Goal: Task Accomplishment & Management: Manage account settings

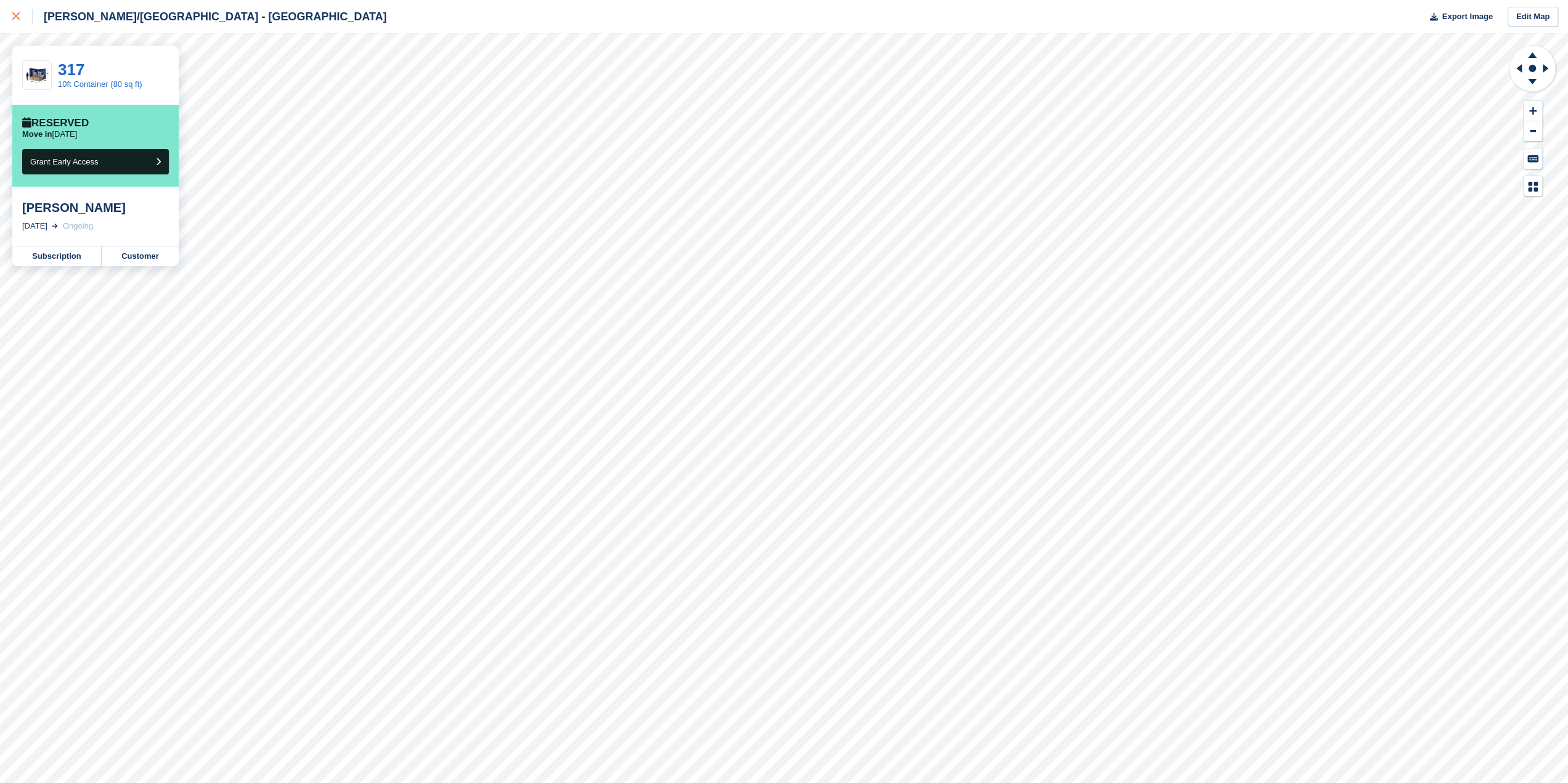
click at [20, 14] on div at bounding box center [22, 16] width 21 height 15
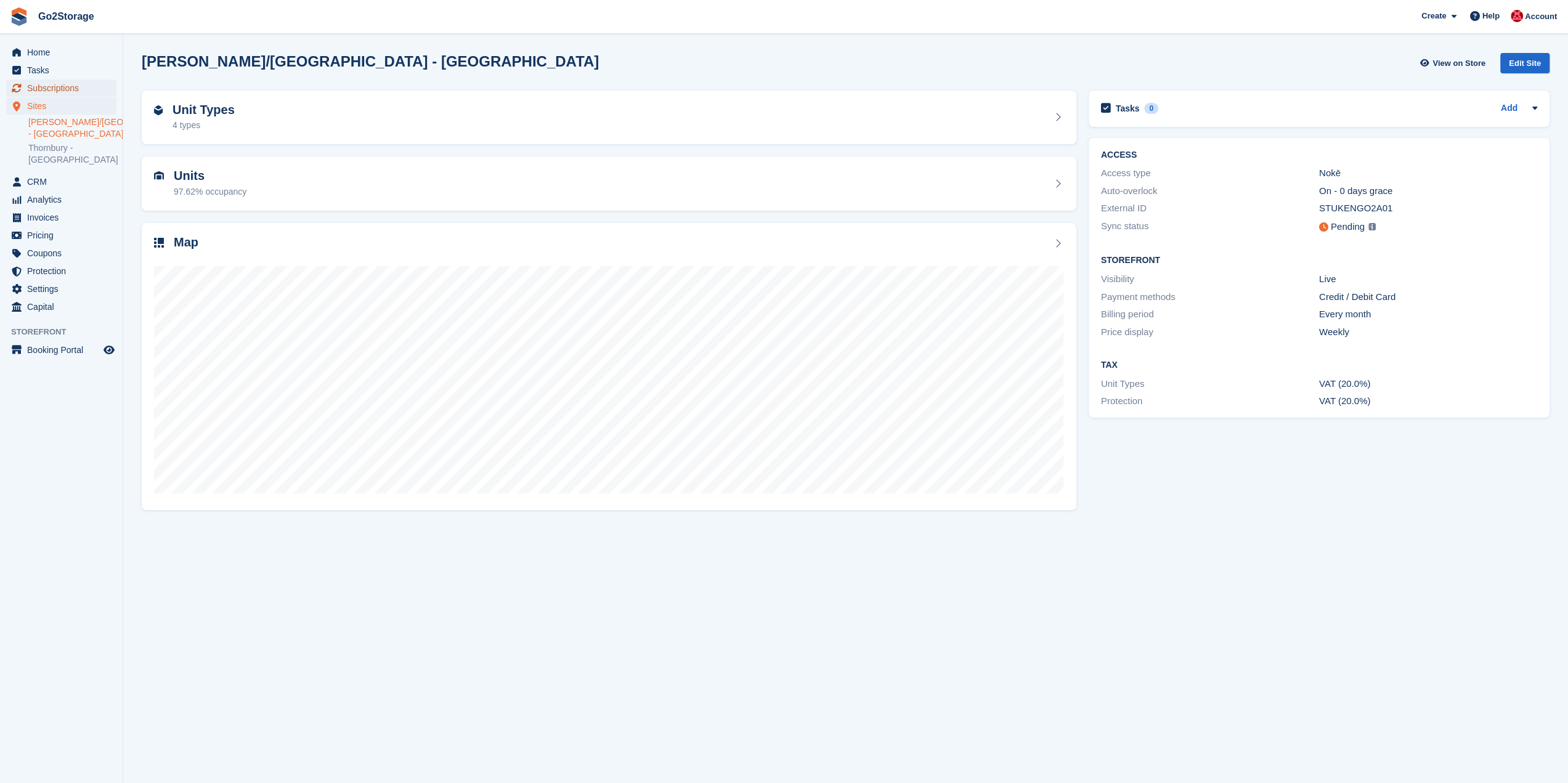
click at [65, 83] on span "Subscriptions" at bounding box center [64, 88] width 74 height 17
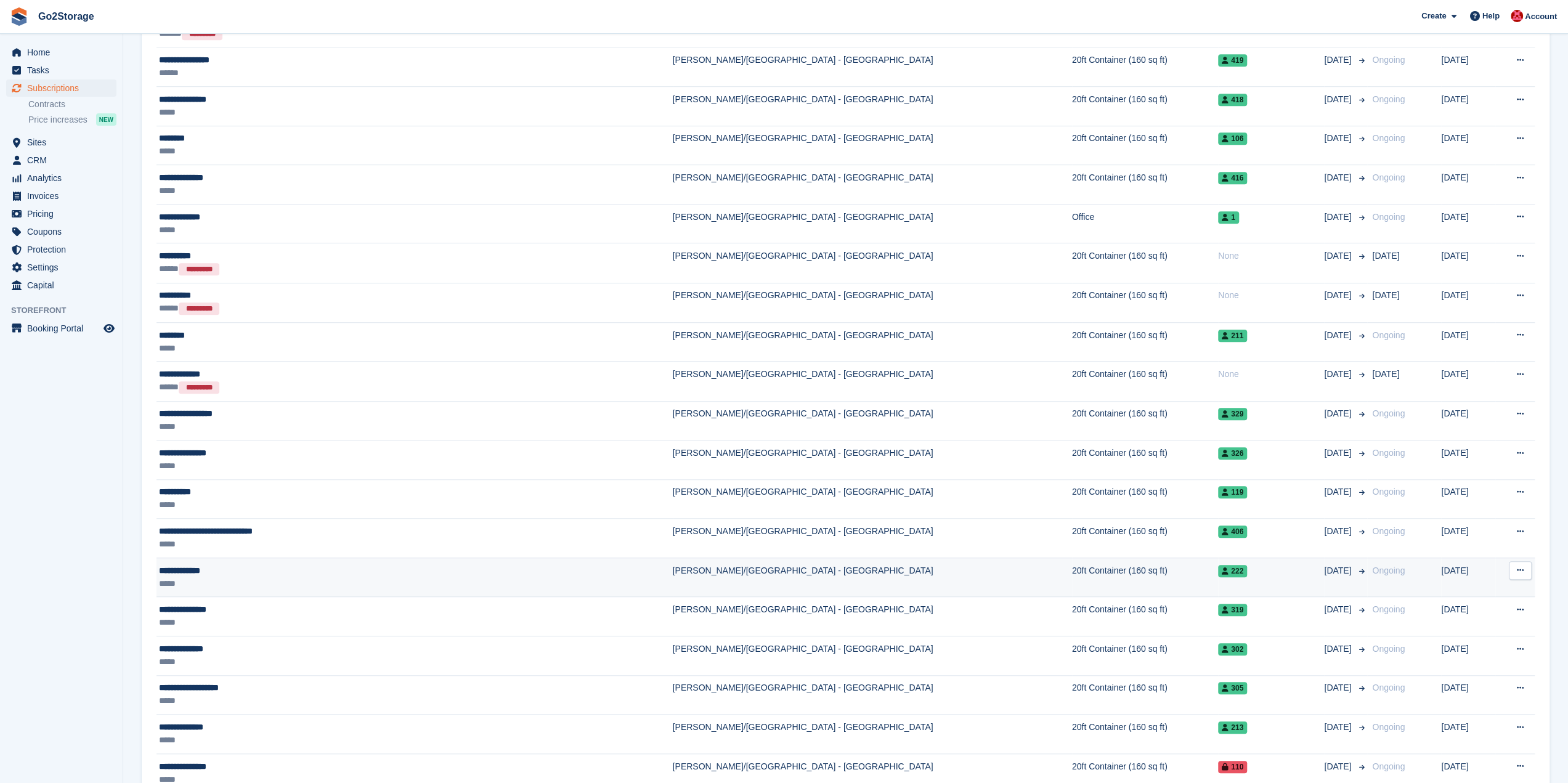
scroll to position [801, 0]
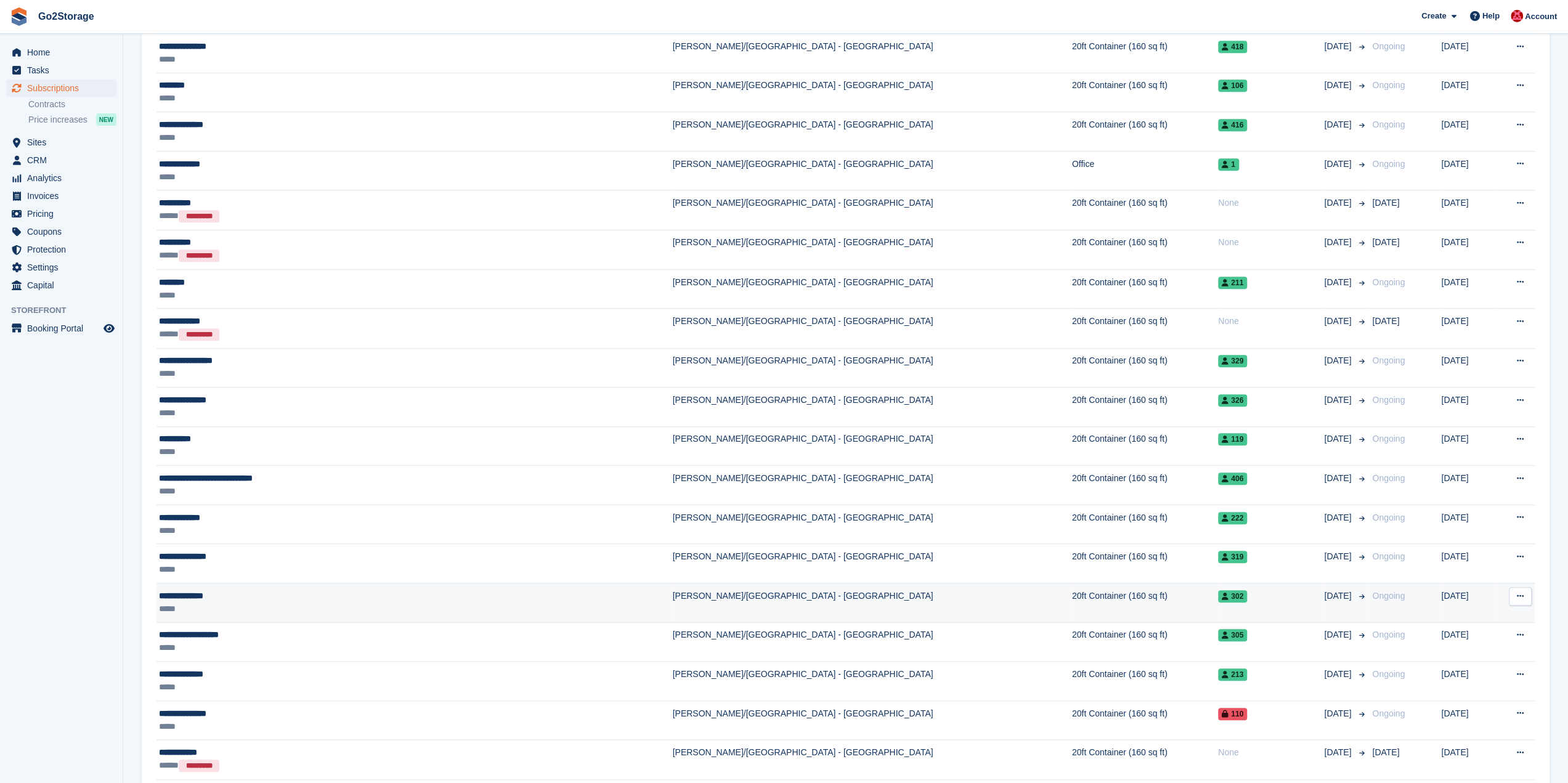
click at [1072, 606] on td "20ft Container (160 sq ft)" at bounding box center [1145, 603] width 146 height 39
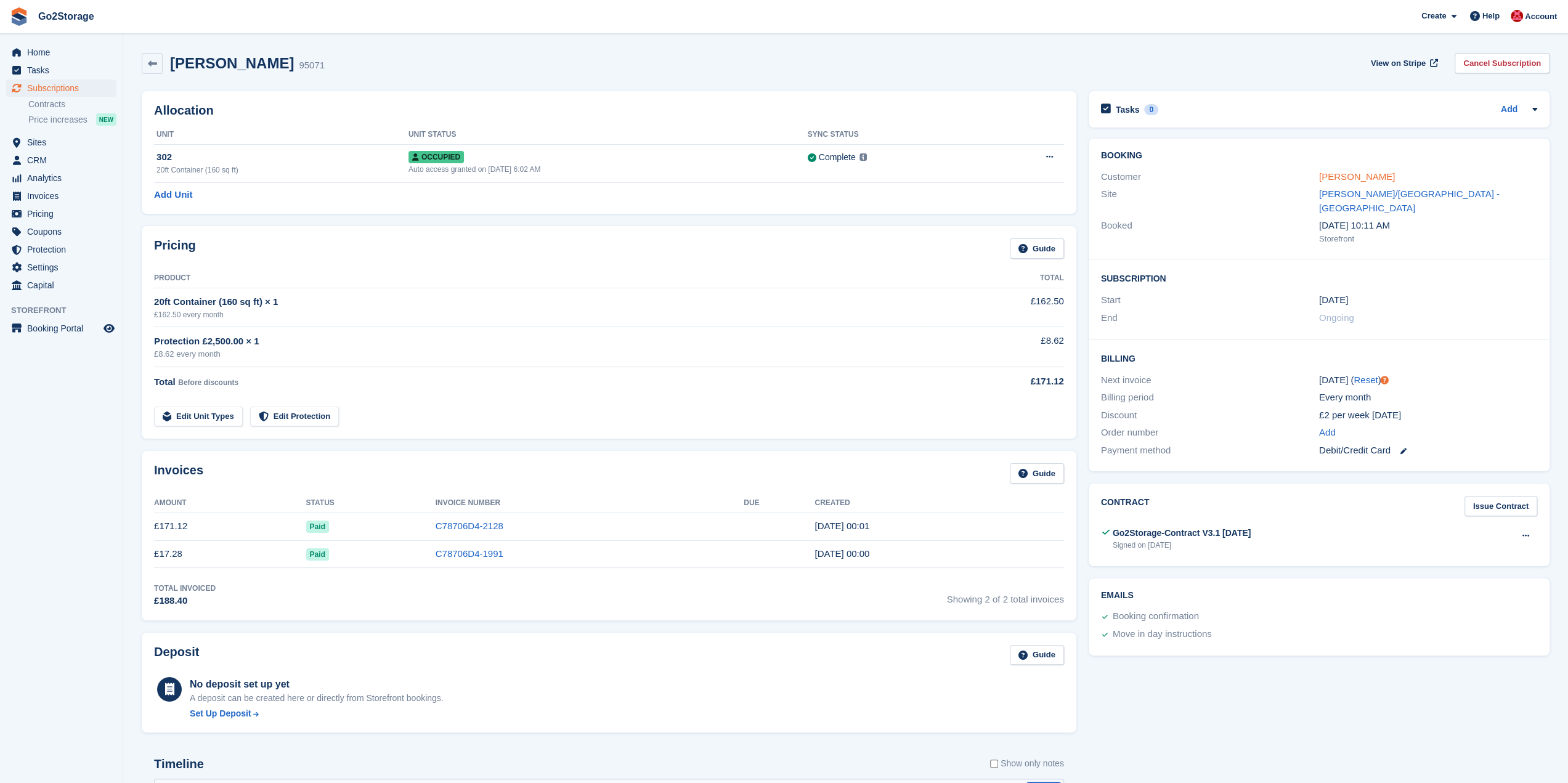
click at [1355, 172] on link "Morgan Sparkes" at bounding box center [1356, 176] width 76 height 11
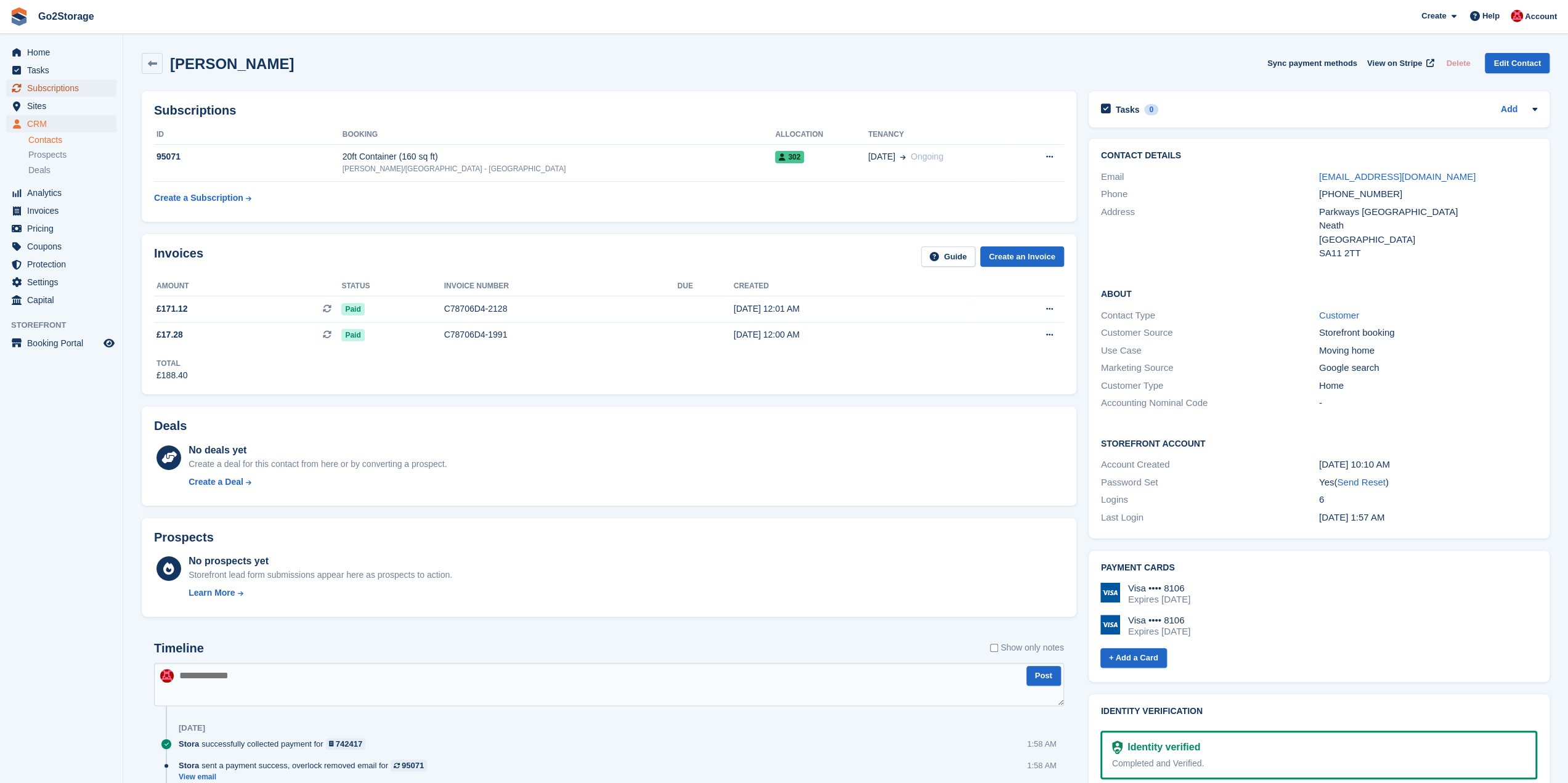
click at [83, 89] on span "Subscriptions" at bounding box center [64, 88] width 74 height 17
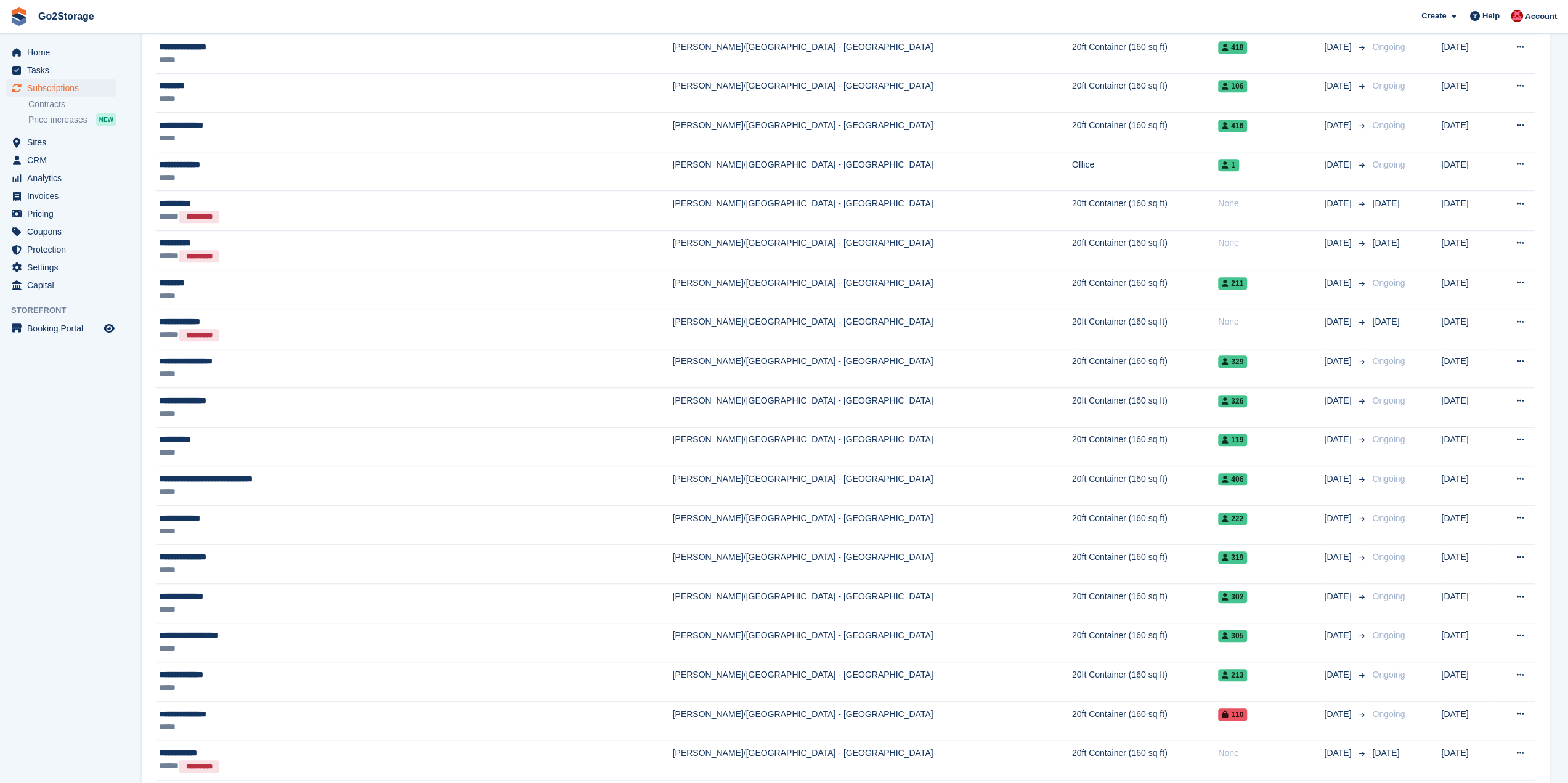
scroll to position [801, 0]
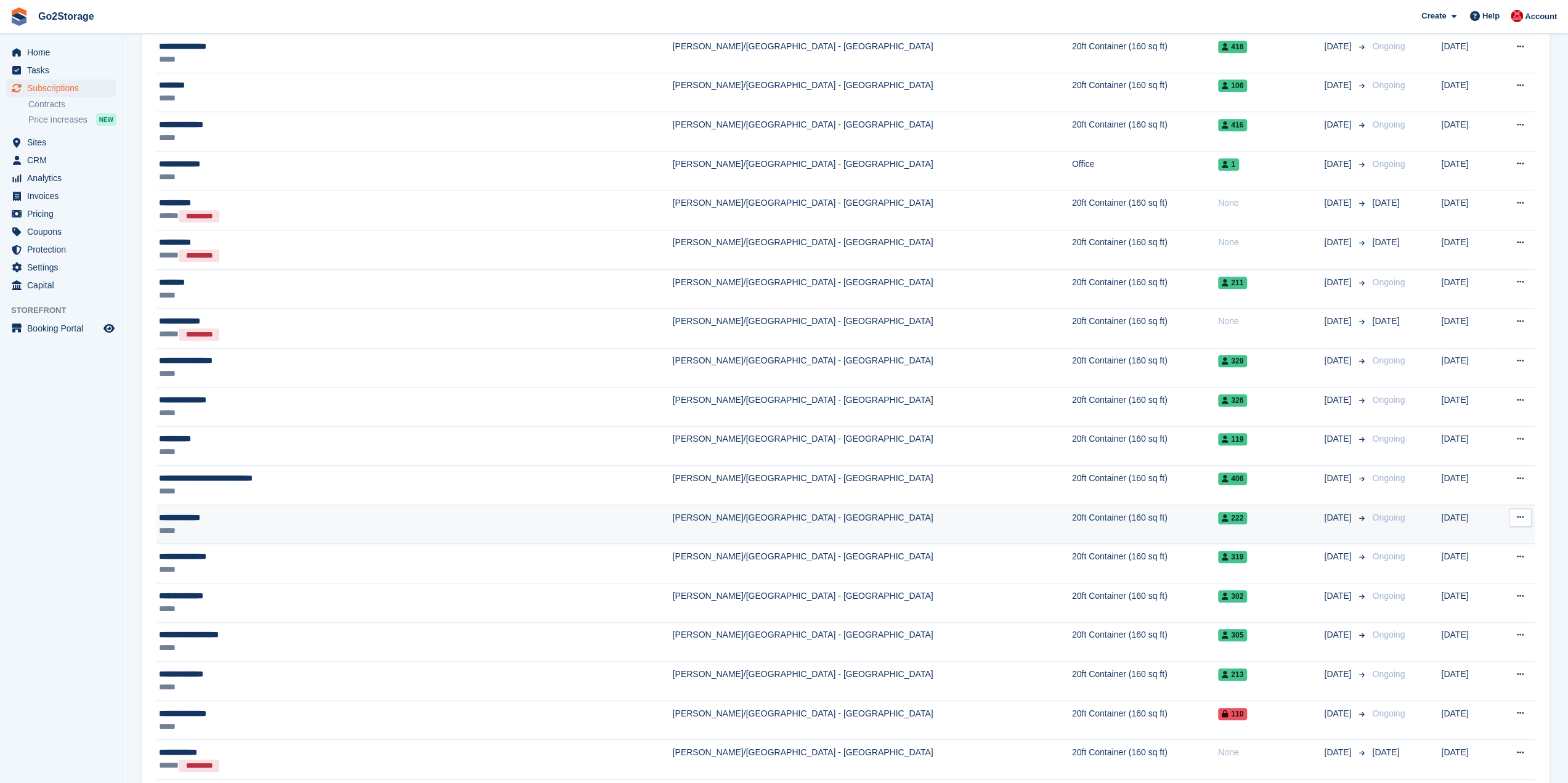
click at [1072, 518] on td "20ft Container (160 sq ft)" at bounding box center [1145, 524] width 146 height 39
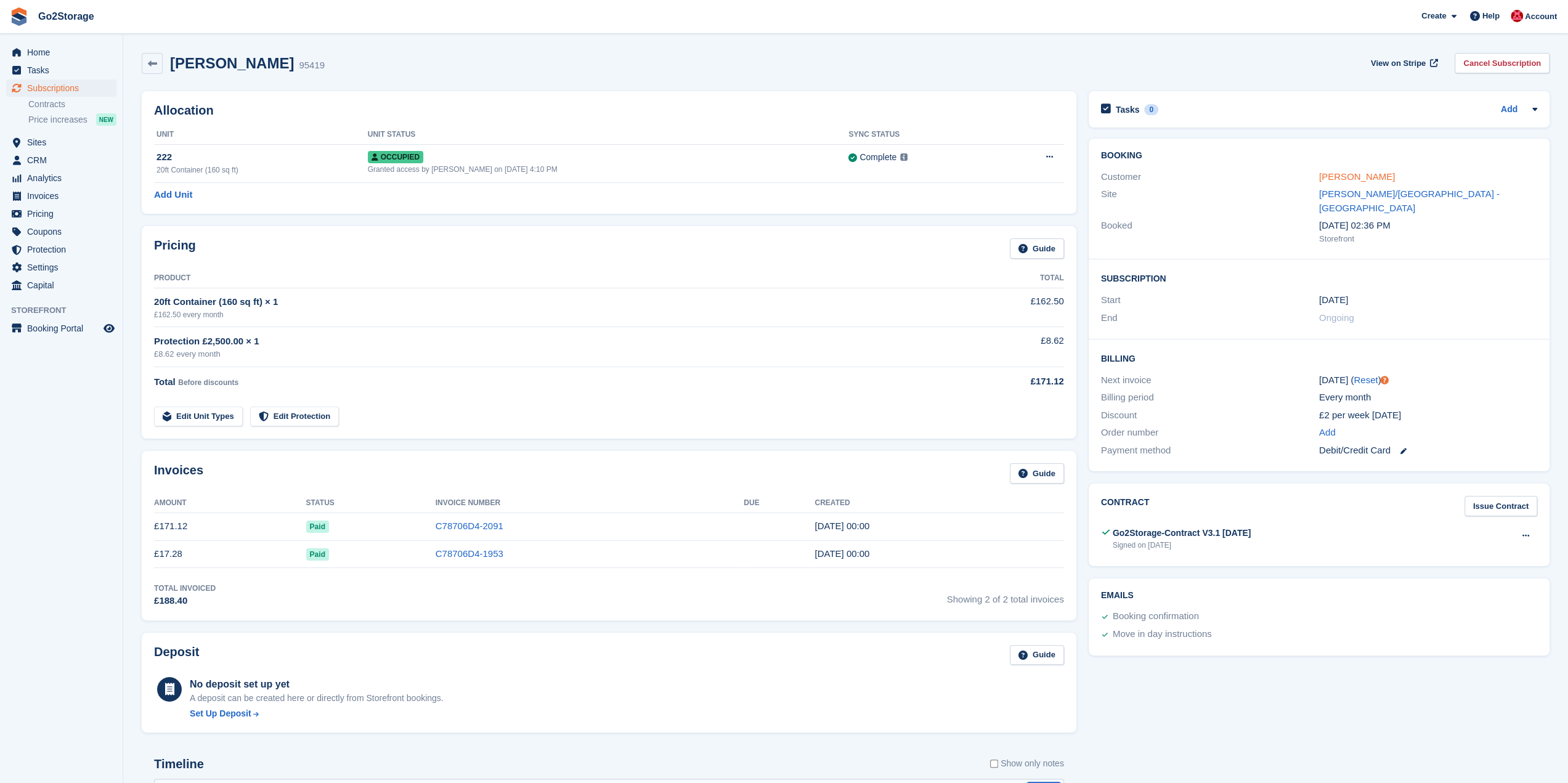
click at [1364, 171] on link "Takahito soma" at bounding box center [1356, 176] width 76 height 11
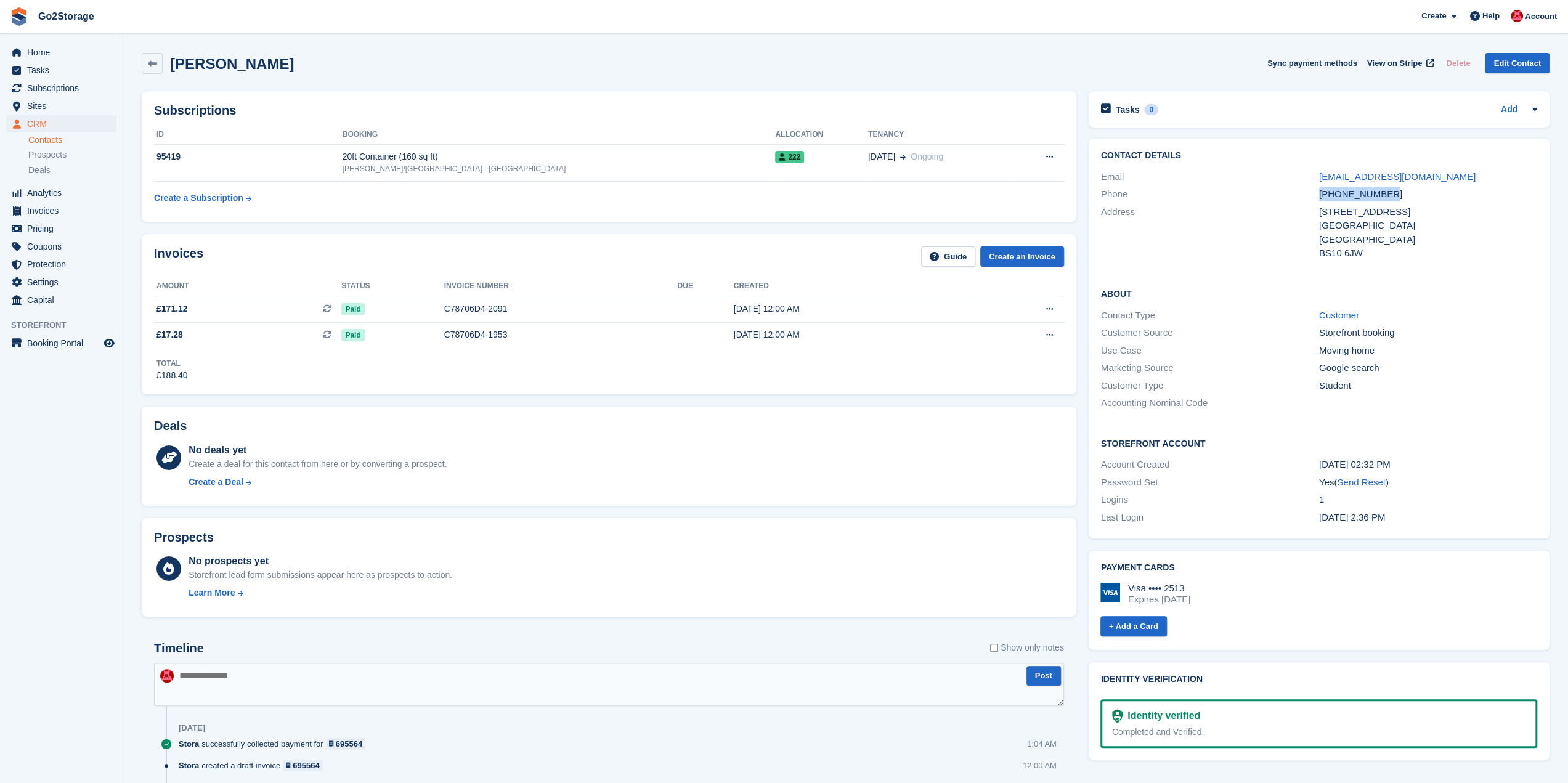
drag, startPoint x: 1398, startPoint y: 192, endPoint x: 1304, endPoint y: 194, distance: 94.0
click at [1304, 194] on div "Phone +447404471948" at bounding box center [1319, 194] width 436 height 18
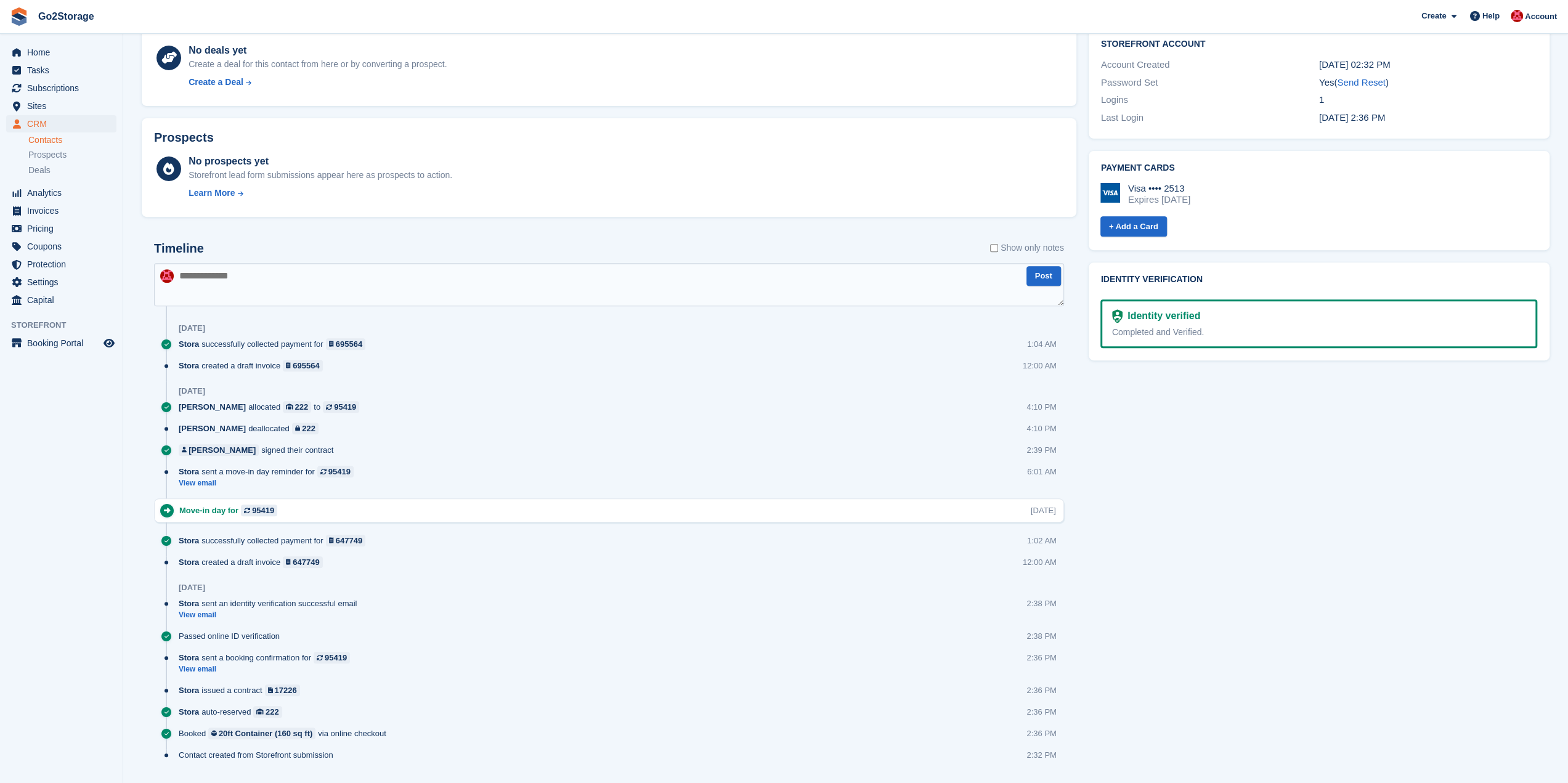
scroll to position [430, 0]
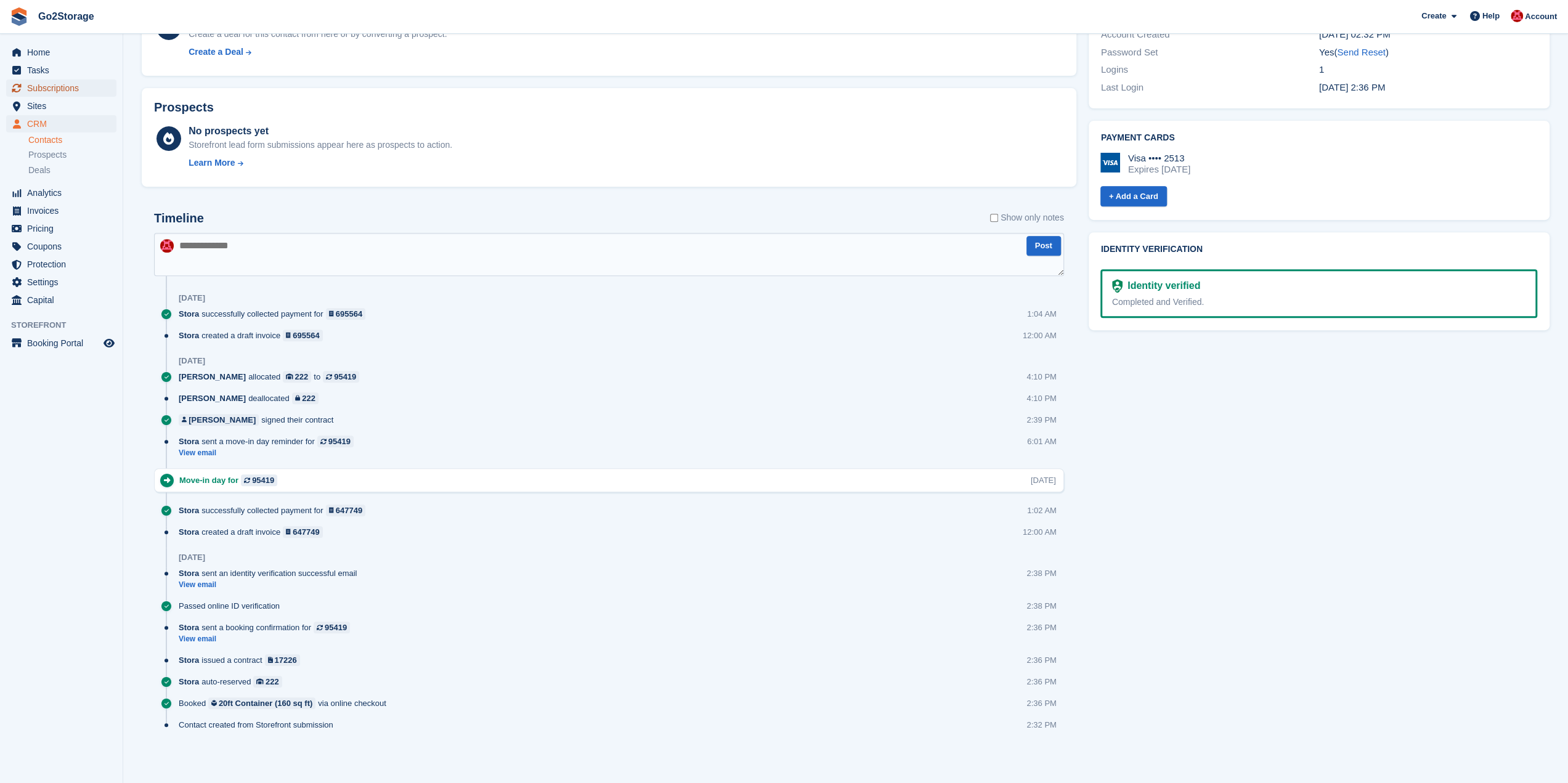
click at [57, 85] on span "Subscriptions" at bounding box center [64, 88] width 74 height 17
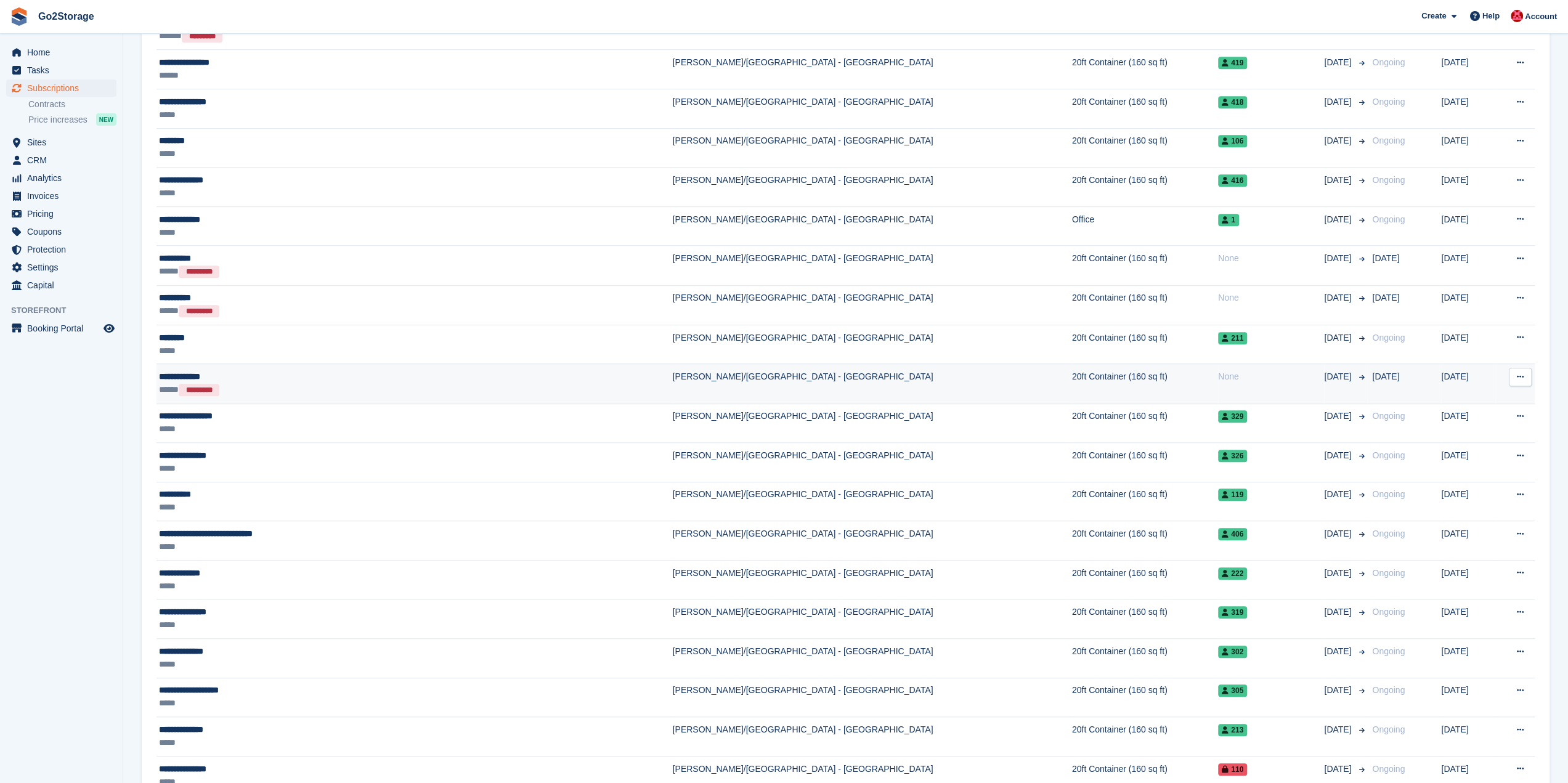
scroll to position [801, 0]
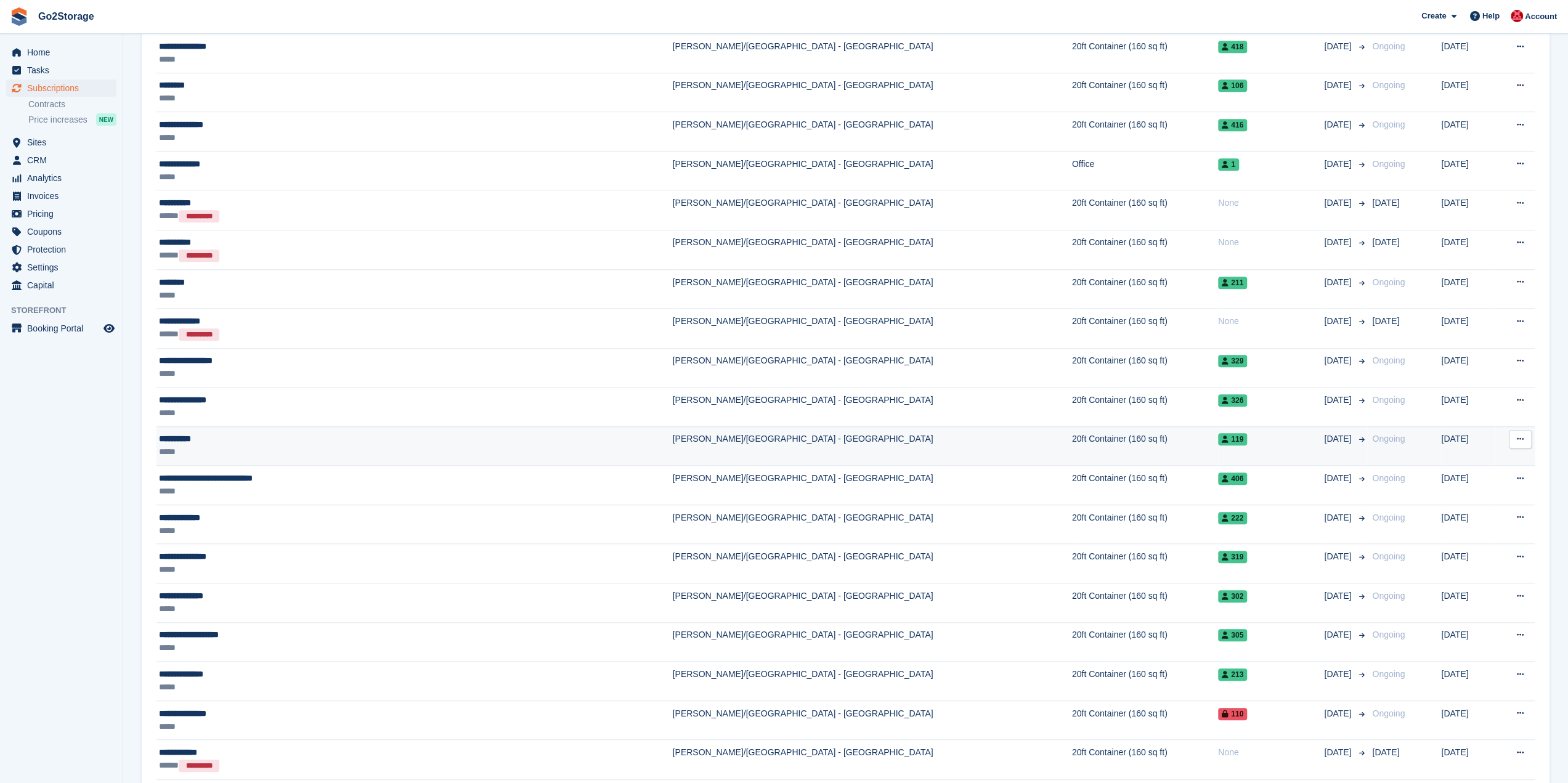
click at [1072, 444] on td "20ft Container (160 sq ft)" at bounding box center [1145, 445] width 146 height 39
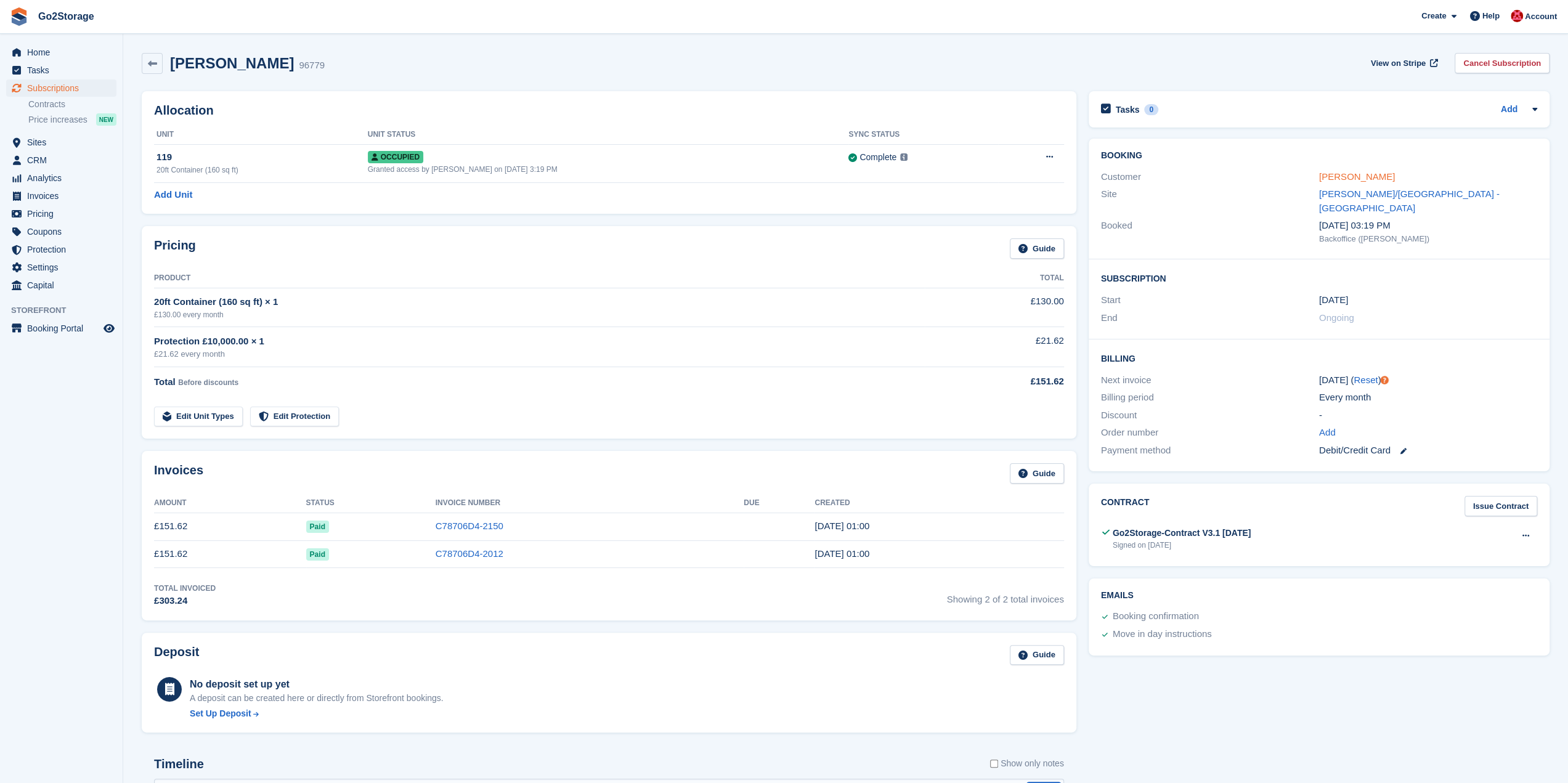
click at [1366, 175] on link "James Cook" at bounding box center [1356, 176] width 76 height 11
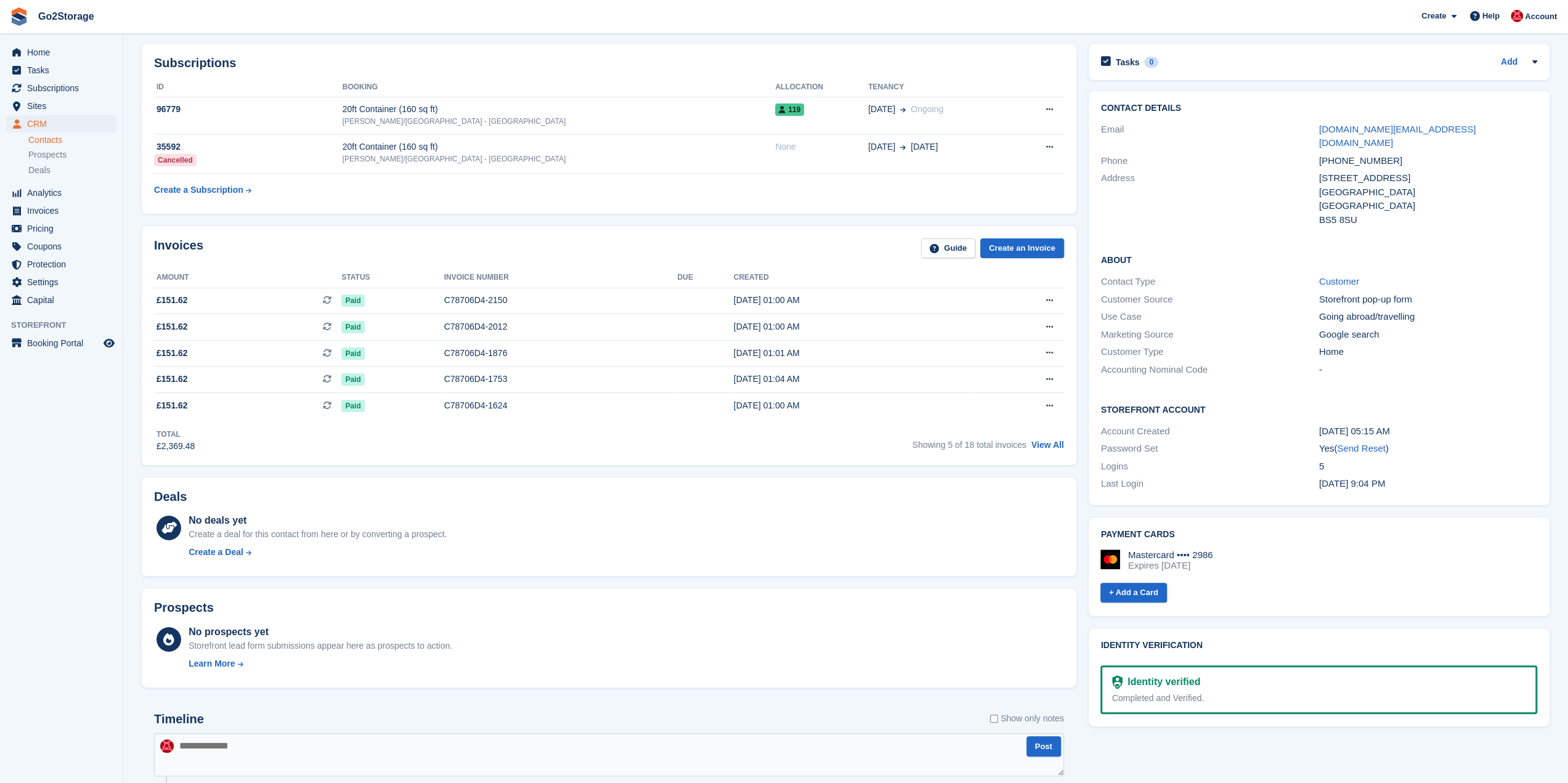
scroll to position [185, 0]
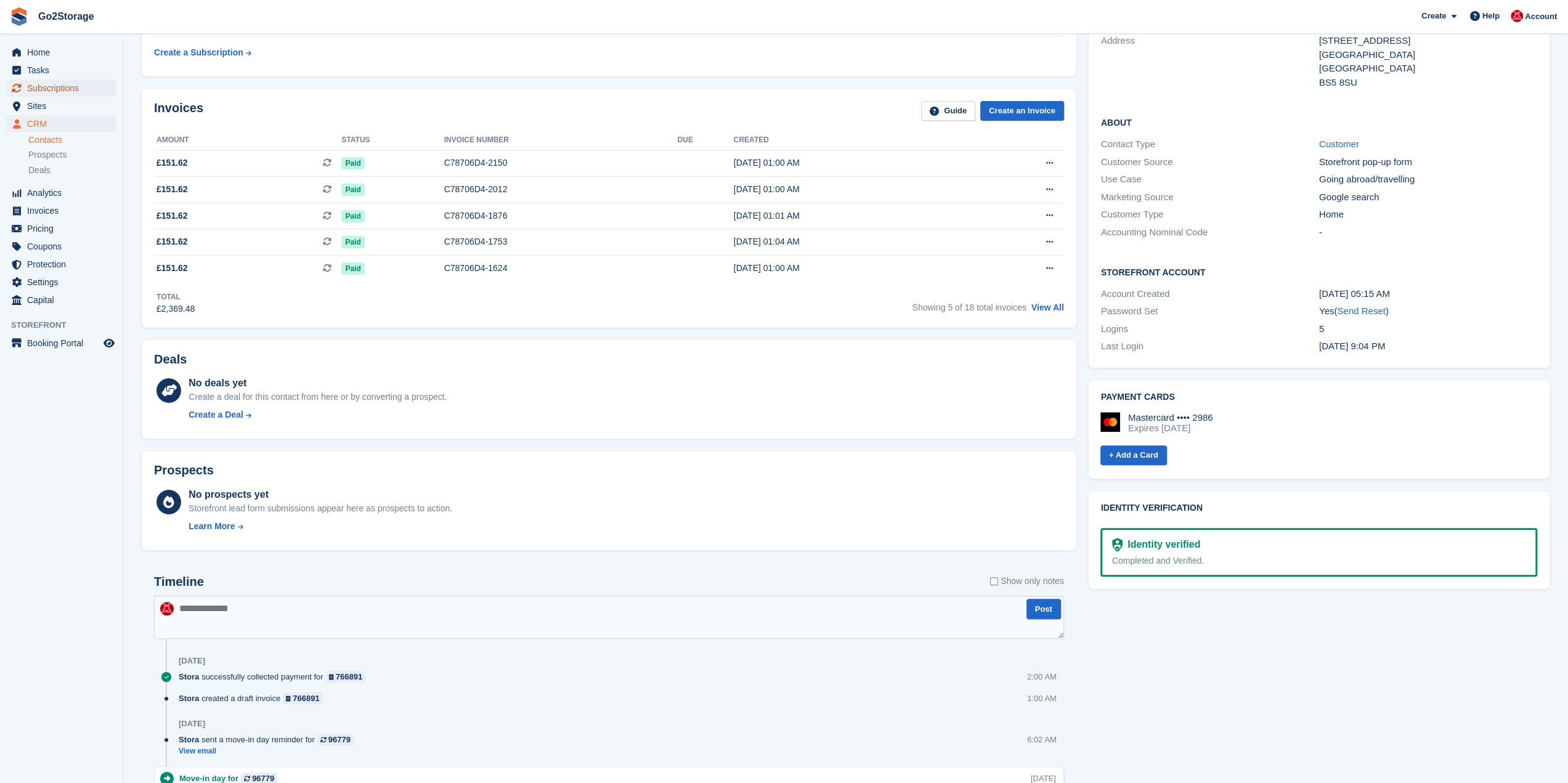
click at [70, 90] on span "Subscriptions" at bounding box center [64, 88] width 74 height 17
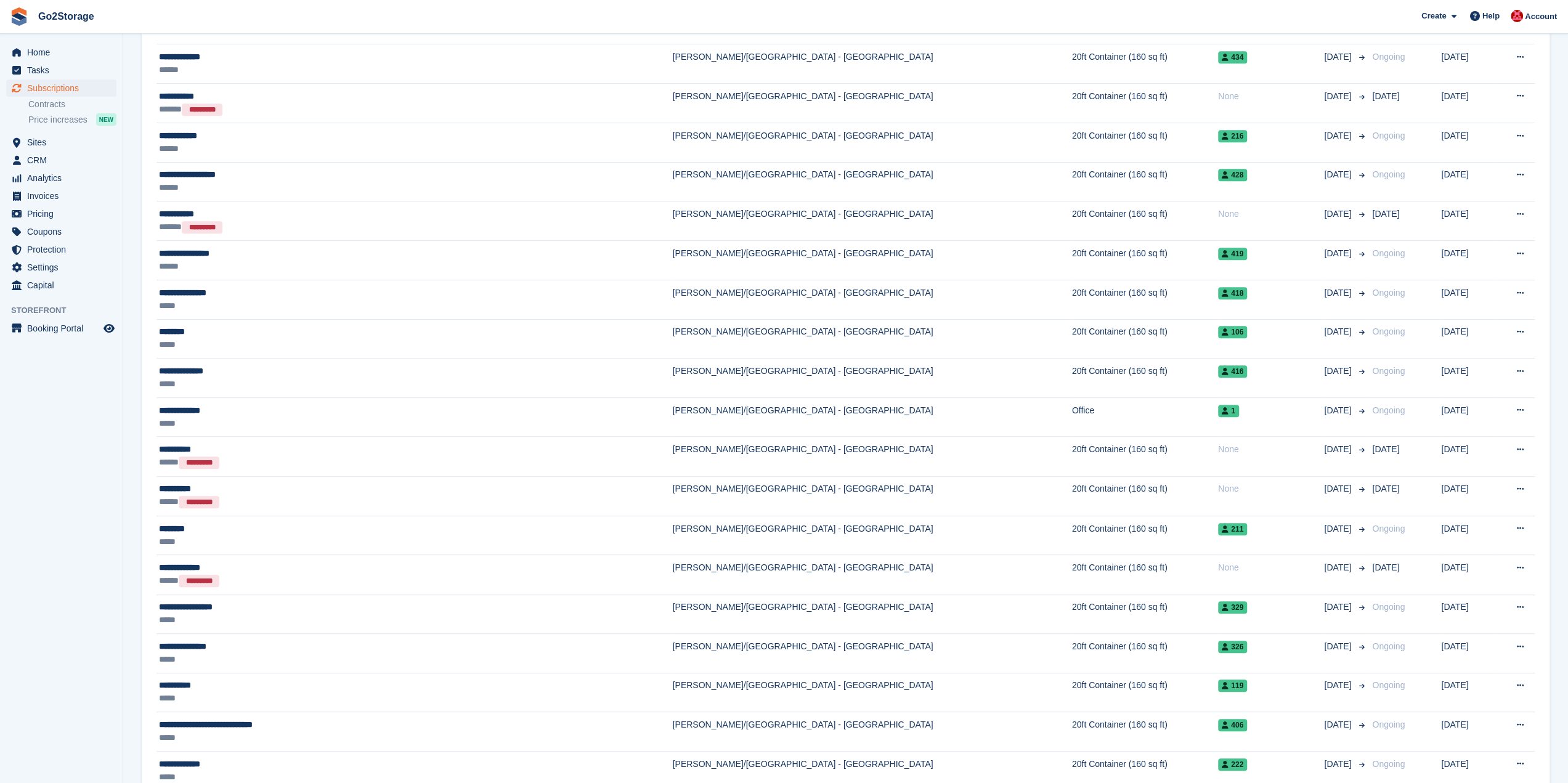
scroll to position [801, 0]
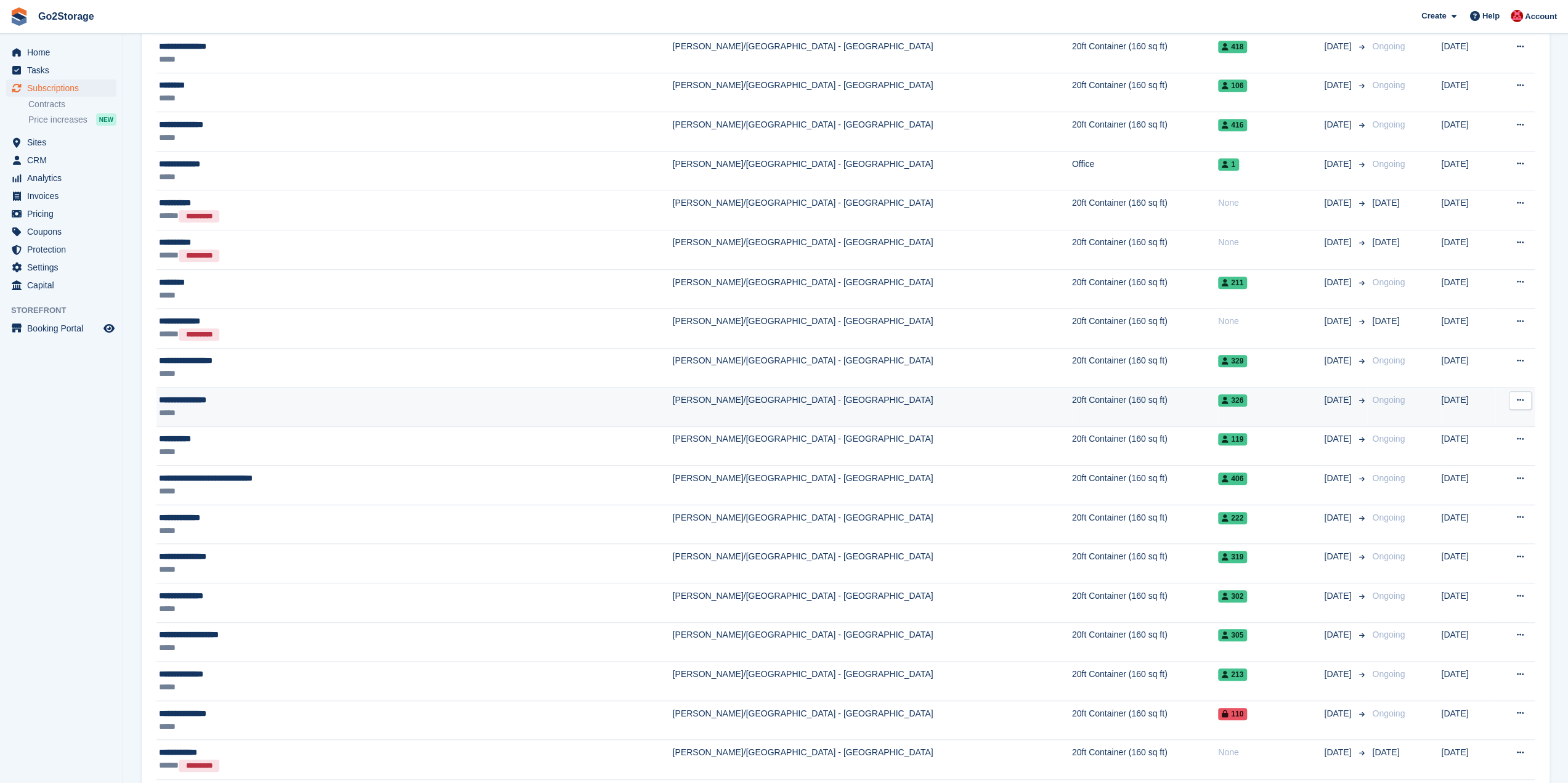
click at [1072, 405] on td "20ft Container (160 sq ft)" at bounding box center [1145, 407] width 146 height 39
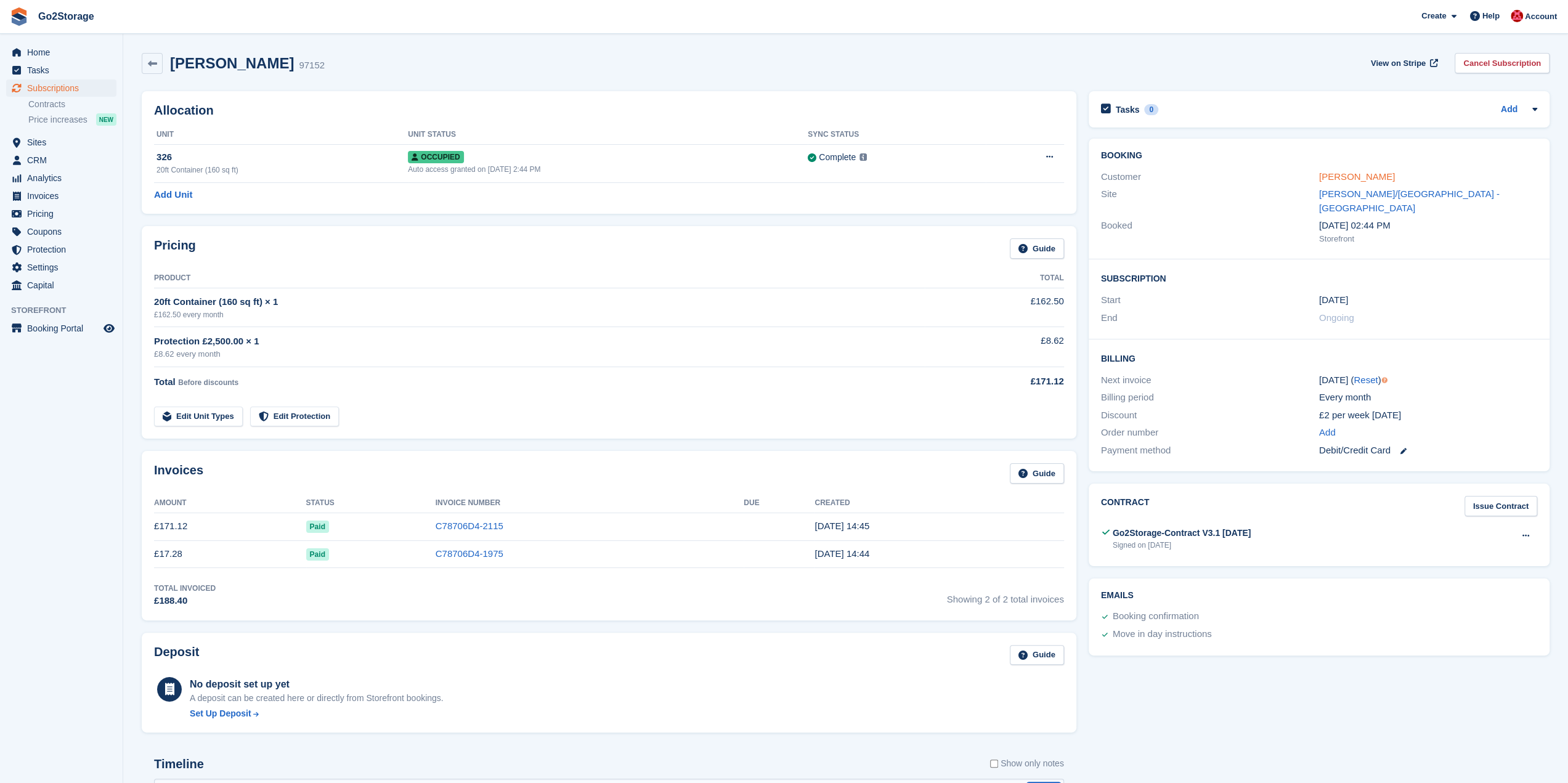
click at [1351, 177] on link "[PERSON_NAME]" at bounding box center [1356, 176] width 76 height 11
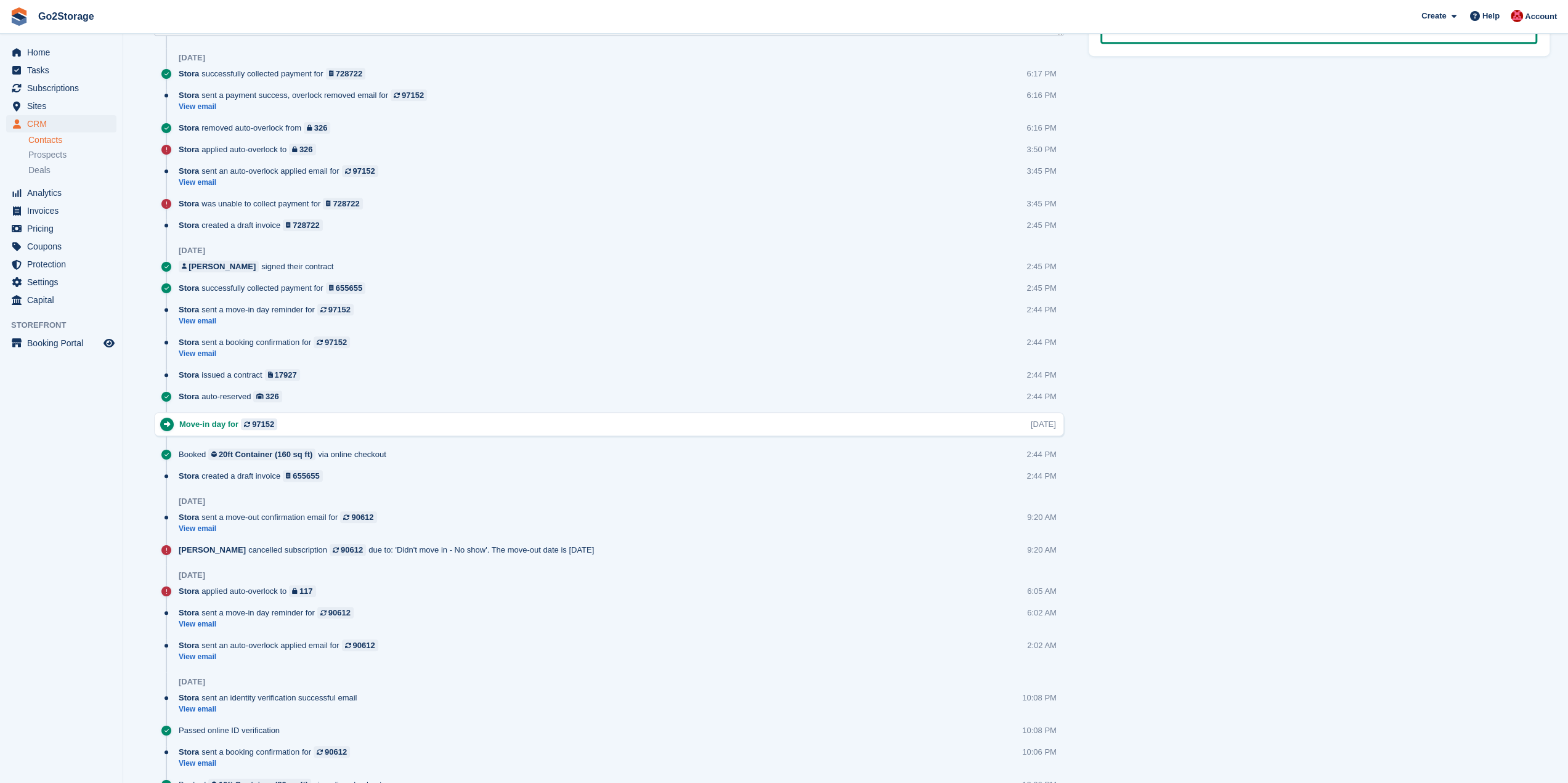
scroll to position [716, 0]
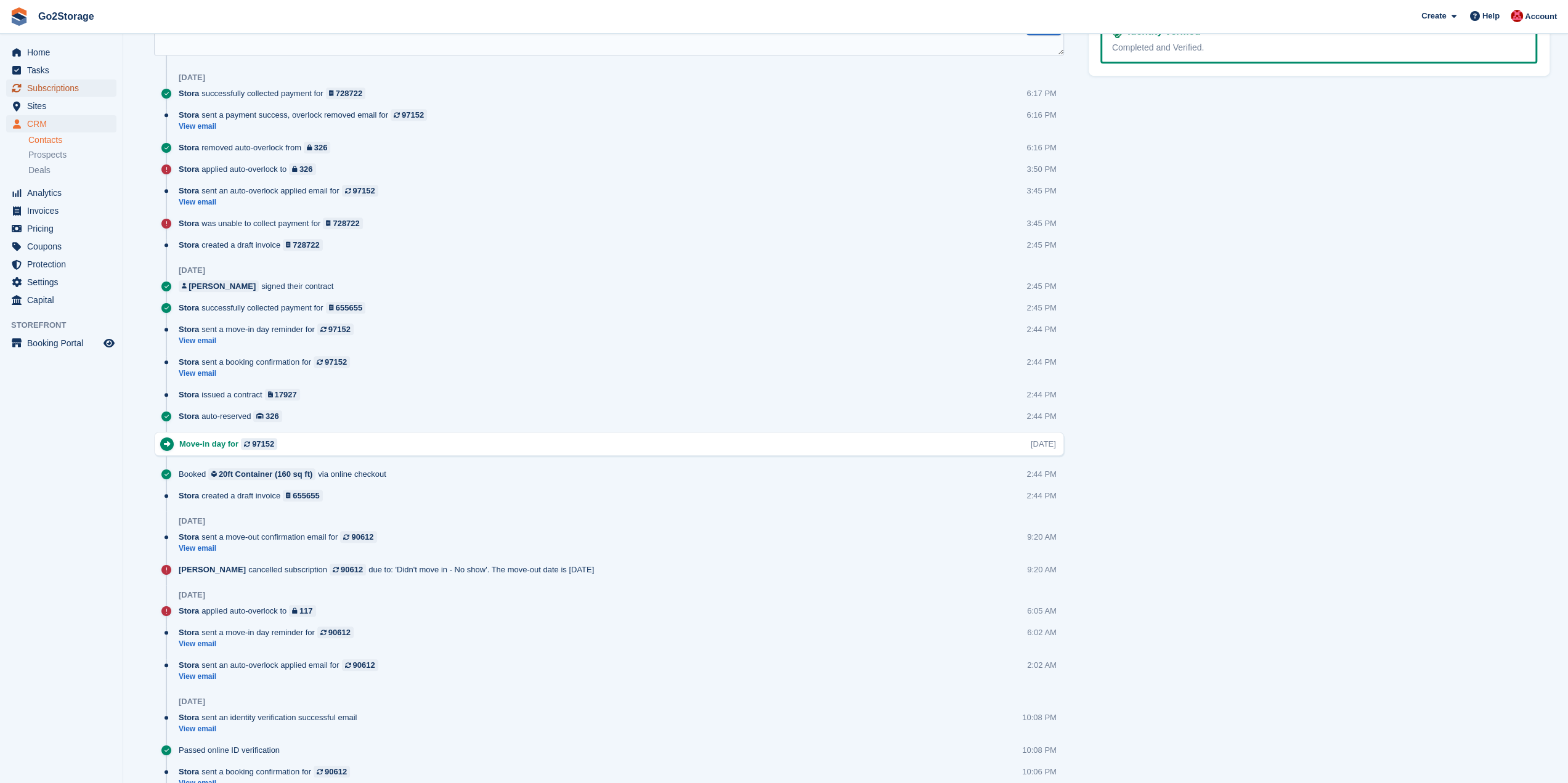
click at [82, 90] on span "Subscriptions" at bounding box center [64, 88] width 74 height 17
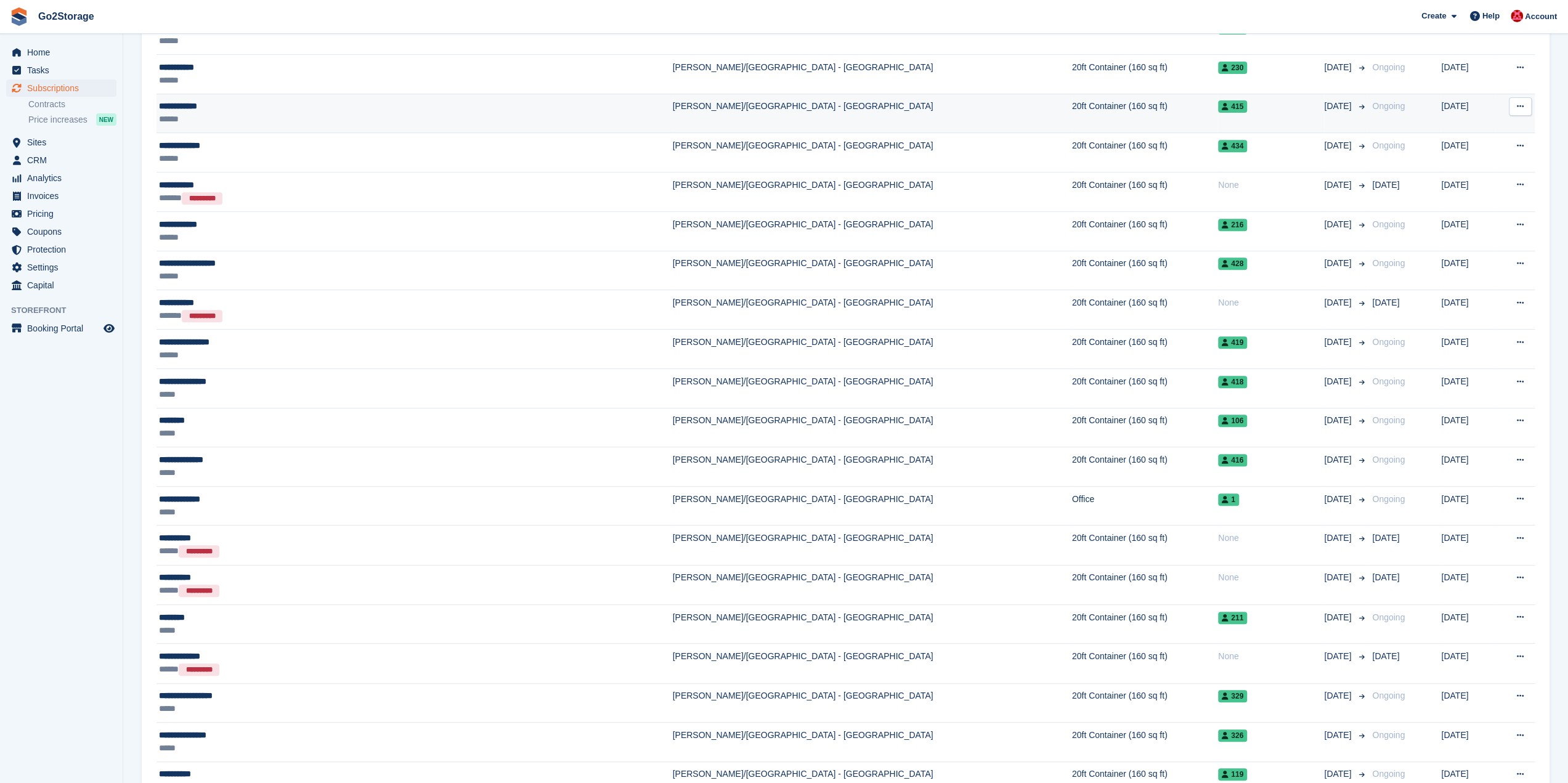
scroll to position [493, 0]
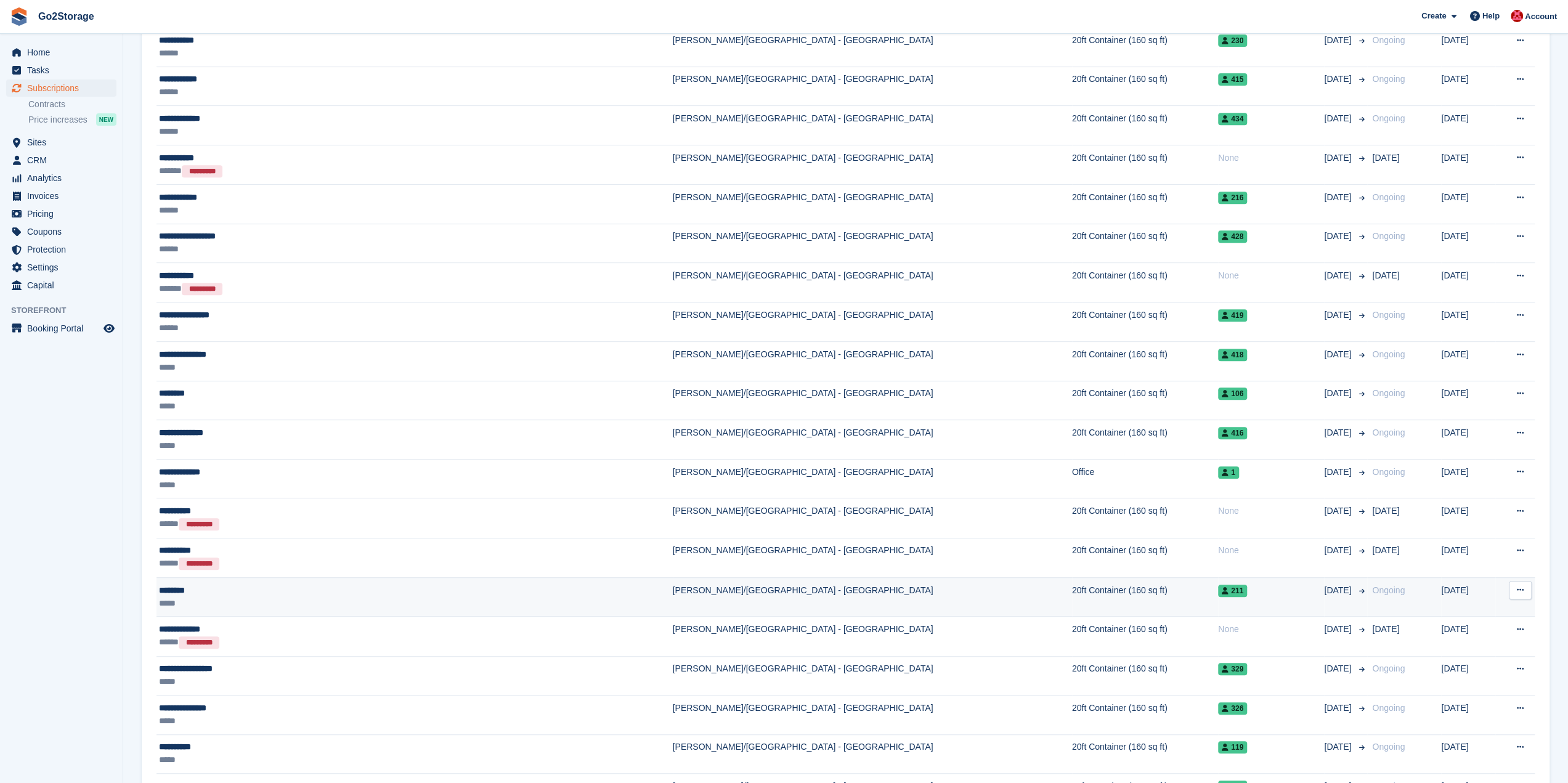
click at [1217, 587] on div "211" at bounding box center [1270, 591] width 106 height 13
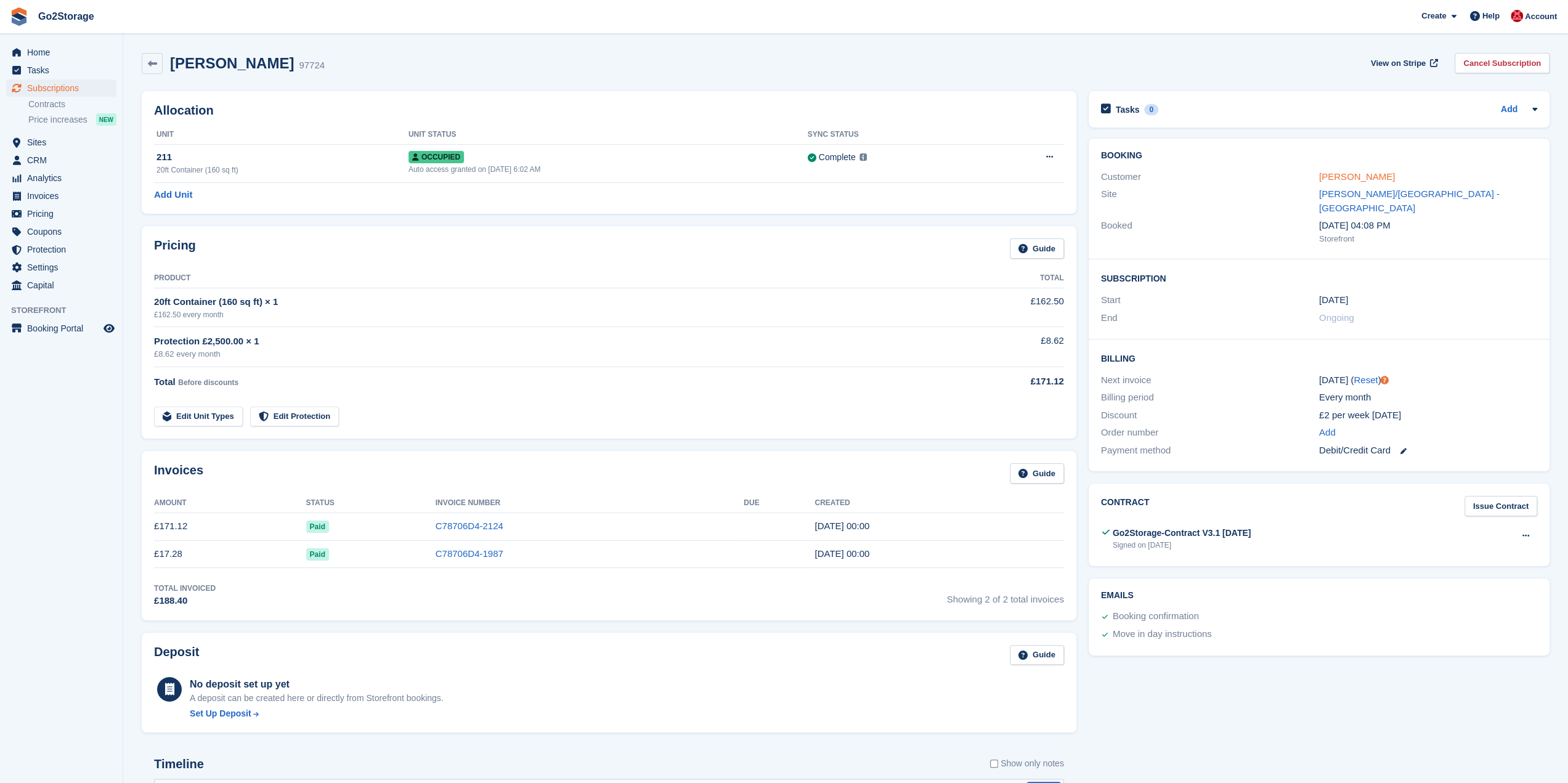
click at [1332, 175] on link "Sue Bell" at bounding box center [1356, 176] width 76 height 11
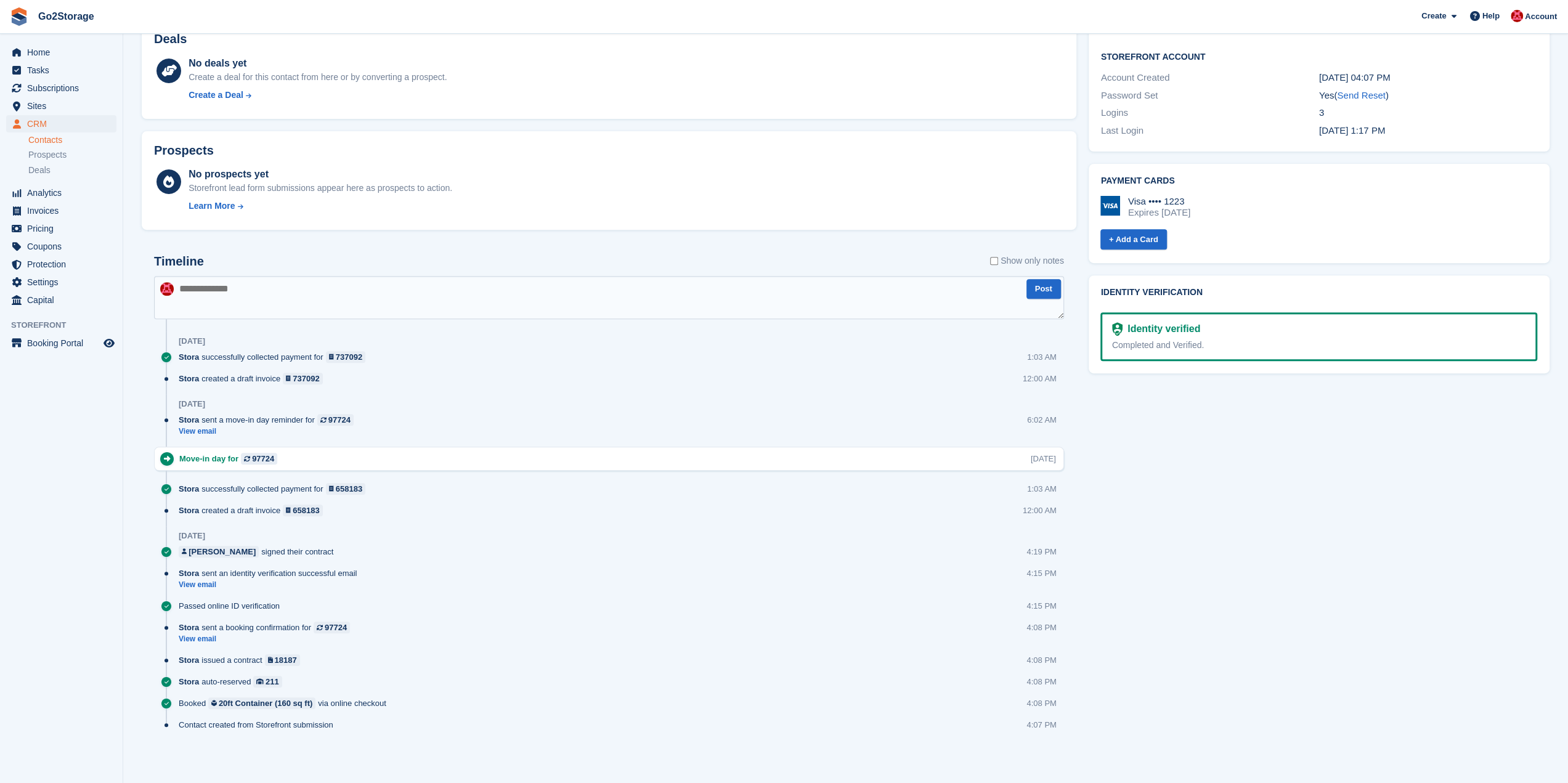
scroll to position [140, 0]
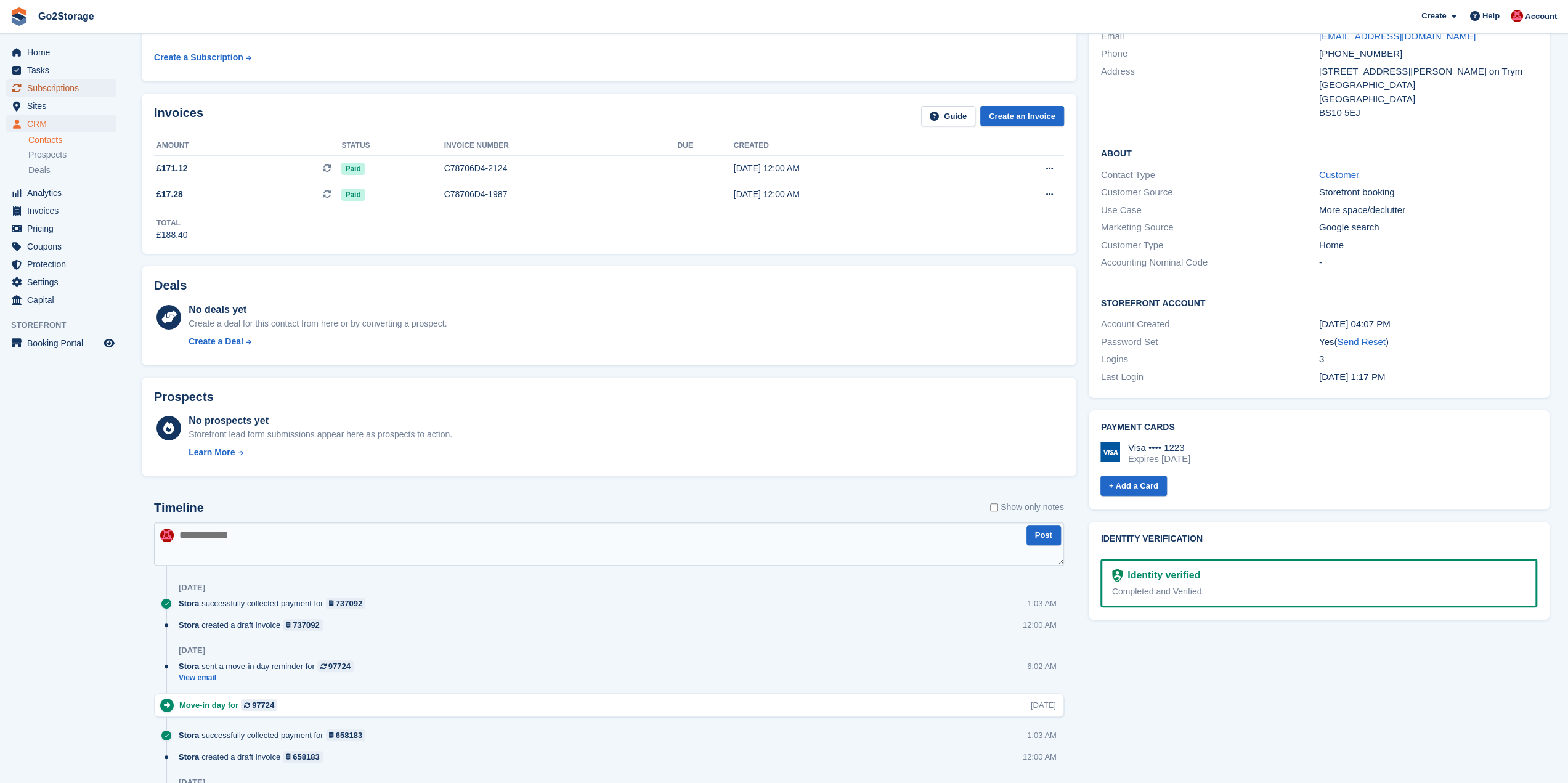
click at [53, 84] on span "Subscriptions" at bounding box center [64, 88] width 74 height 17
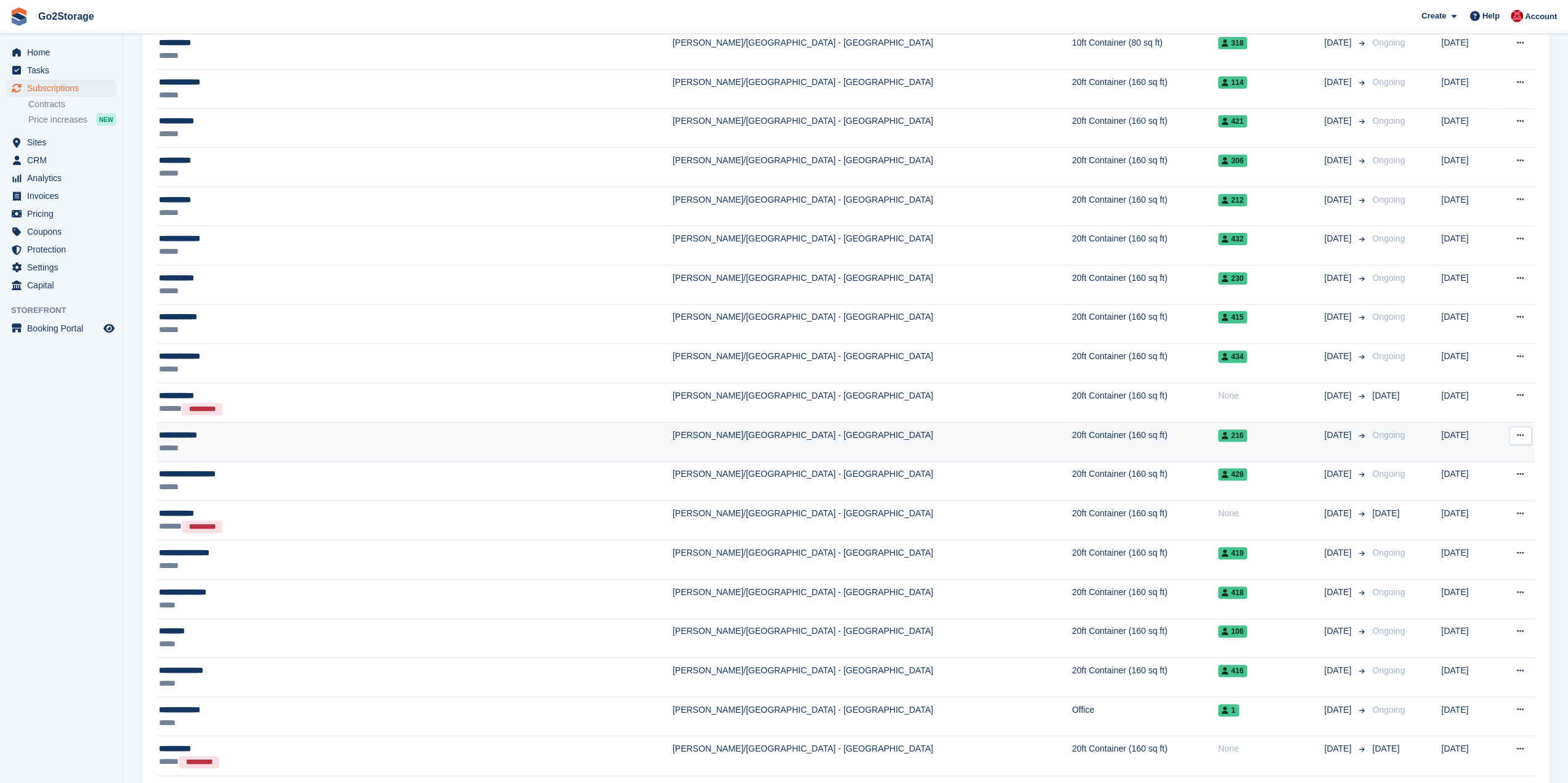
scroll to position [370, 0]
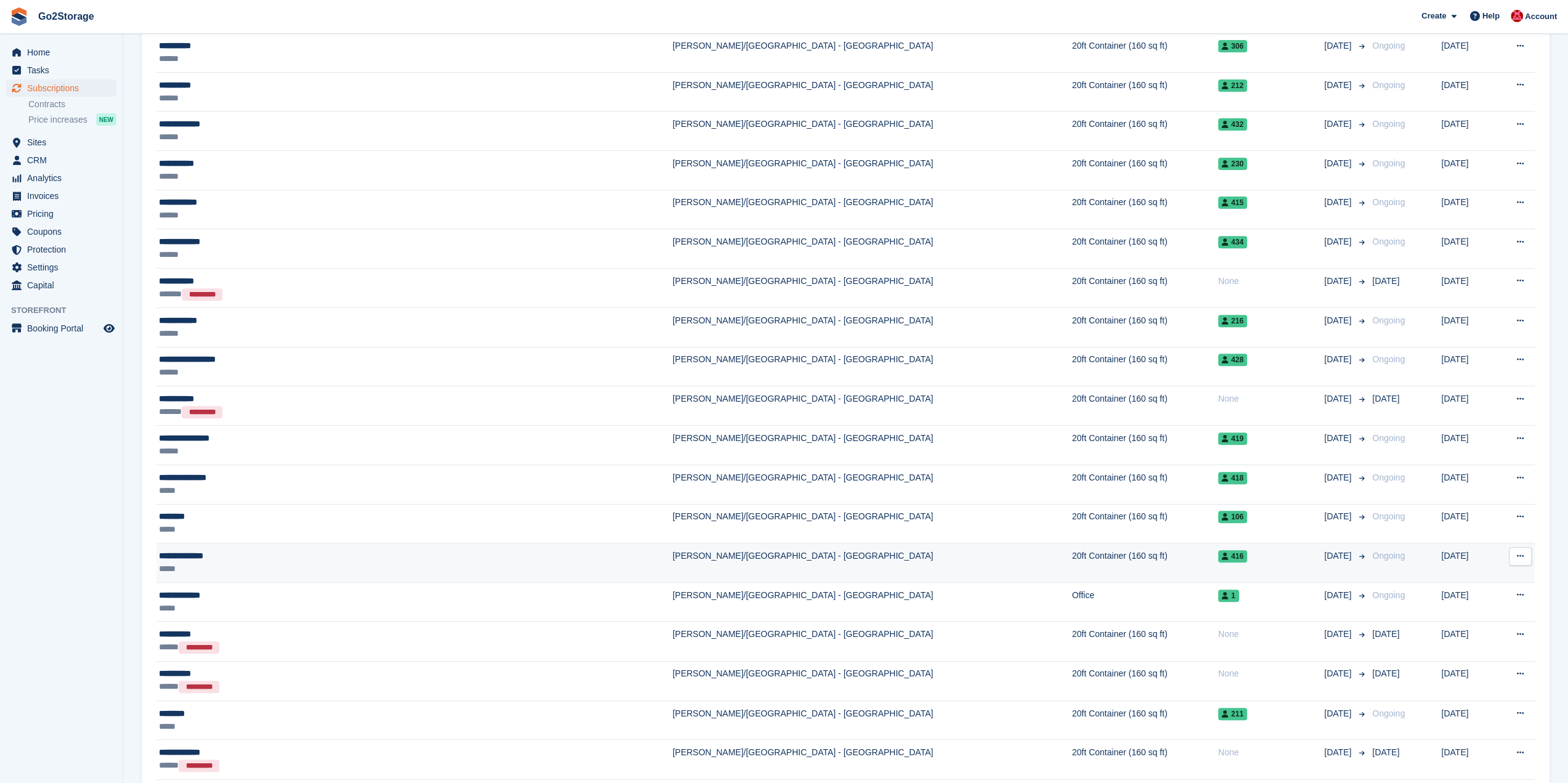
click at [1072, 559] on td "20ft Container (160 sq ft)" at bounding box center [1145, 563] width 146 height 39
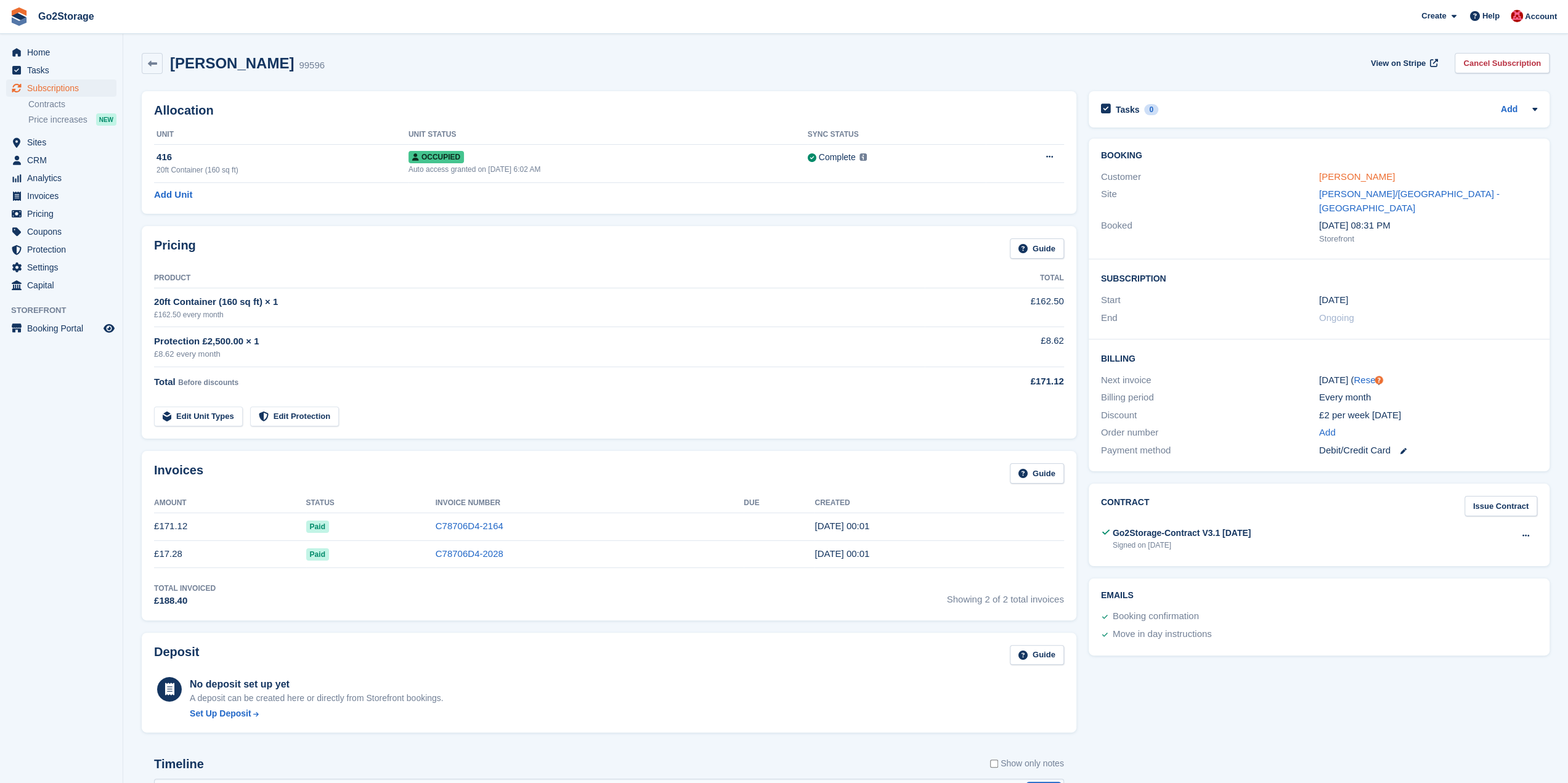
click at [1329, 177] on link "Luke O’Donnell" at bounding box center [1356, 176] width 76 height 11
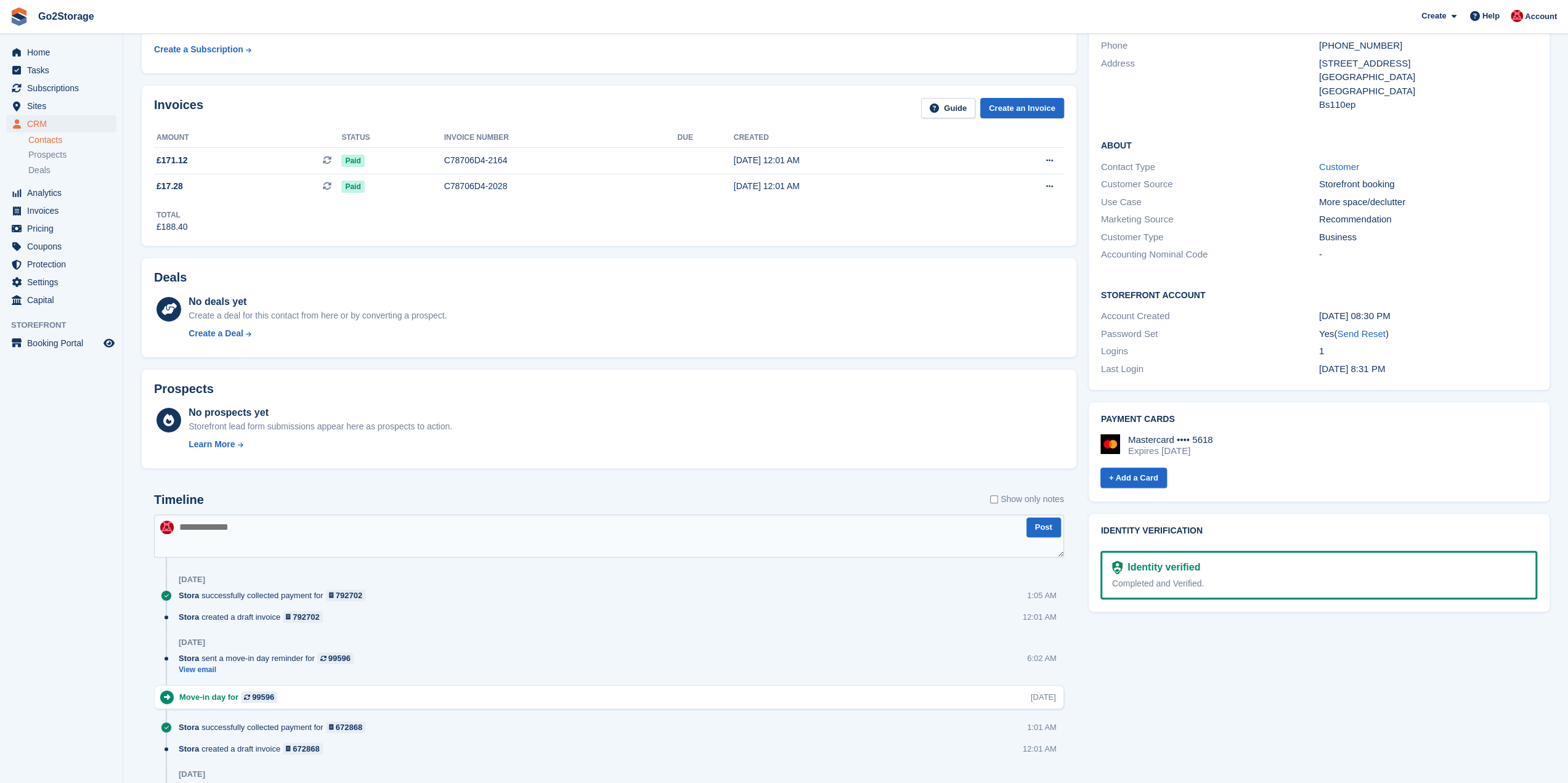
scroll to position [140, 0]
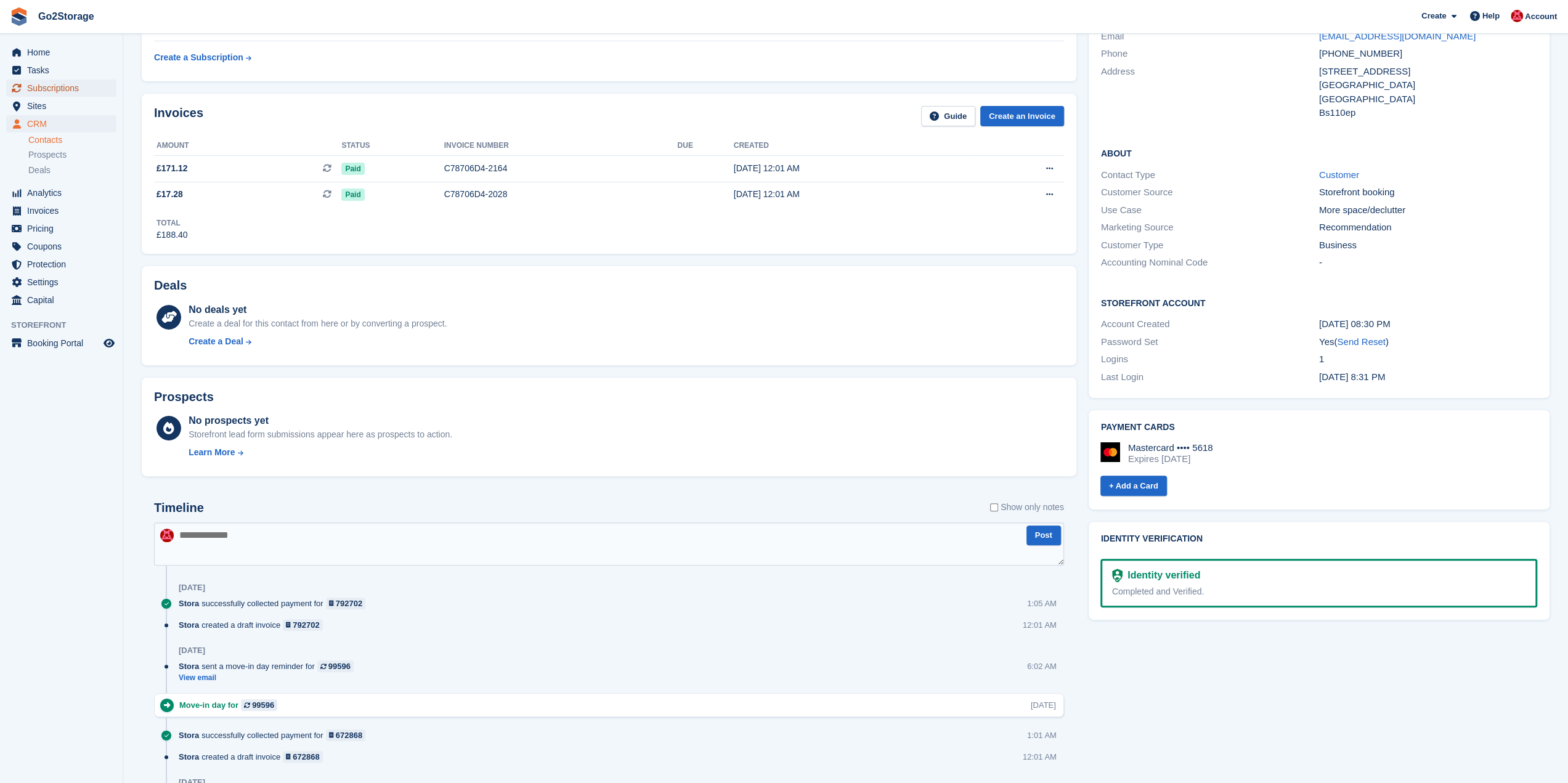
click at [68, 89] on span "Subscriptions" at bounding box center [64, 88] width 74 height 17
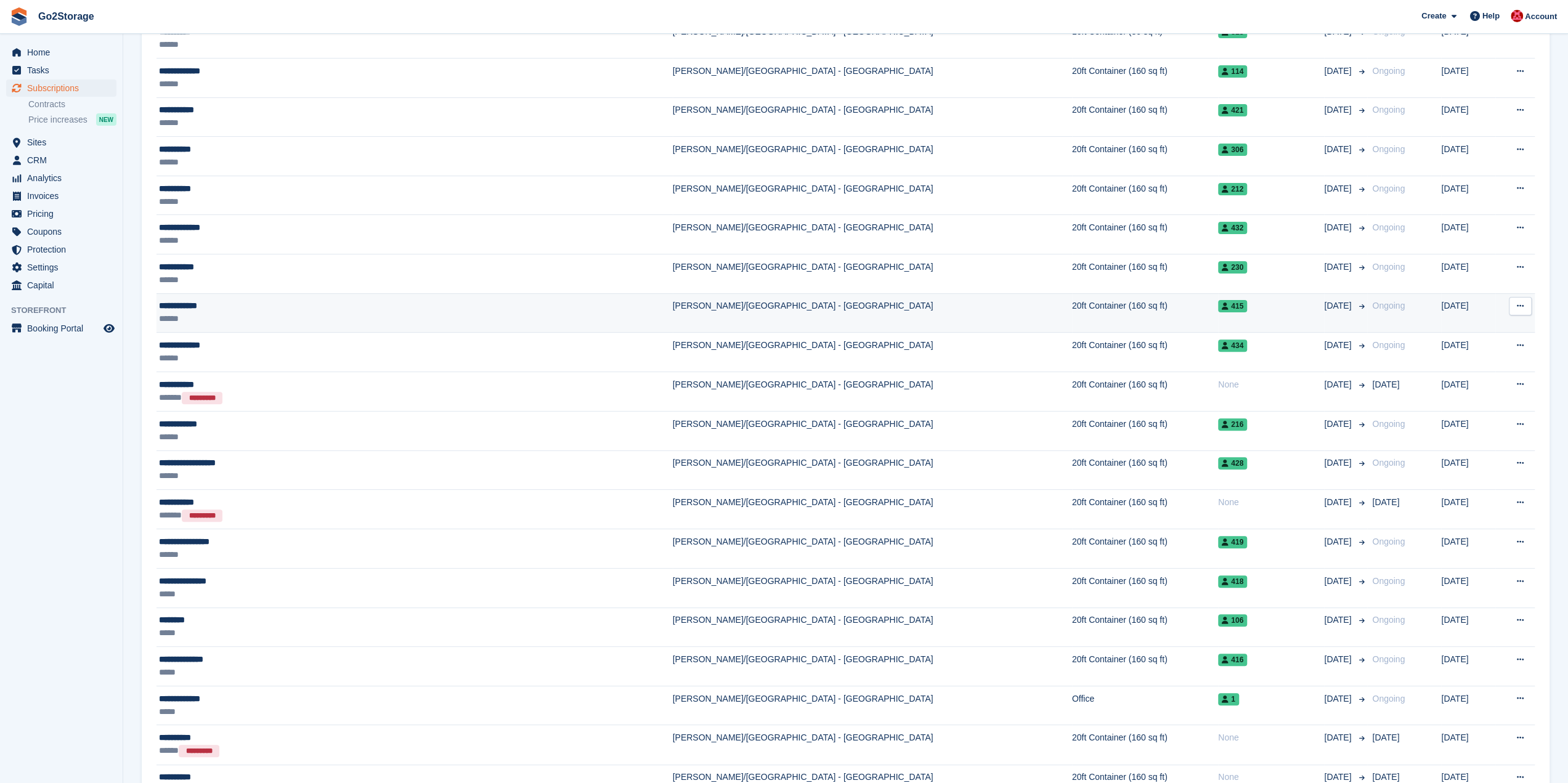
scroll to position [308, 0]
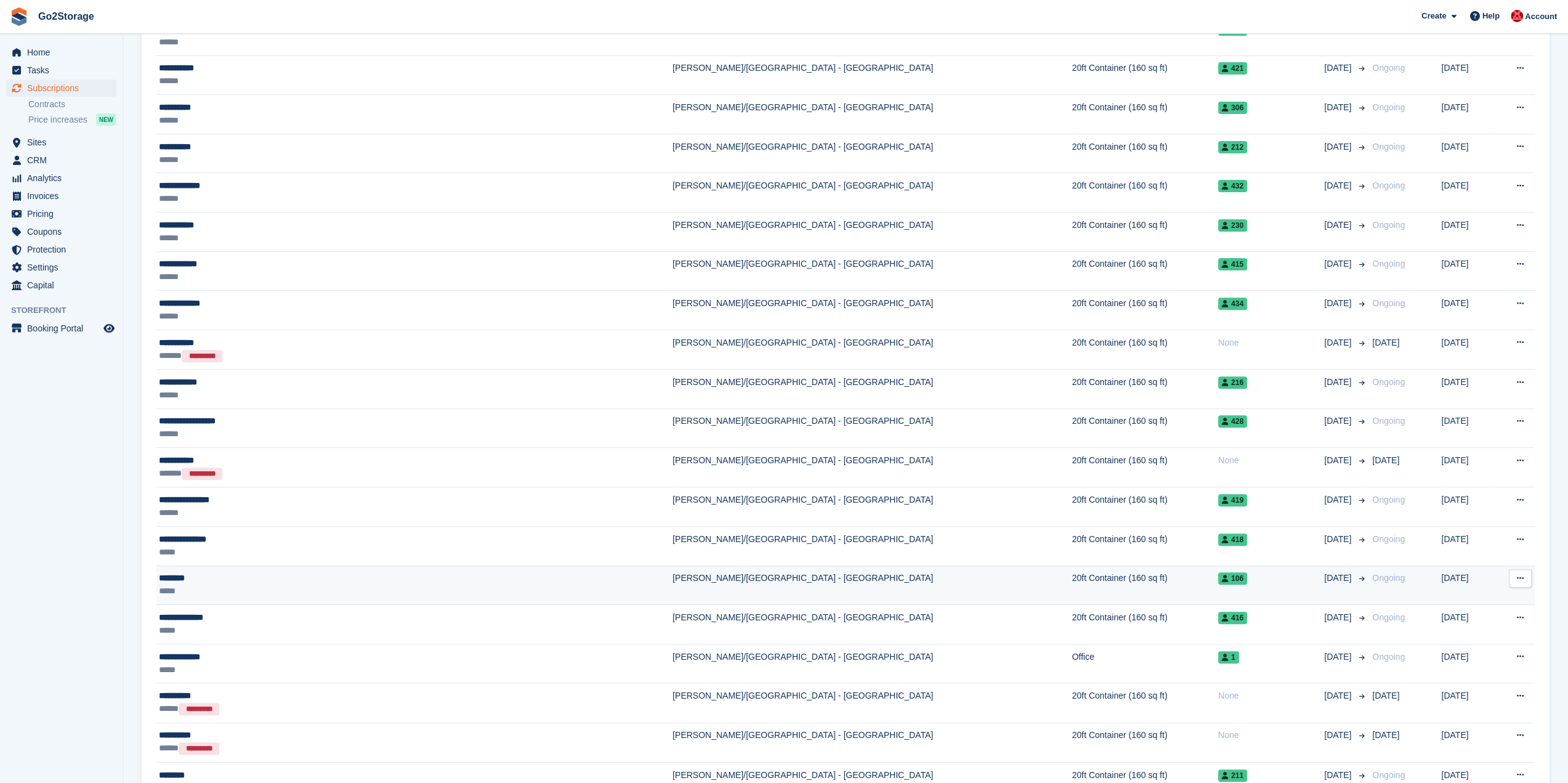
click at [1072, 593] on td "20ft Container (160 sq ft)" at bounding box center [1145, 585] width 146 height 39
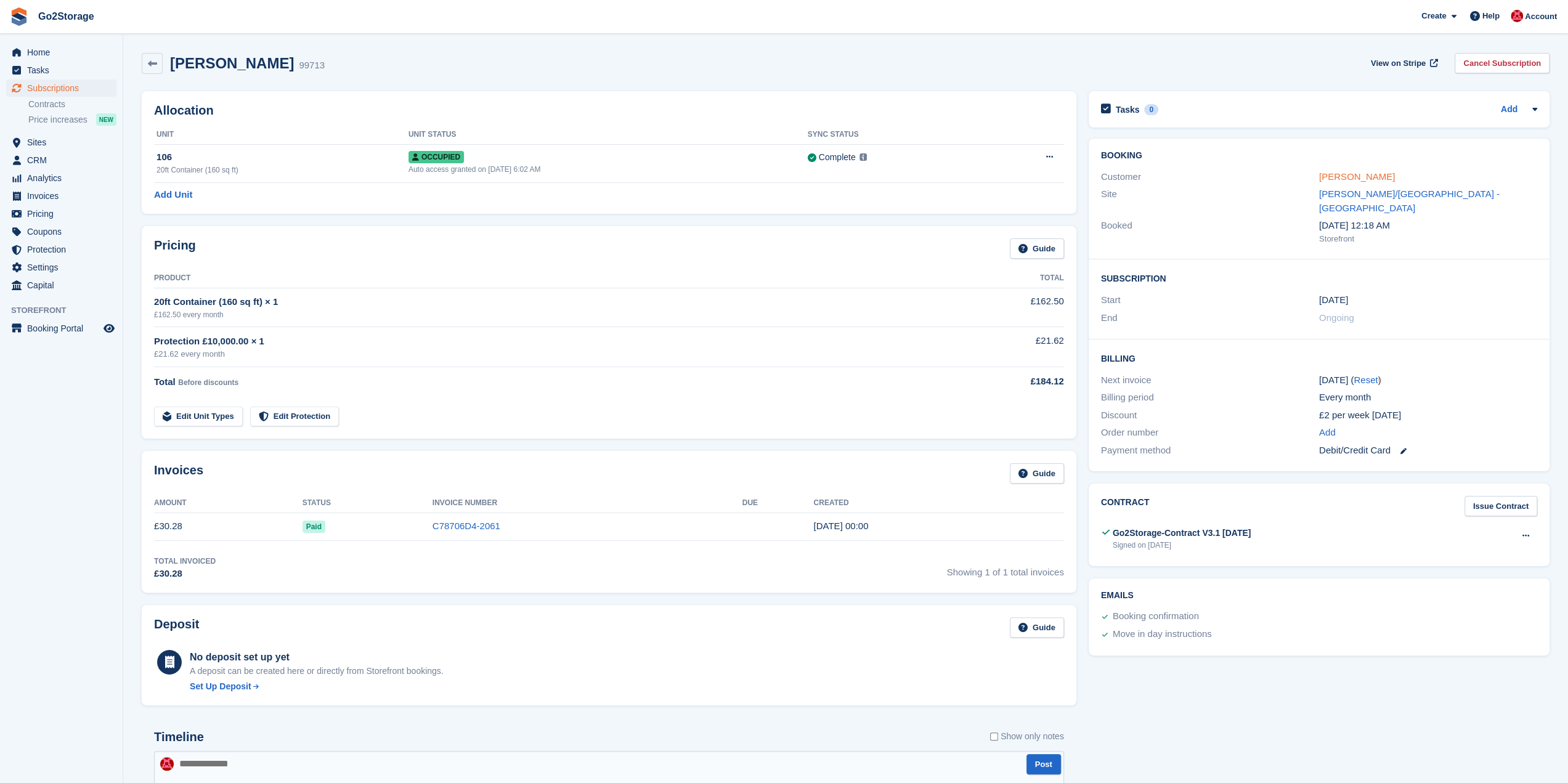
click at [1327, 177] on link "Leo Kwok" at bounding box center [1356, 176] width 76 height 11
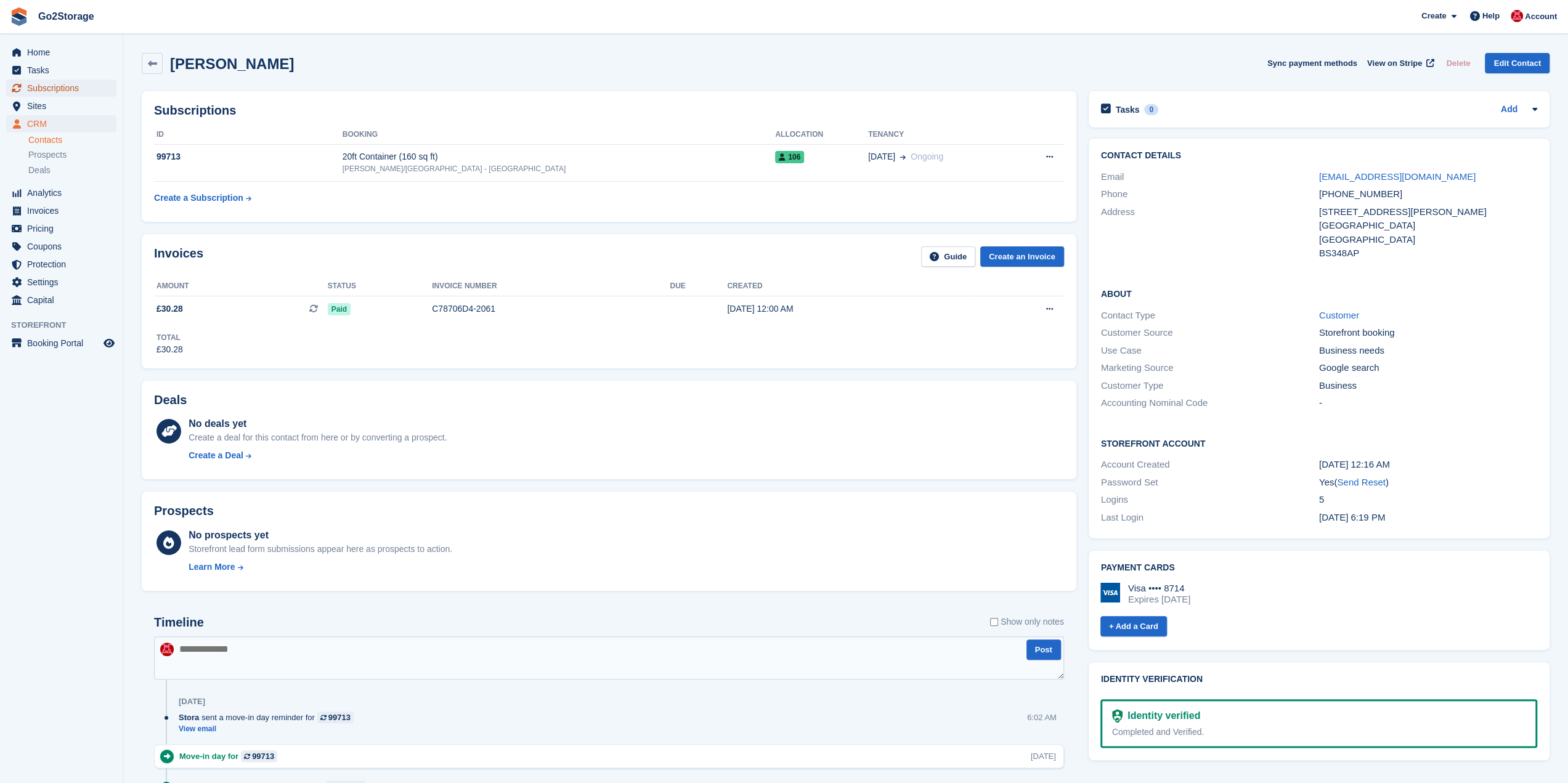
click at [72, 93] on span "Subscriptions" at bounding box center [64, 88] width 74 height 17
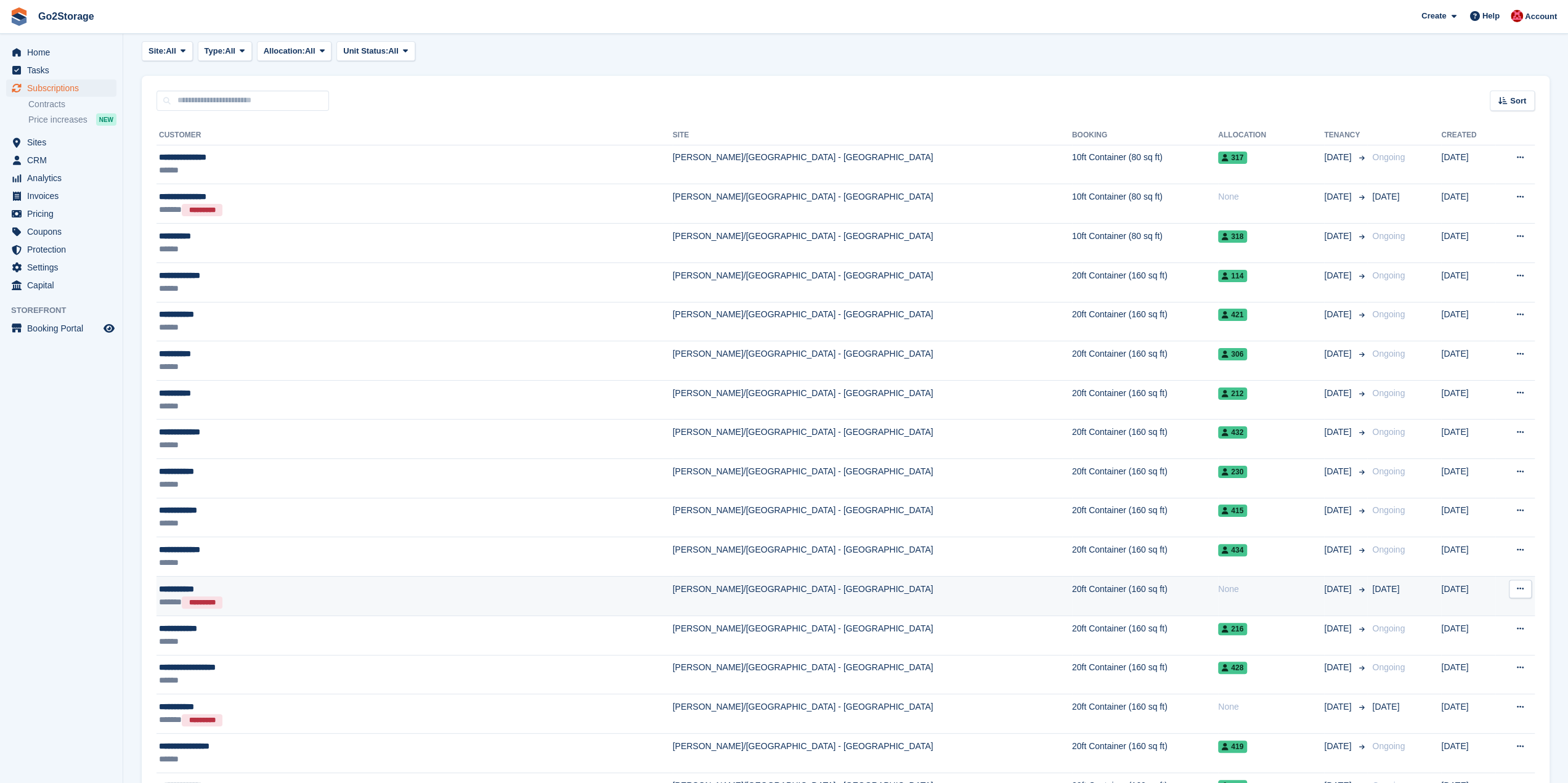
scroll to position [185, 0]
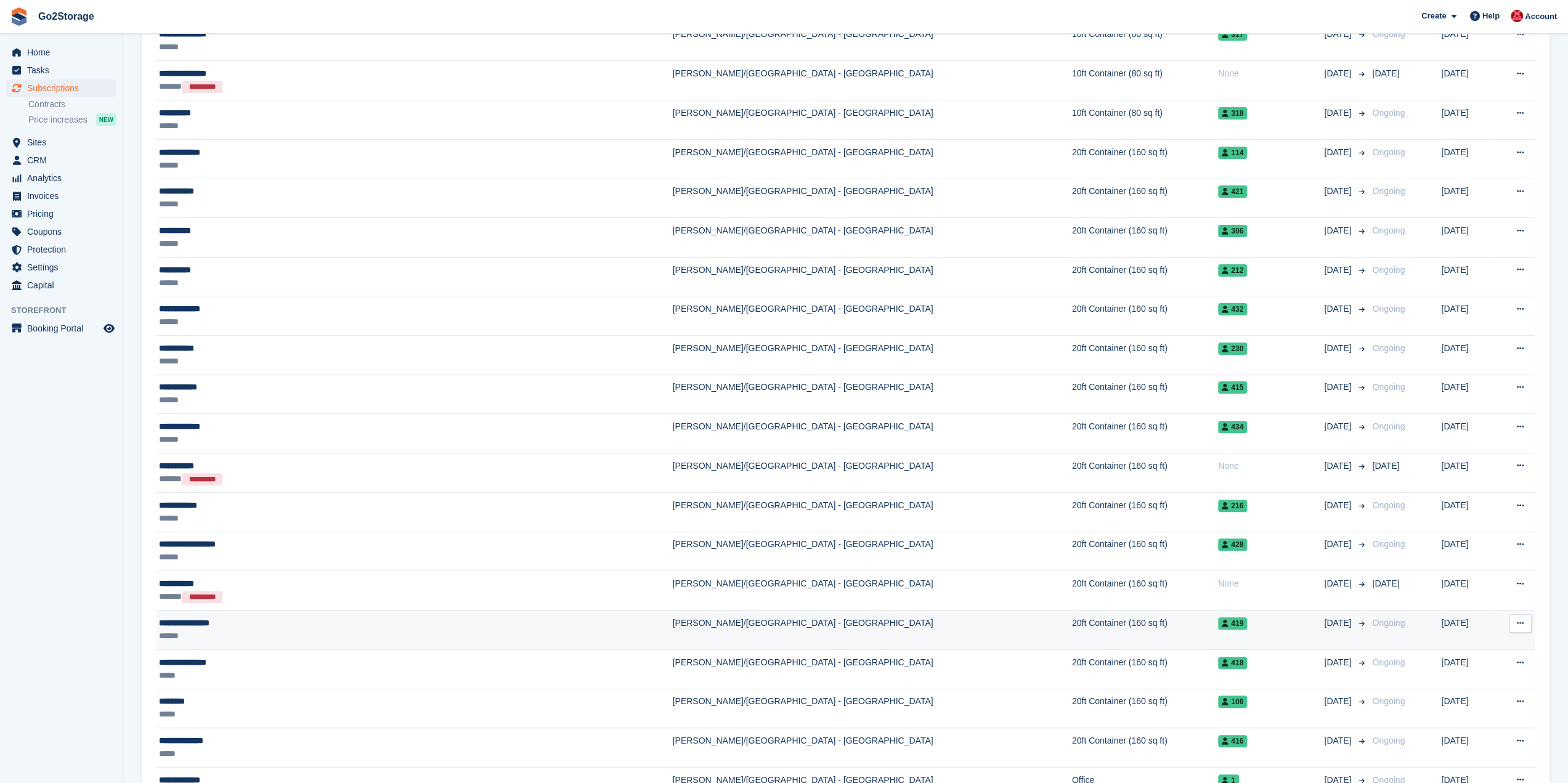
click at [1072, 629] on td "20ft Container (160 sq ft)" at bounding box center [1145, 630] width 146 height 39
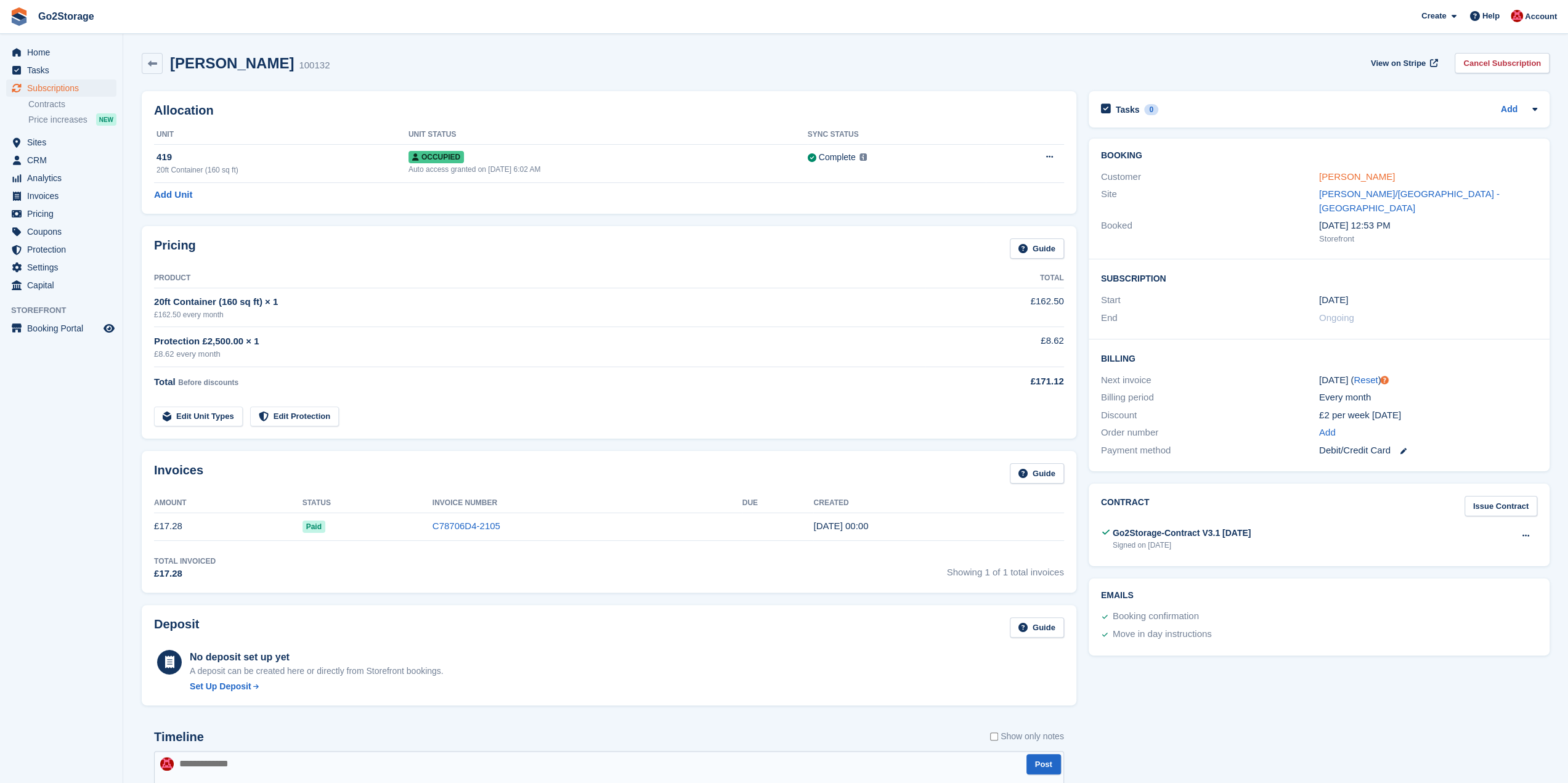
click at [1346, 178] on link "[PERSON_NAME]" at bounding box center [1356, 176] width 76 height 11
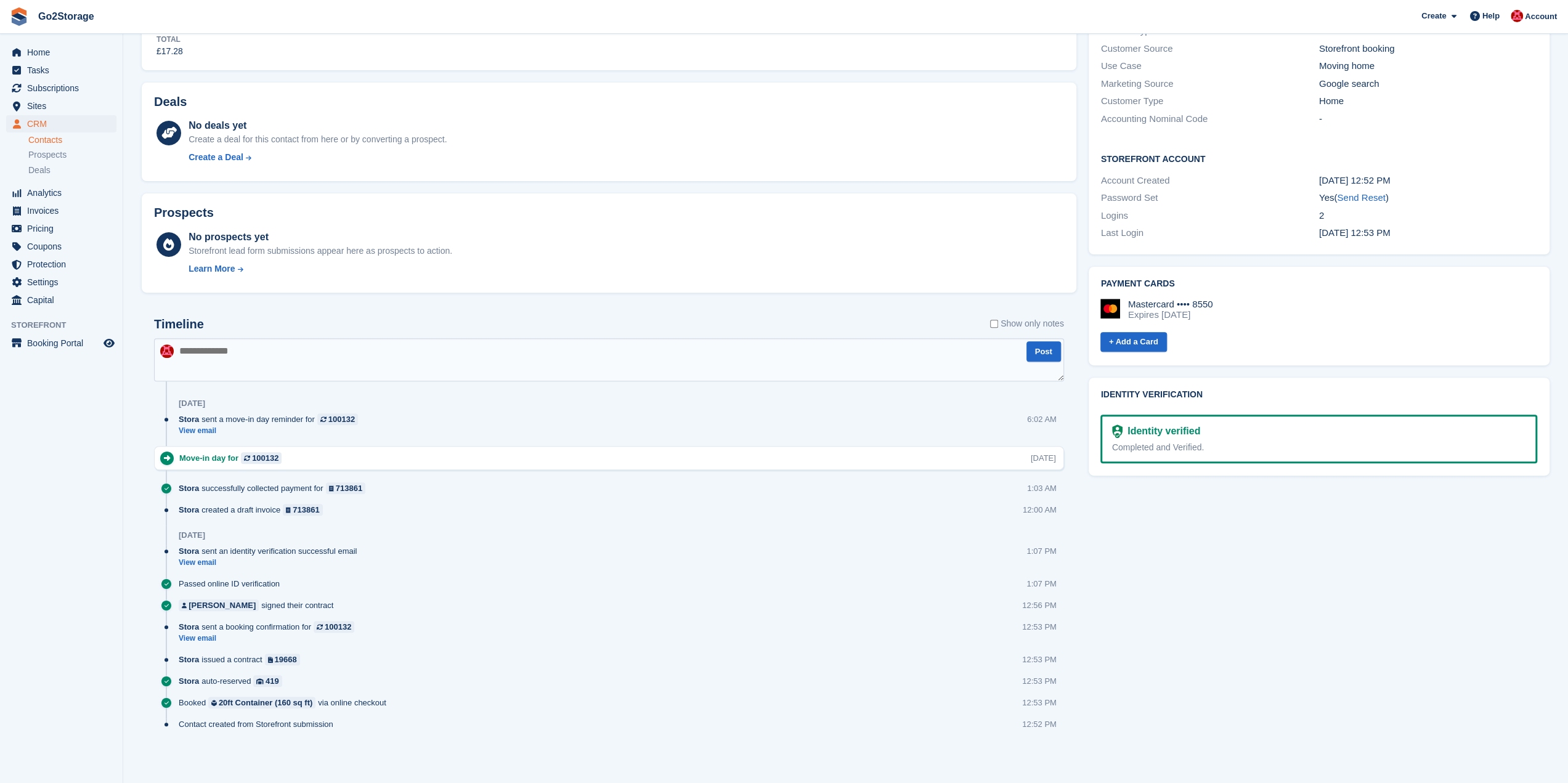
scroll to position [52, 0]
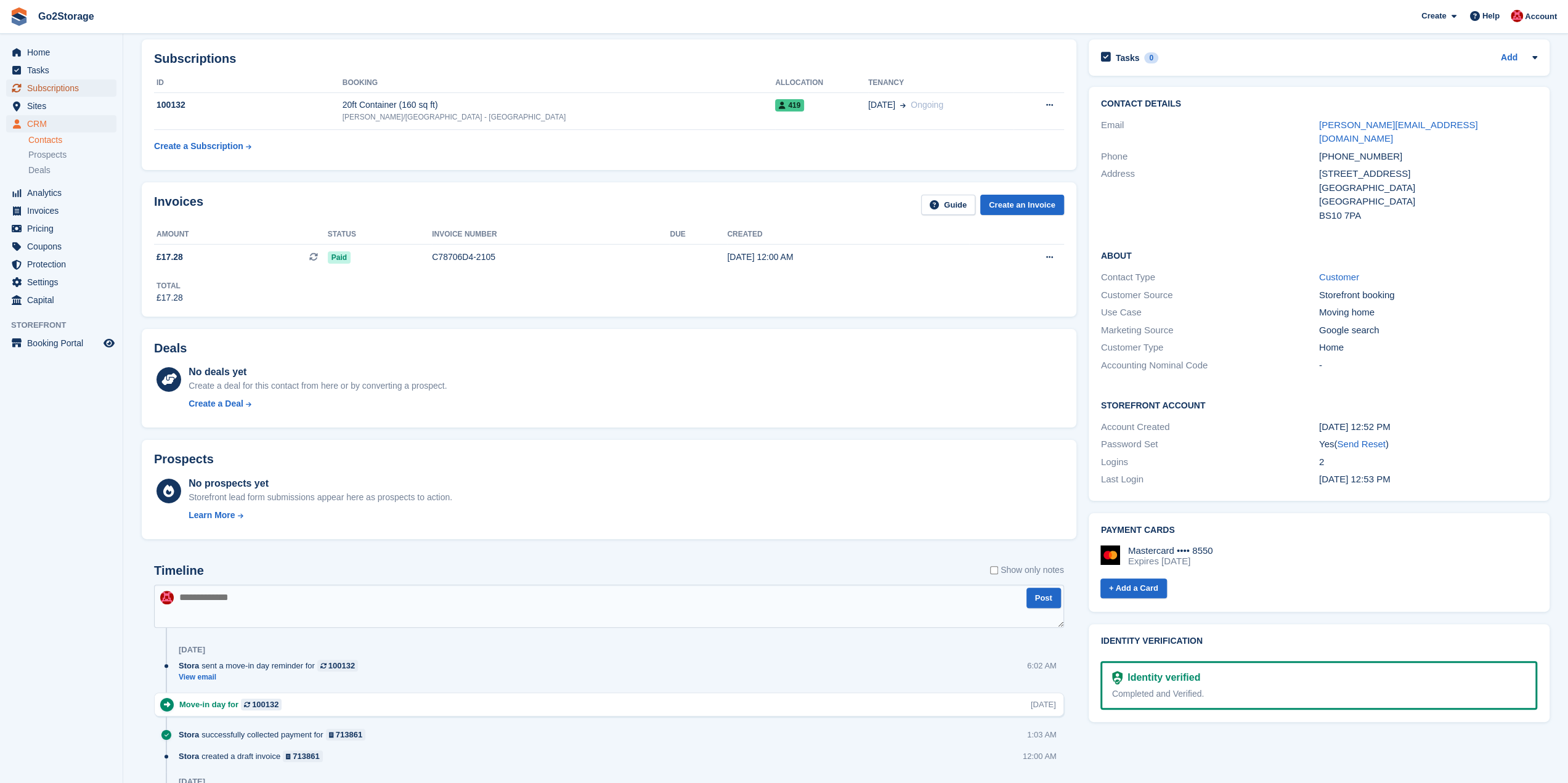
click at [73, 89] on span "Subscriptions" at bounding box center [64, 88] width 74 height 17
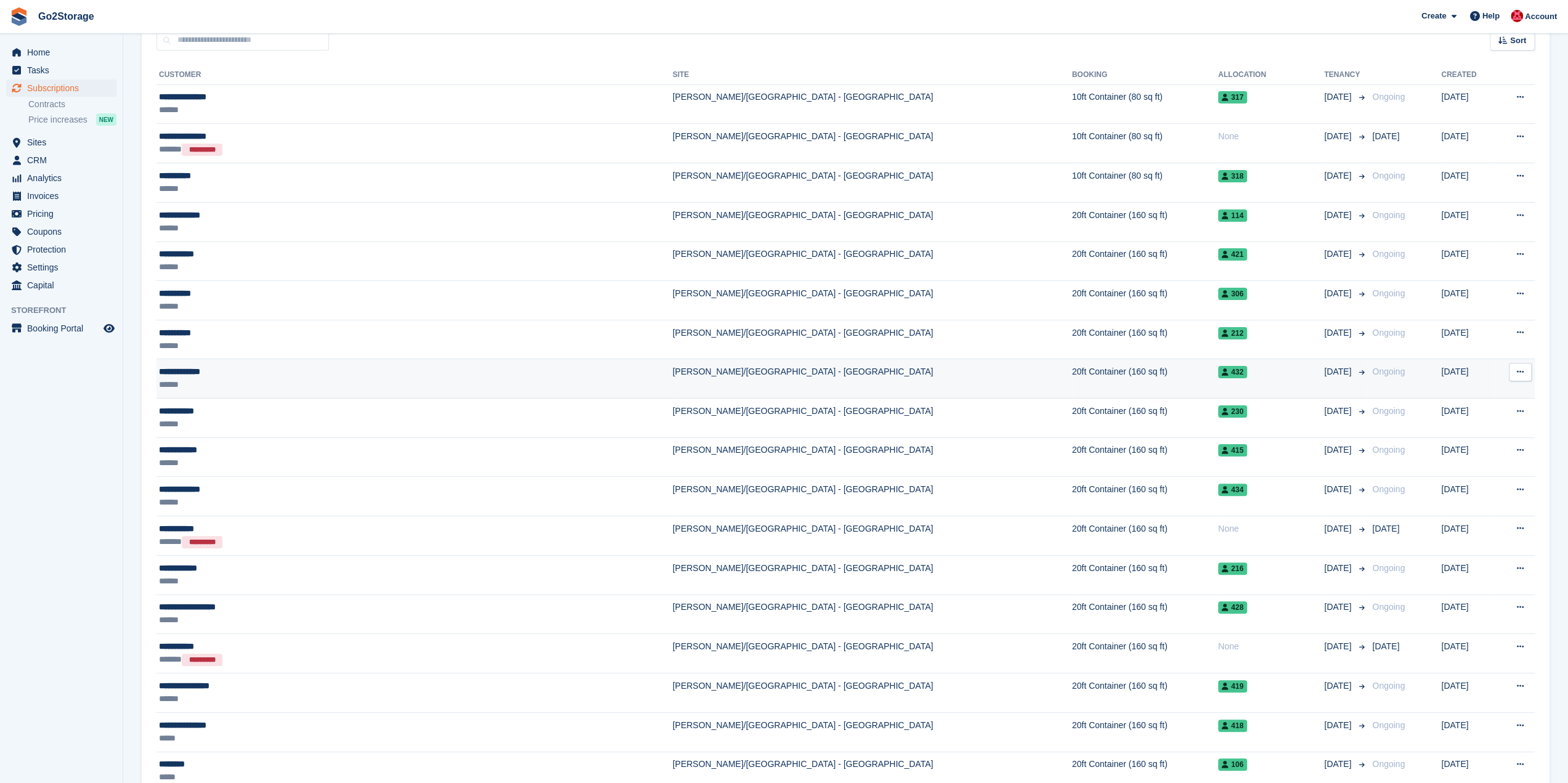
scroll to position [123, 0]
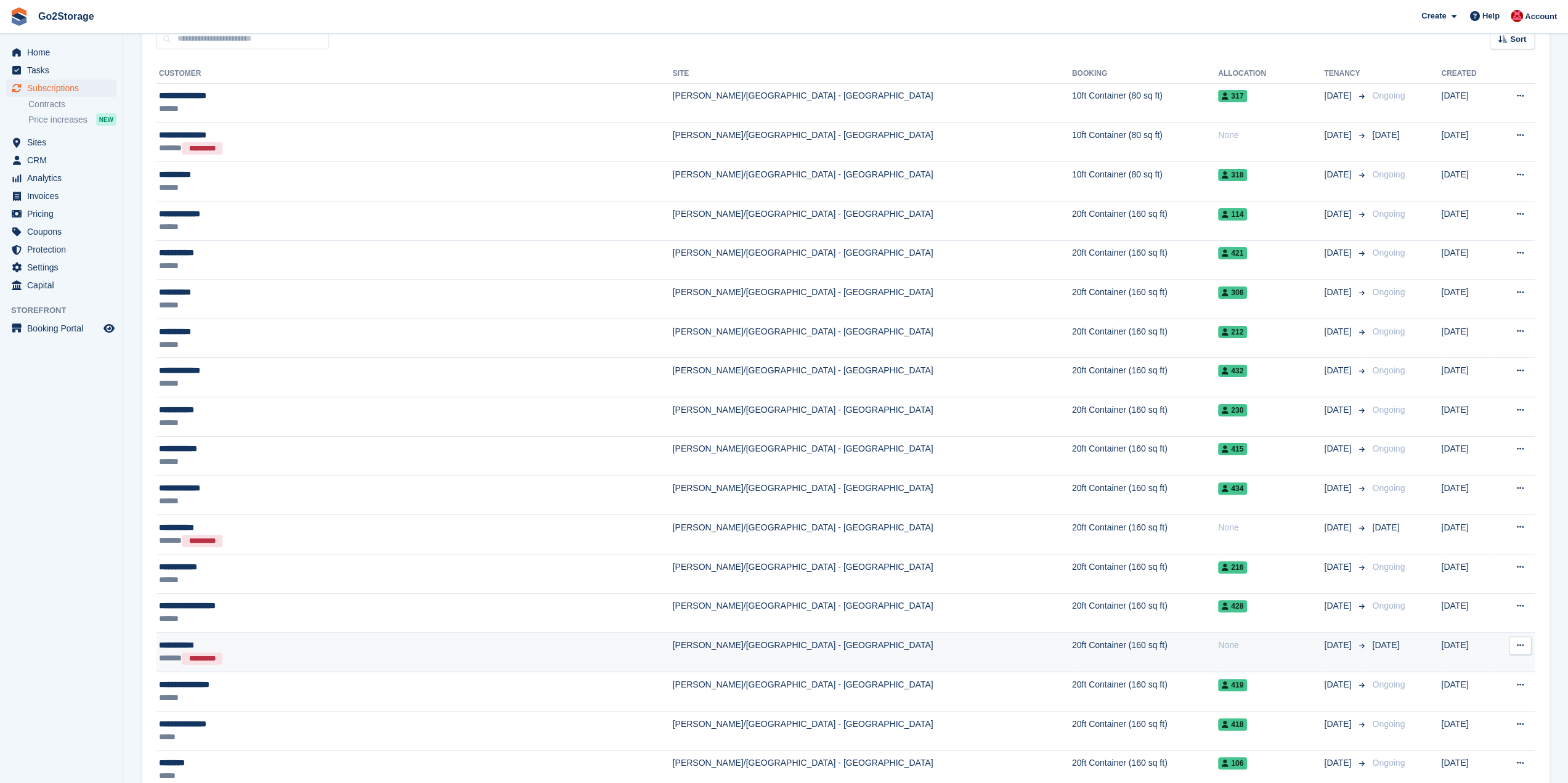
click at [1072, 634] on td "20ft Container (160 sq ft)" at bounding box center [1145, 652] width 146 height 39
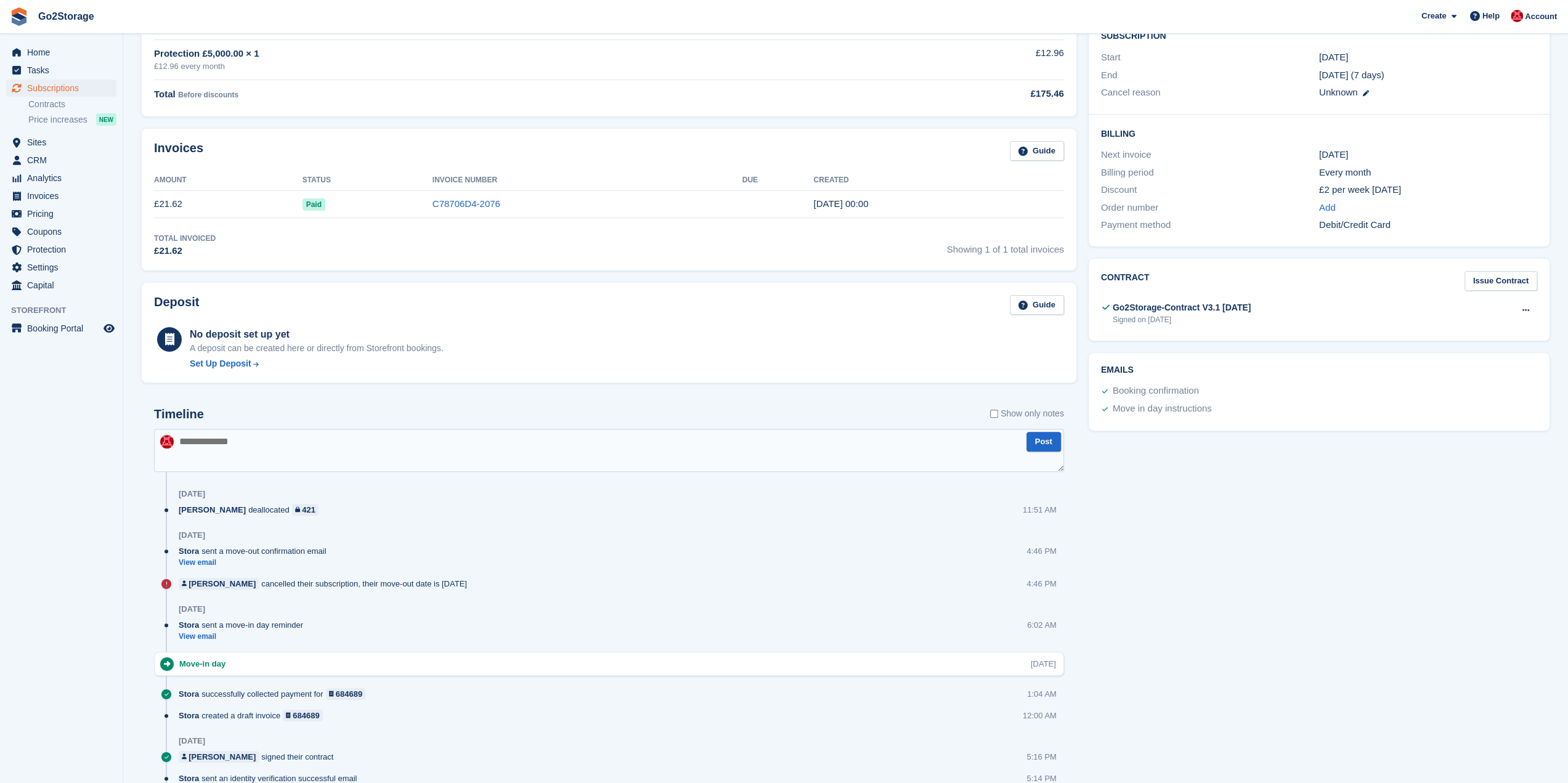
scroll to position [98, 0]
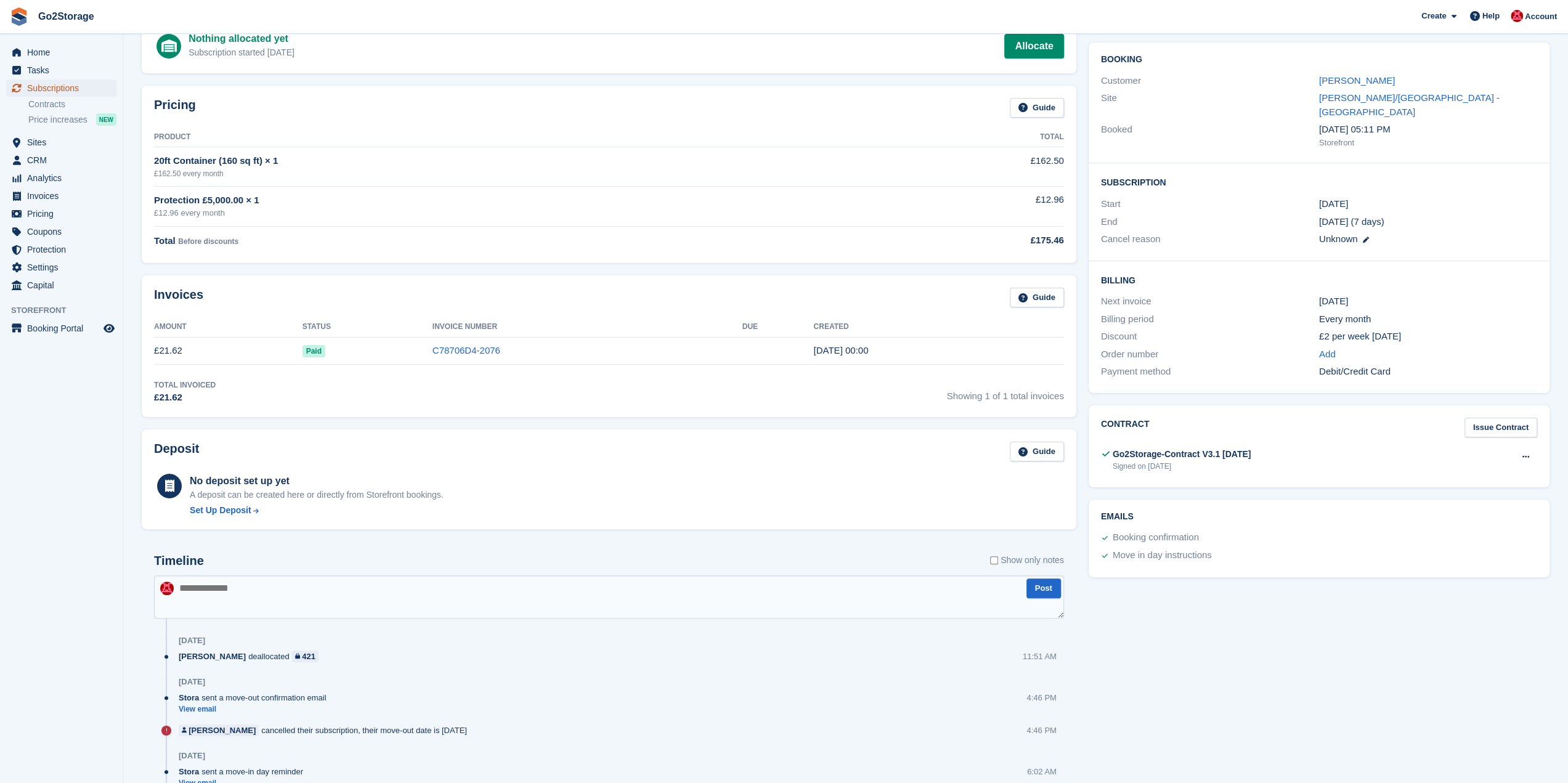
click at [51, 92] on span "Subscriptions" at bounding box center [64, 88] width 74 height 17
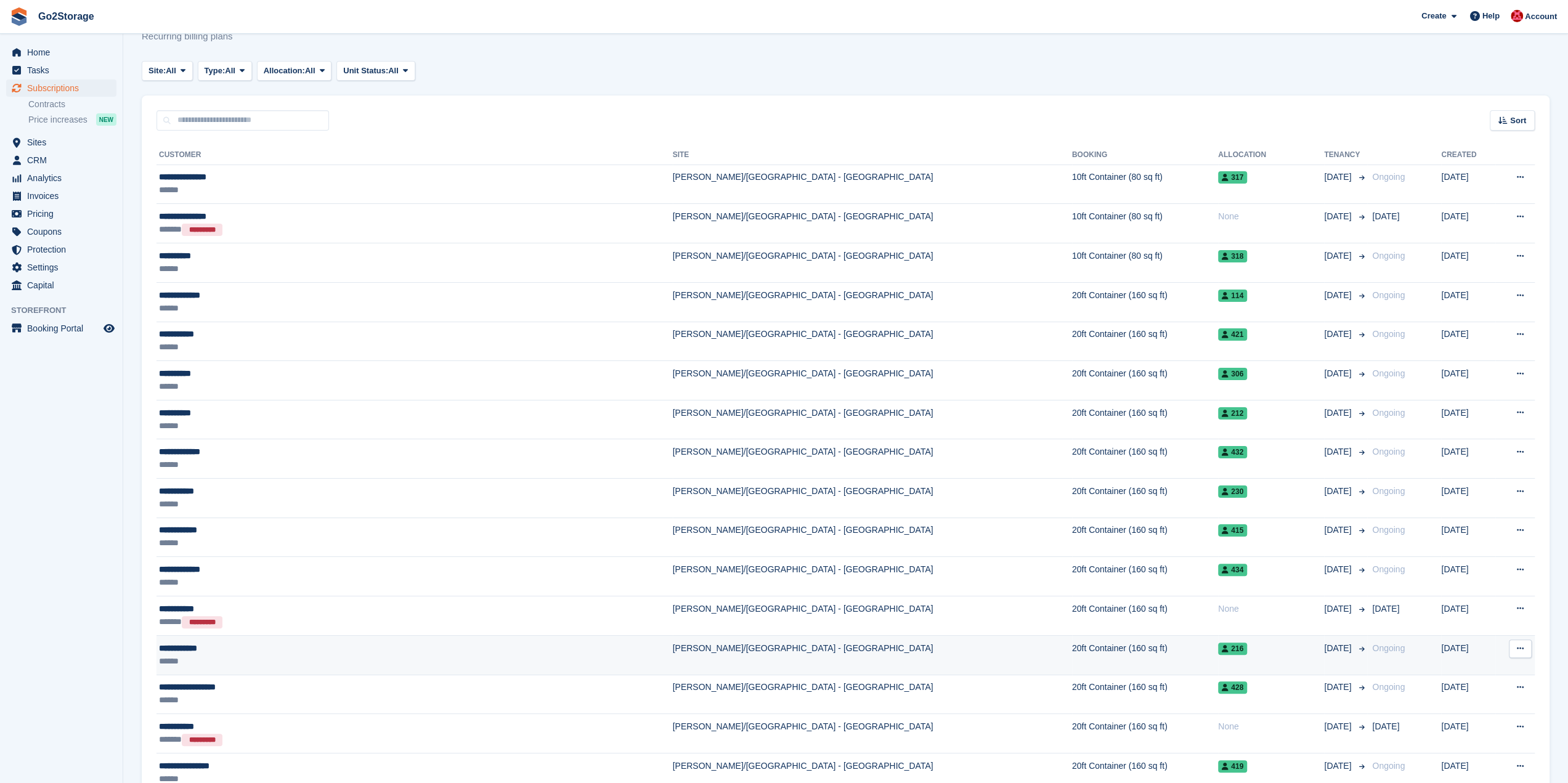
scroll to position [61, 0]
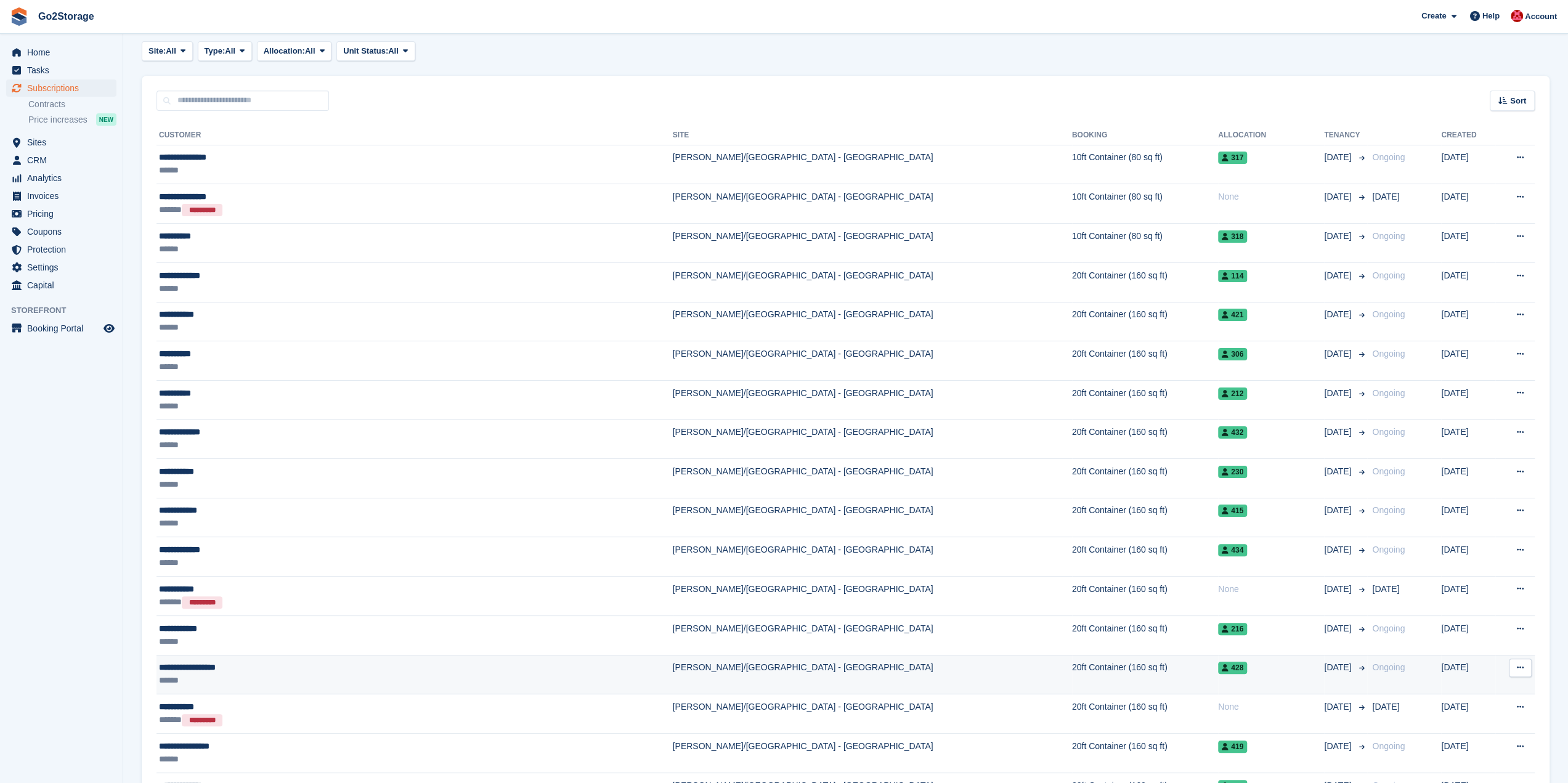
click at [1217, 663] on div "428" at bounding box center [1270, 668] width 106 height 13
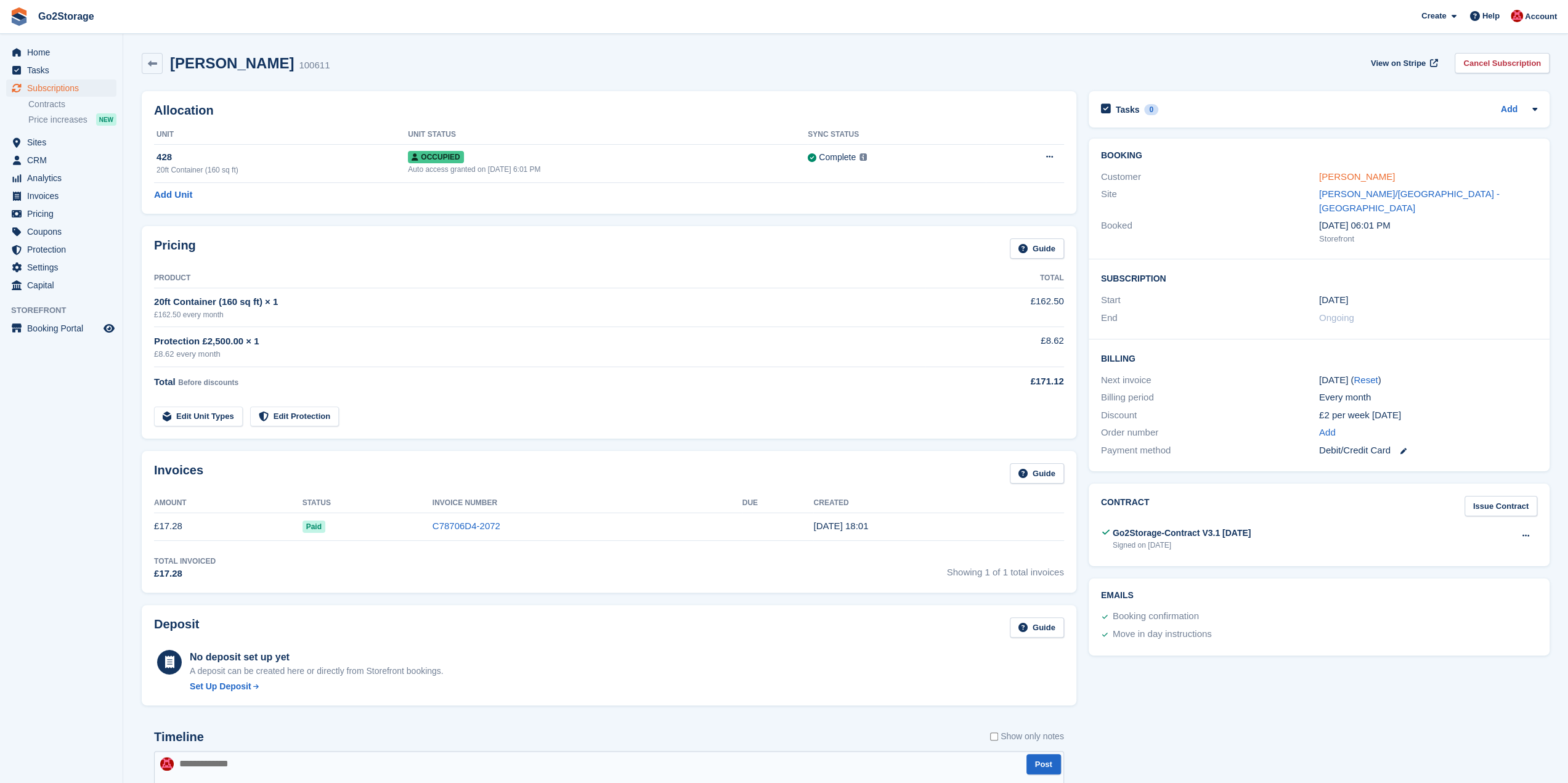
click at [1383, 174] on link "[PERSON_NAME]" at bounding box center [1356, 176] width 76 height 11
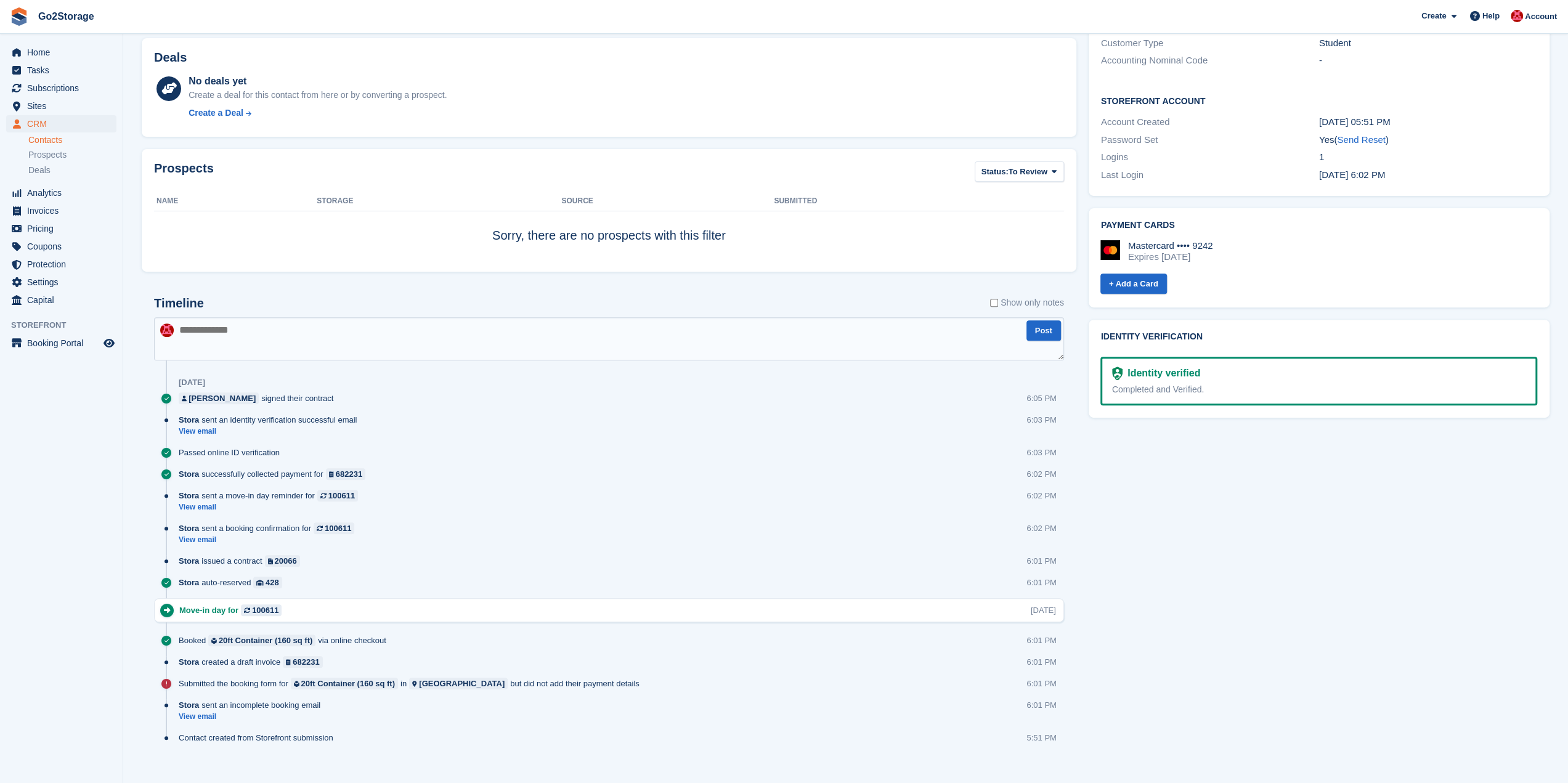
scroll to position [356, 0]
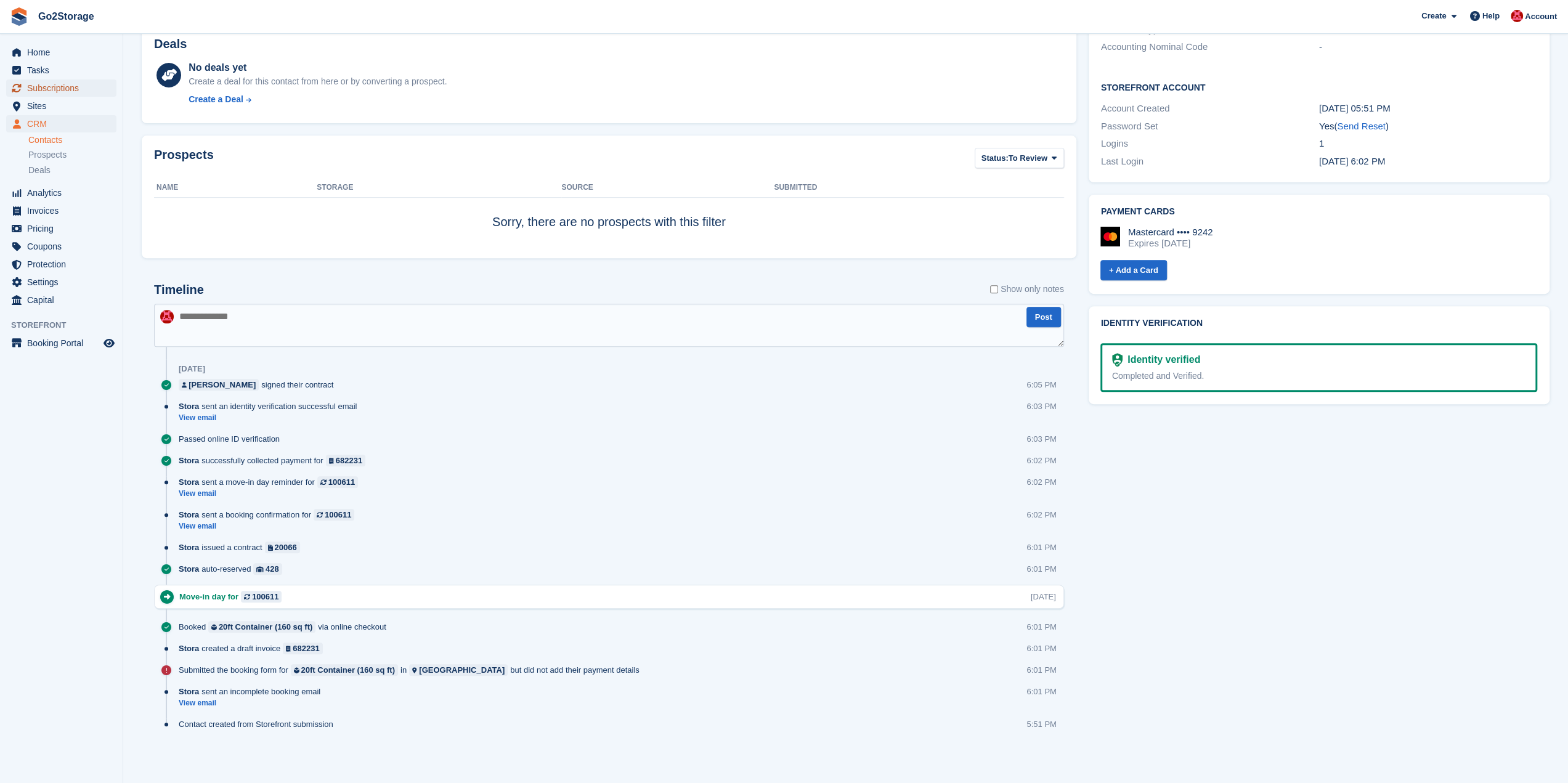
click at [93, 90] on span "Subscriptions" at bounding box center [64, 88] width 74 height 17
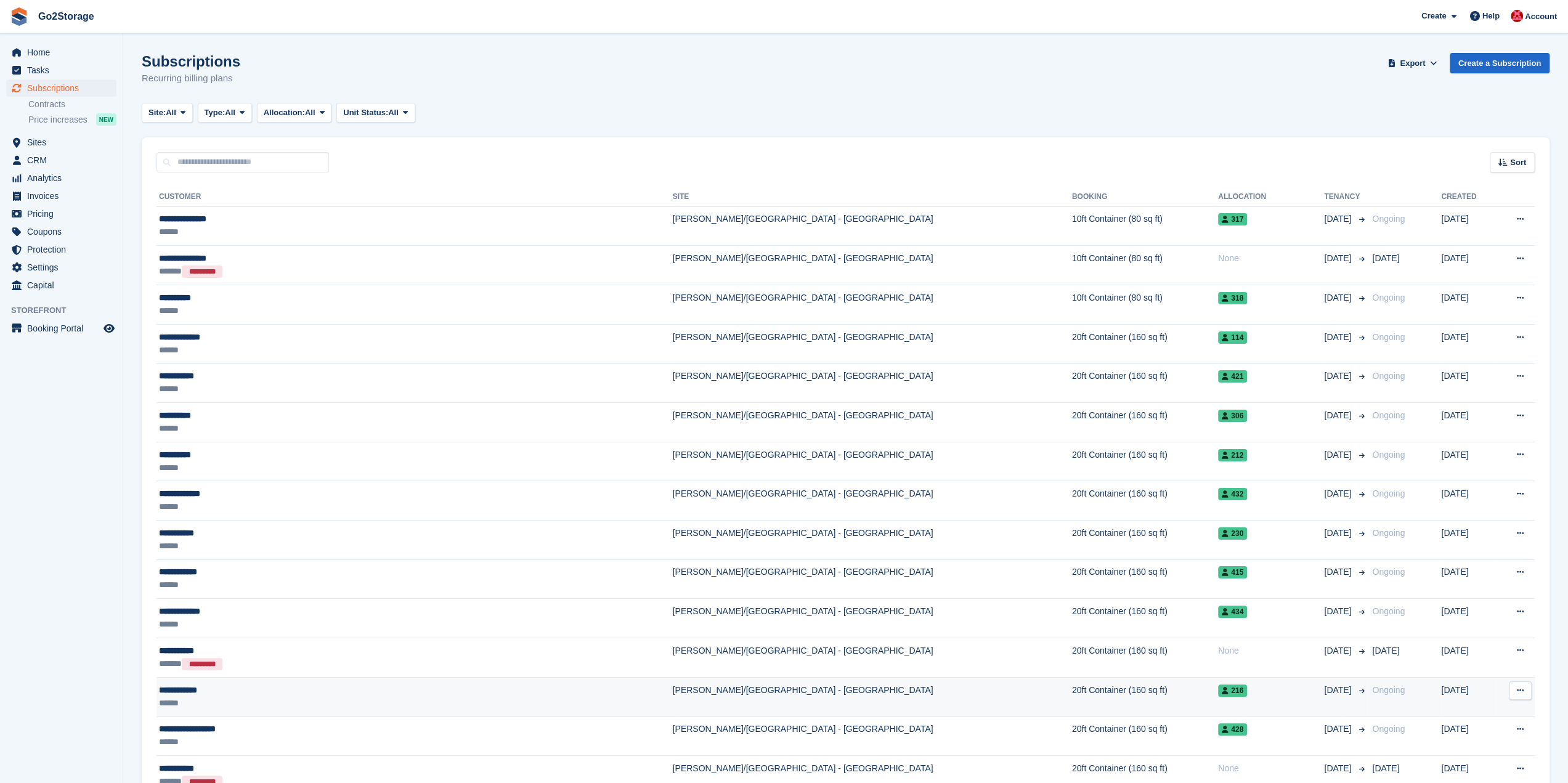
click at [1217, 685] on div "216" at bounding box center [1270, 690] width 106 height 13
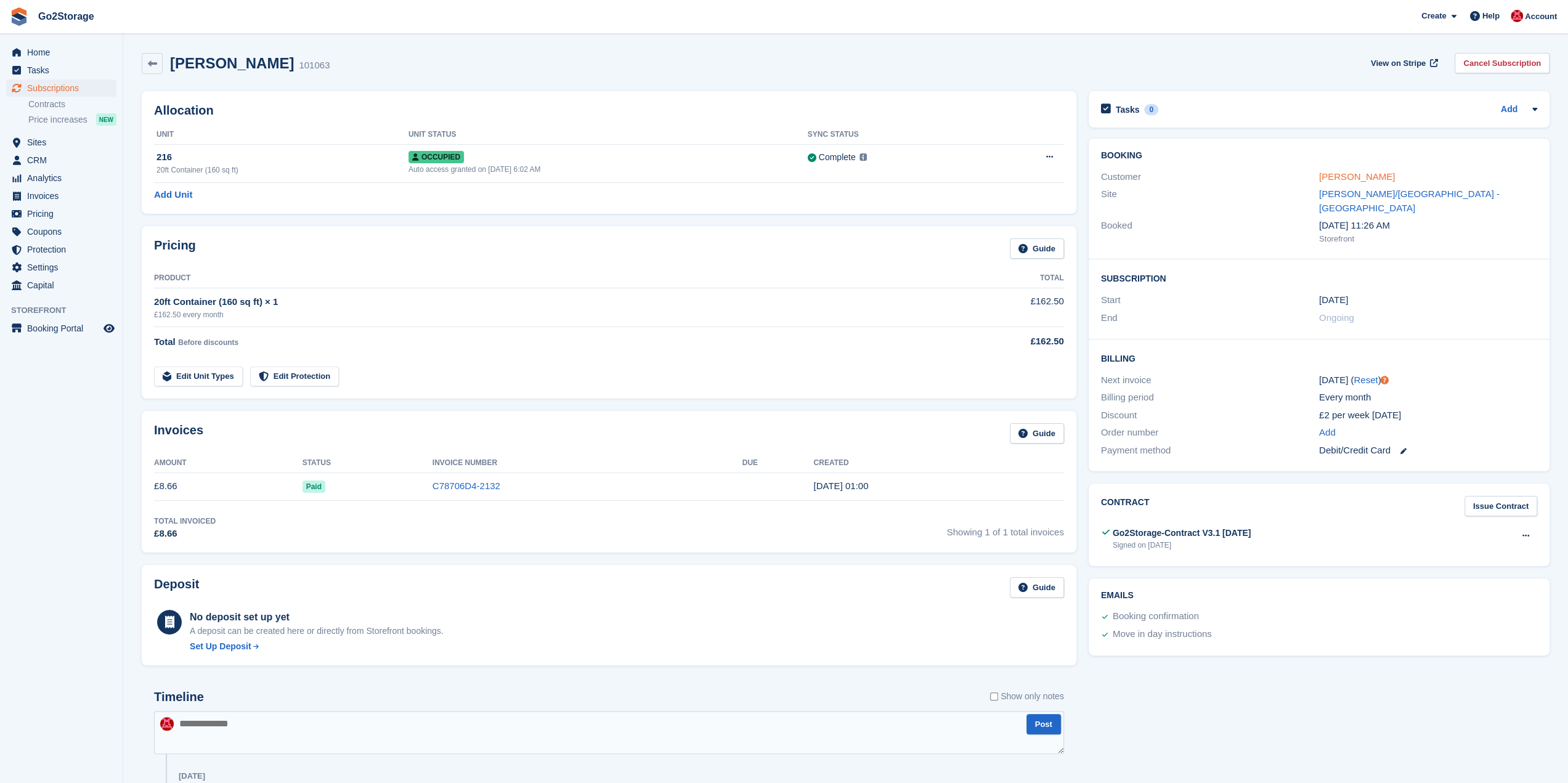
click at [1355, 173] on link "Daniel Kolar" at bounding box center [1356, 176] width 76 height 11
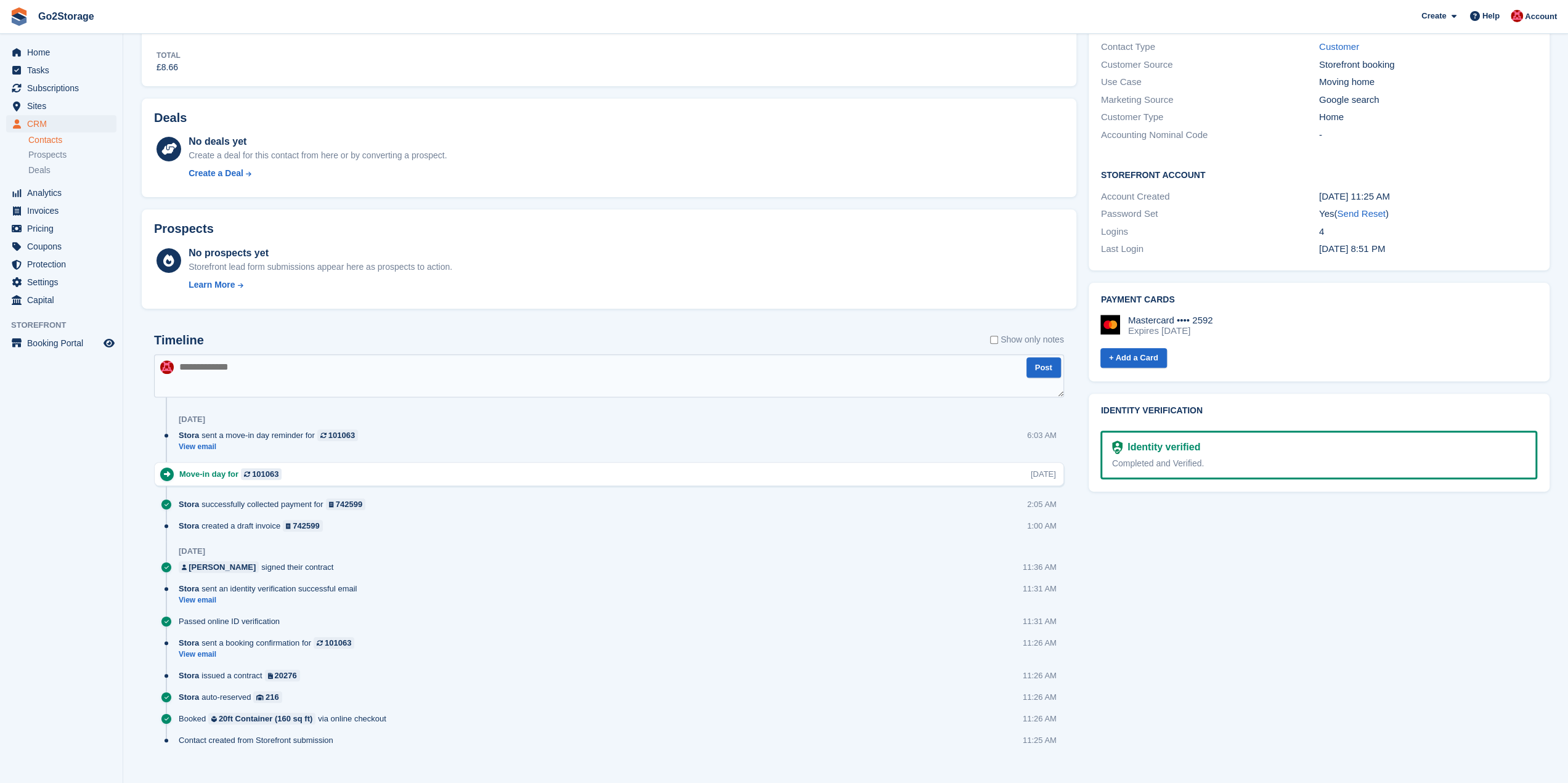
scroll to position [299, 0]
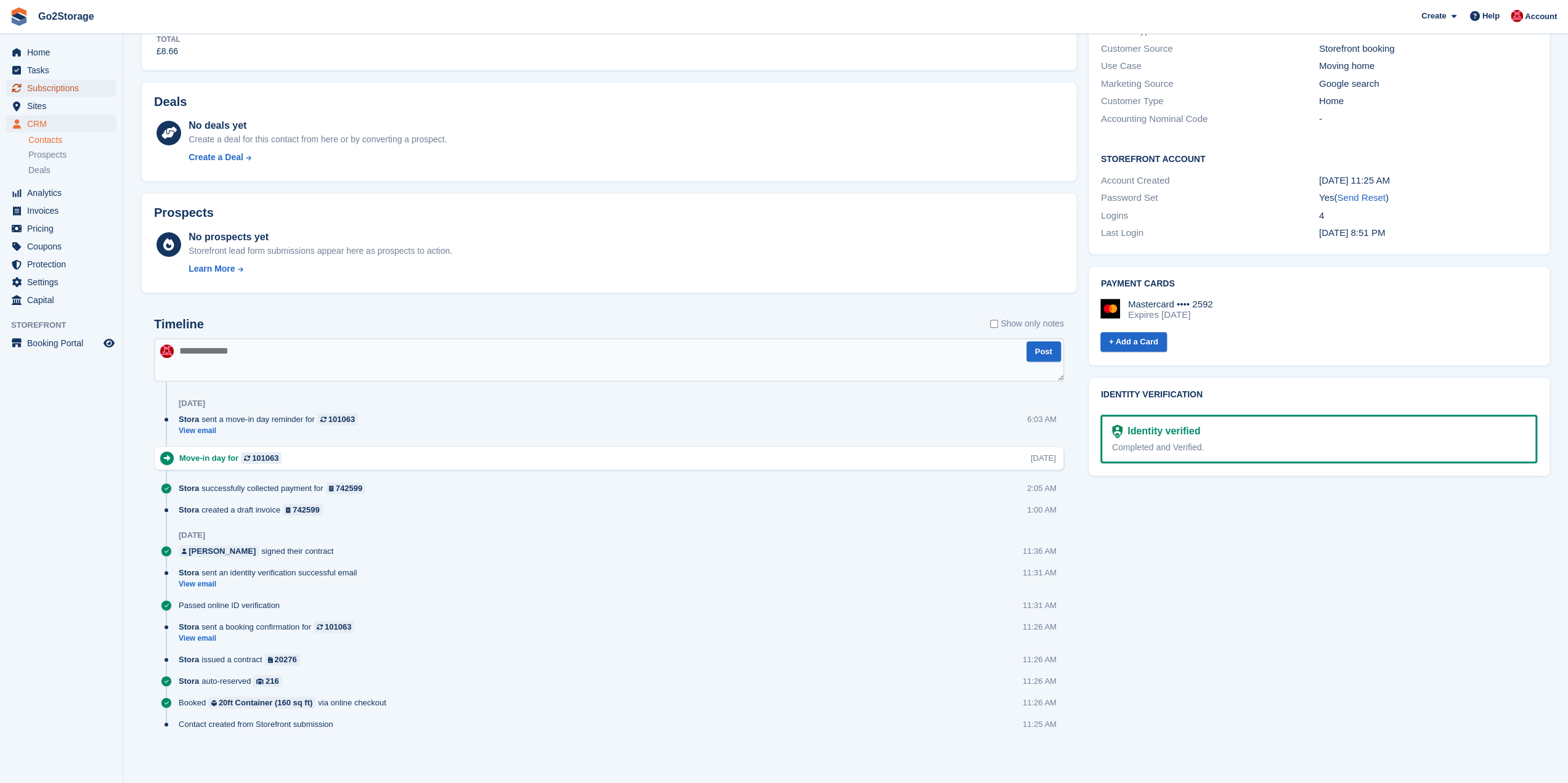
click at [78, 85] on span "Subscriptions" at bounding box center [64, 88] width 74 height 17
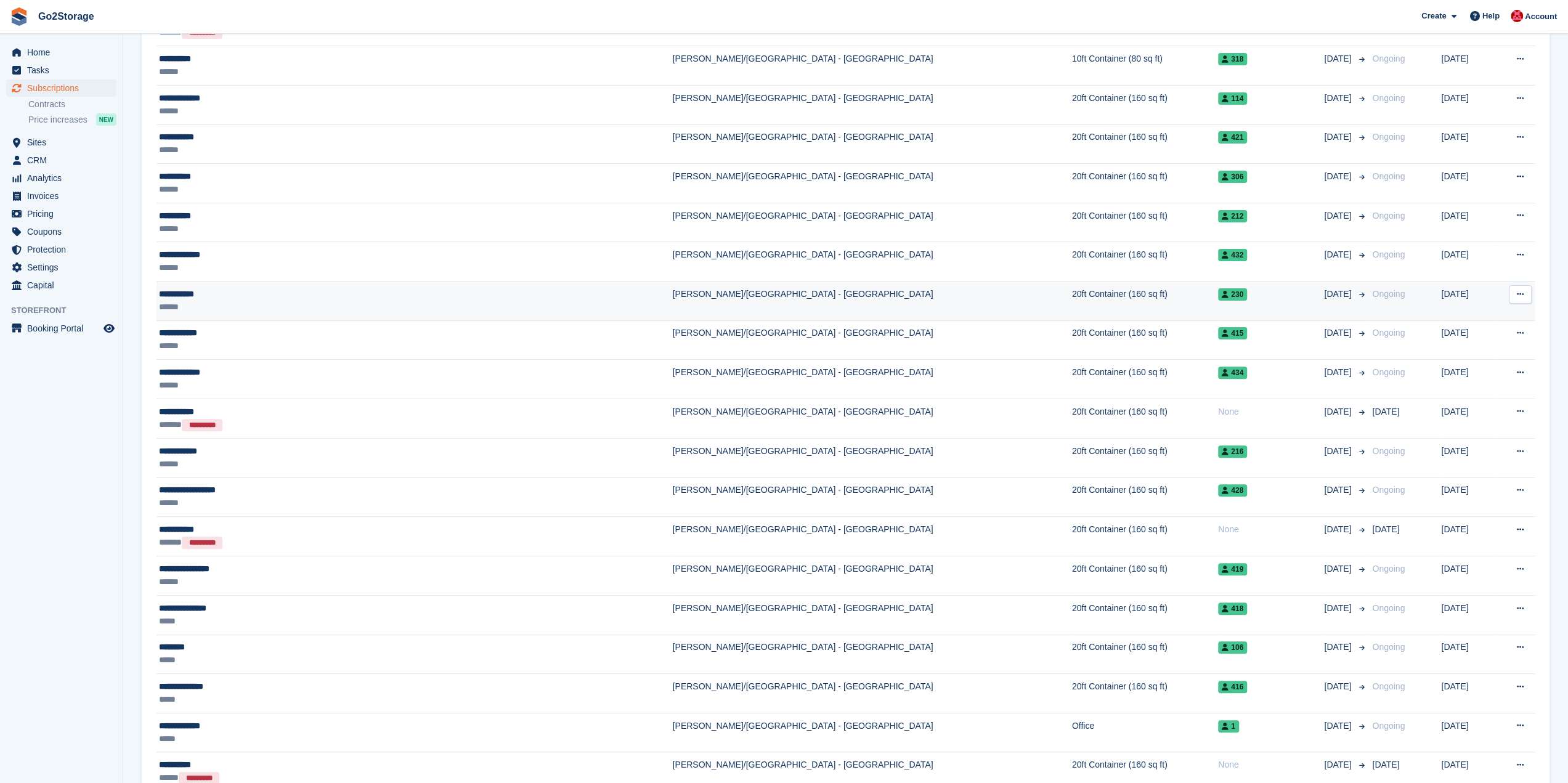
scroll to position [247, 0]
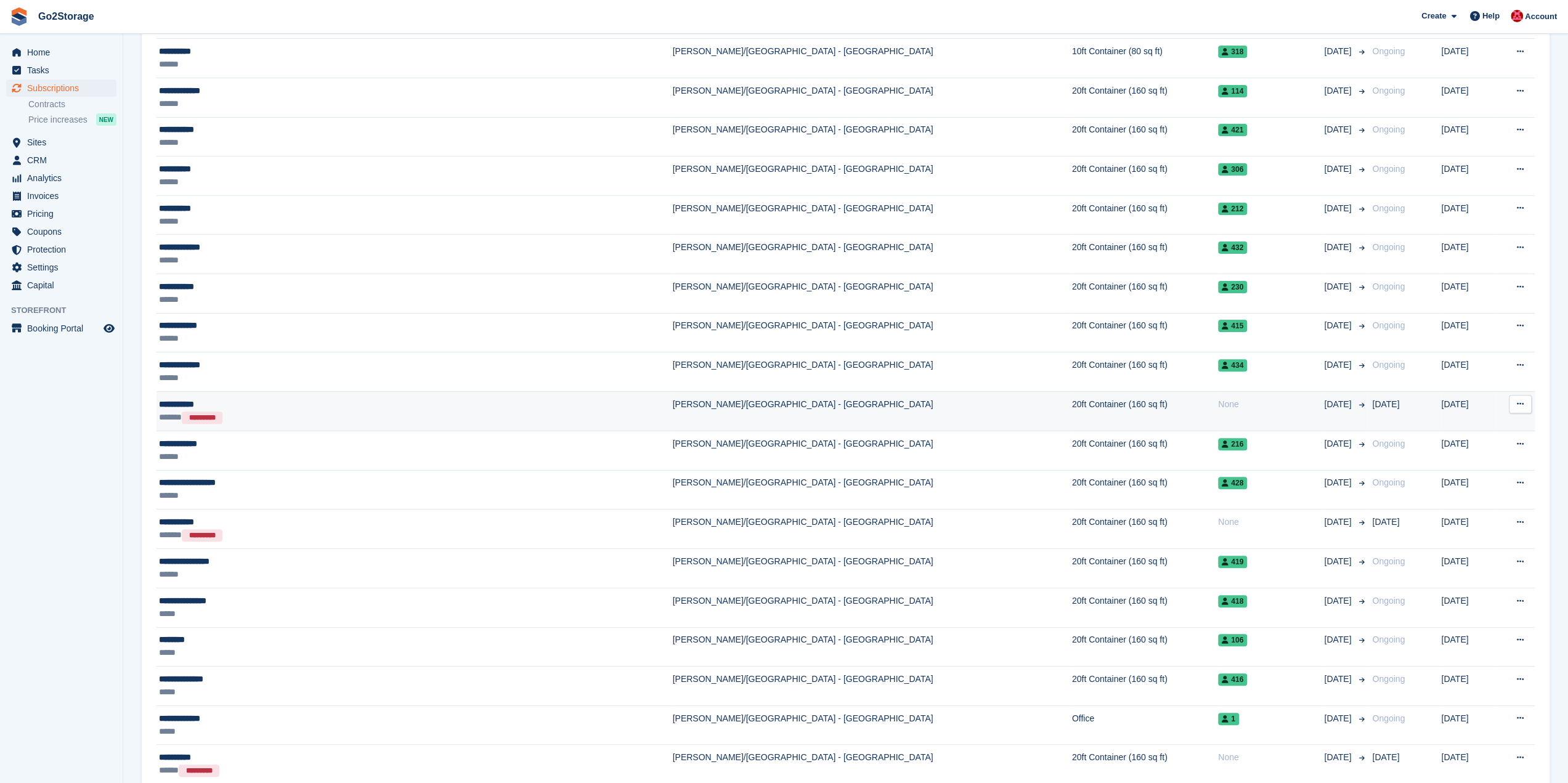
click at [1217, 412] on td "None" at bounding box center [1270, 410] width 106 height 39
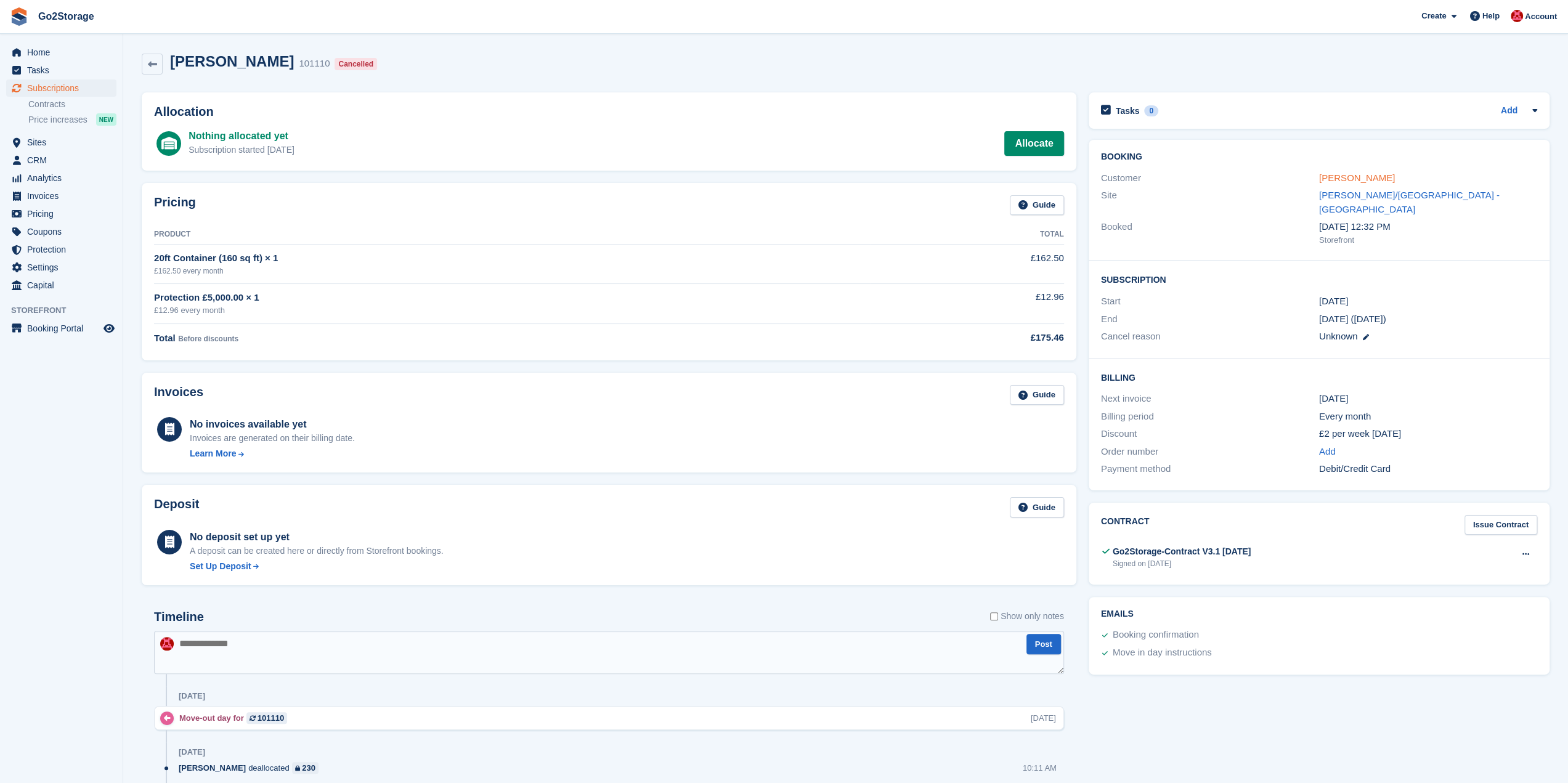
click at [1354, 180] on link "[PERSON_NAME]" at bounding box center [1356, 177] width 76 height 11
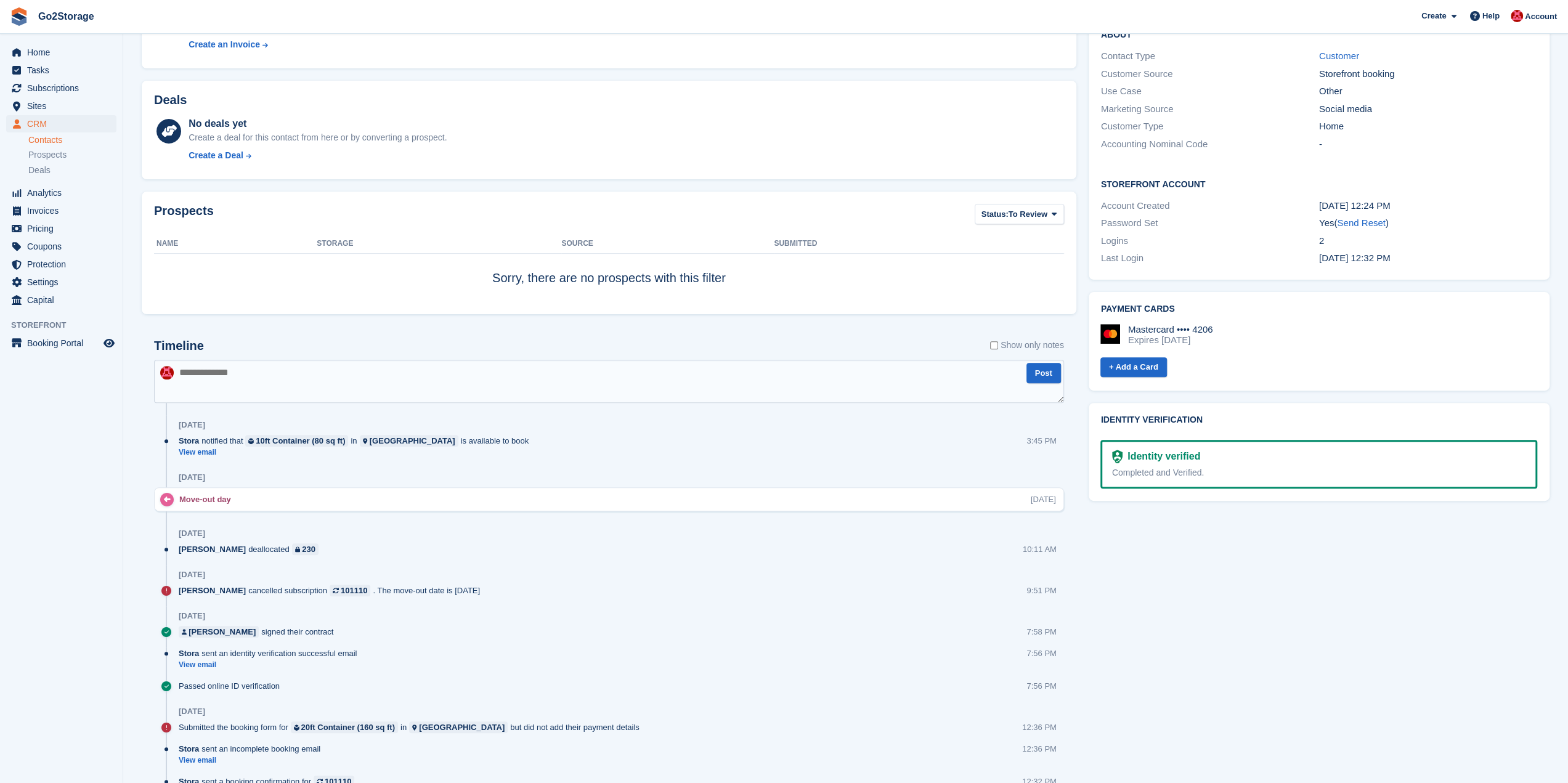
scroll to position [449, 0]
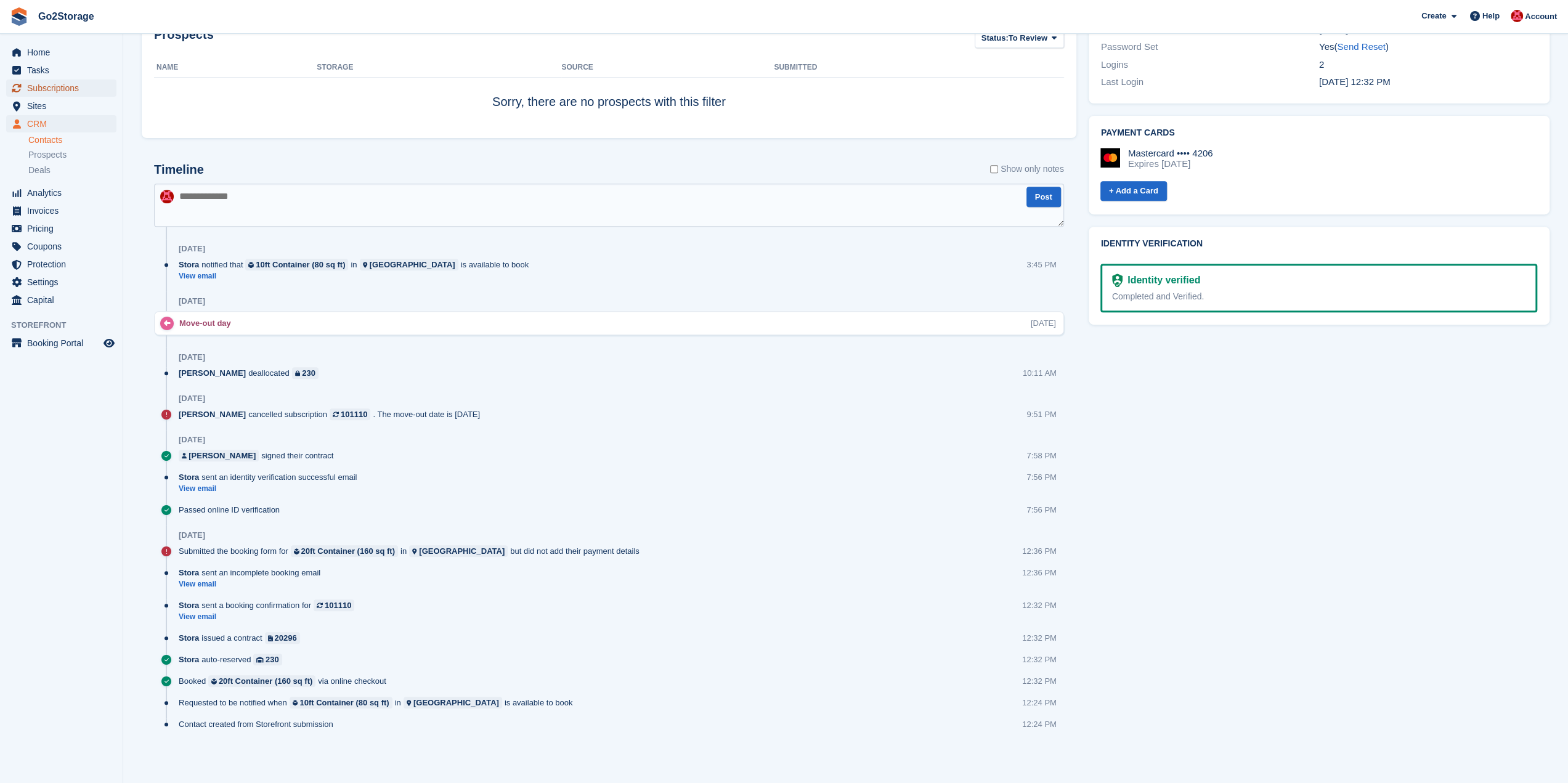
click at [68, 92] on span "Subscriptions" at bounding box center [64, 88] width 74 height 17
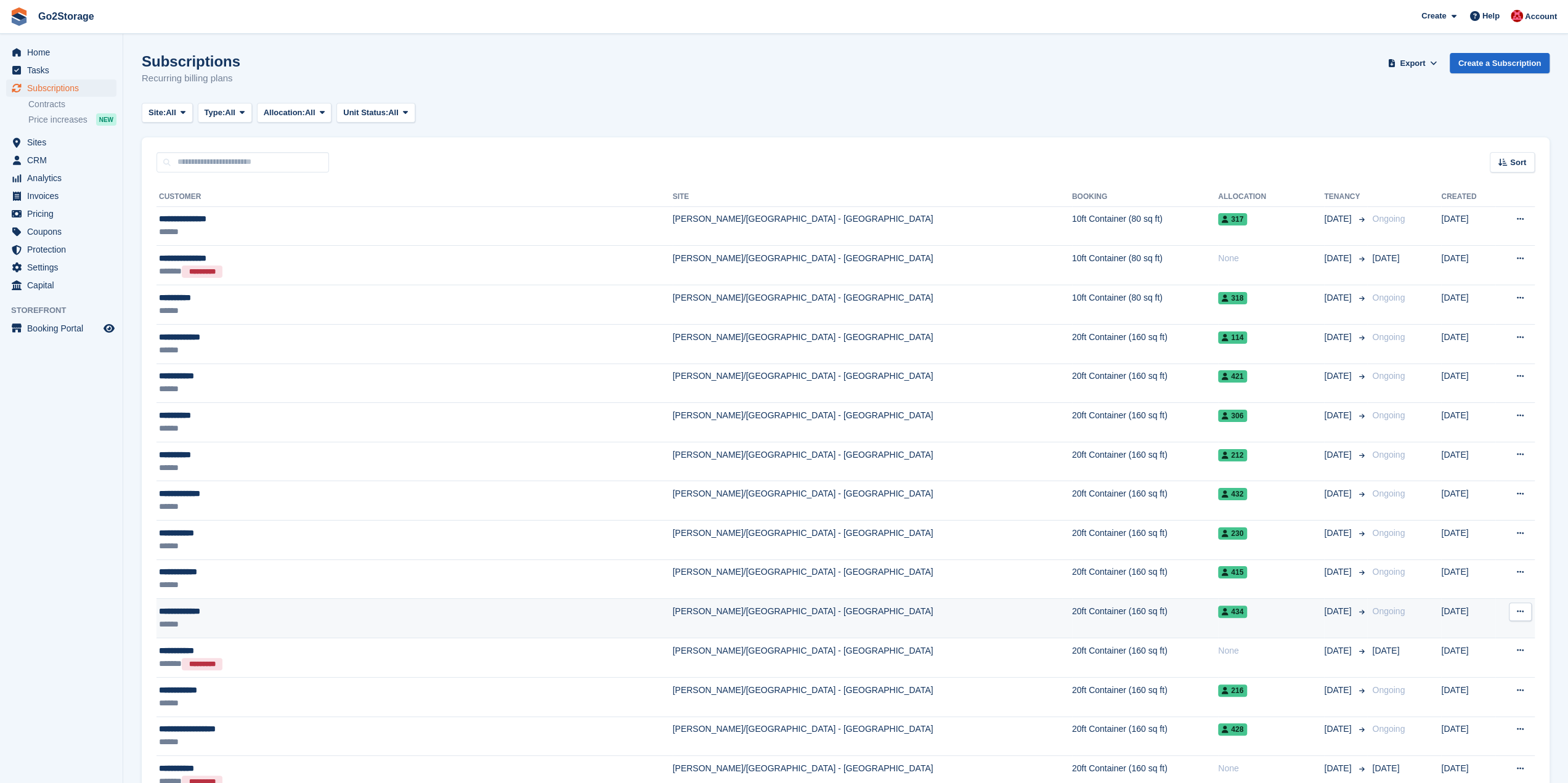
click at [1217, 612] on span "434" at bounding box center [1232, 611] width 29 height 12
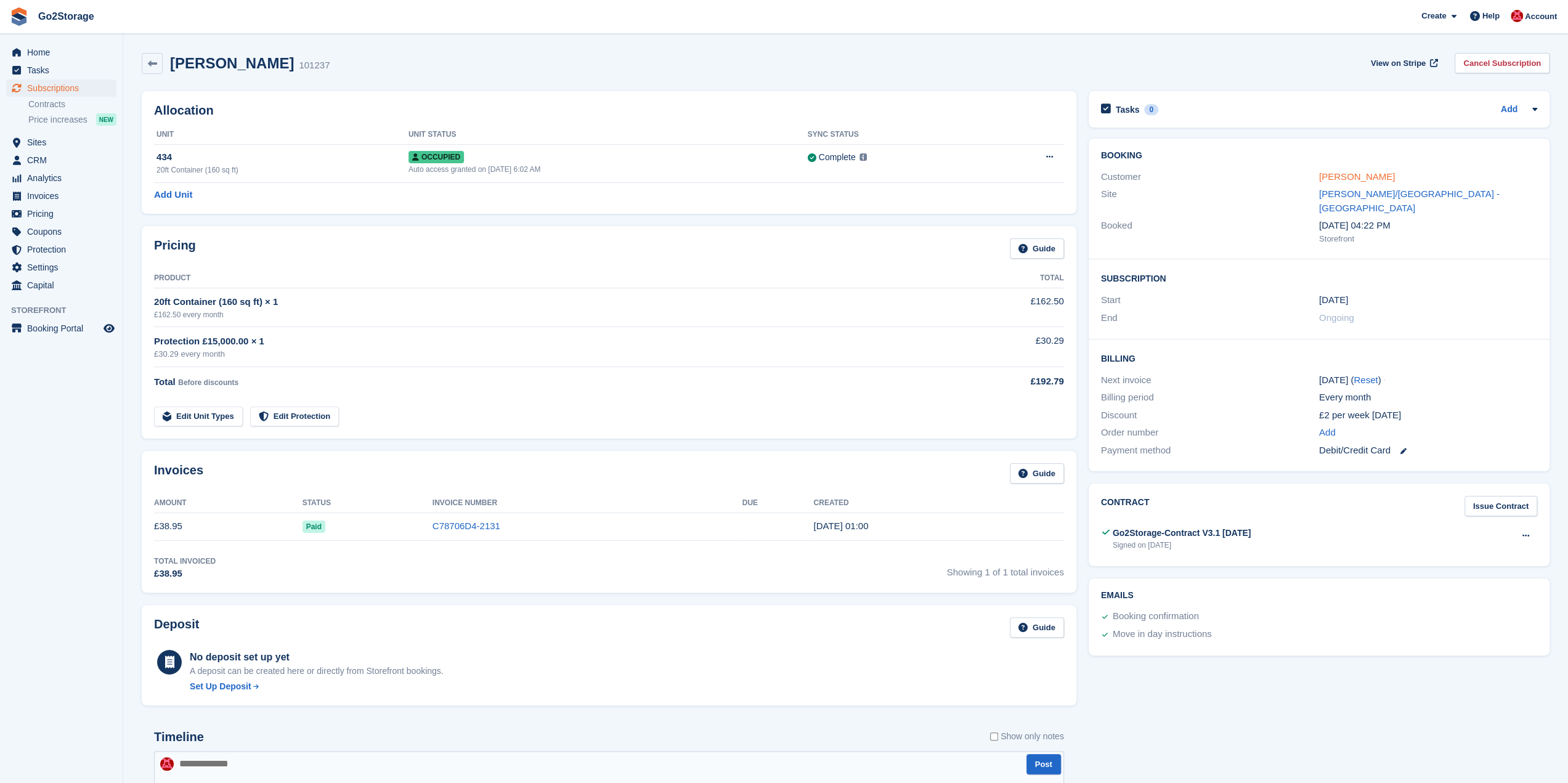
click at [1359, 175] on link "Claire curtis" at bounding box center [1356, 176] width 76 height 11
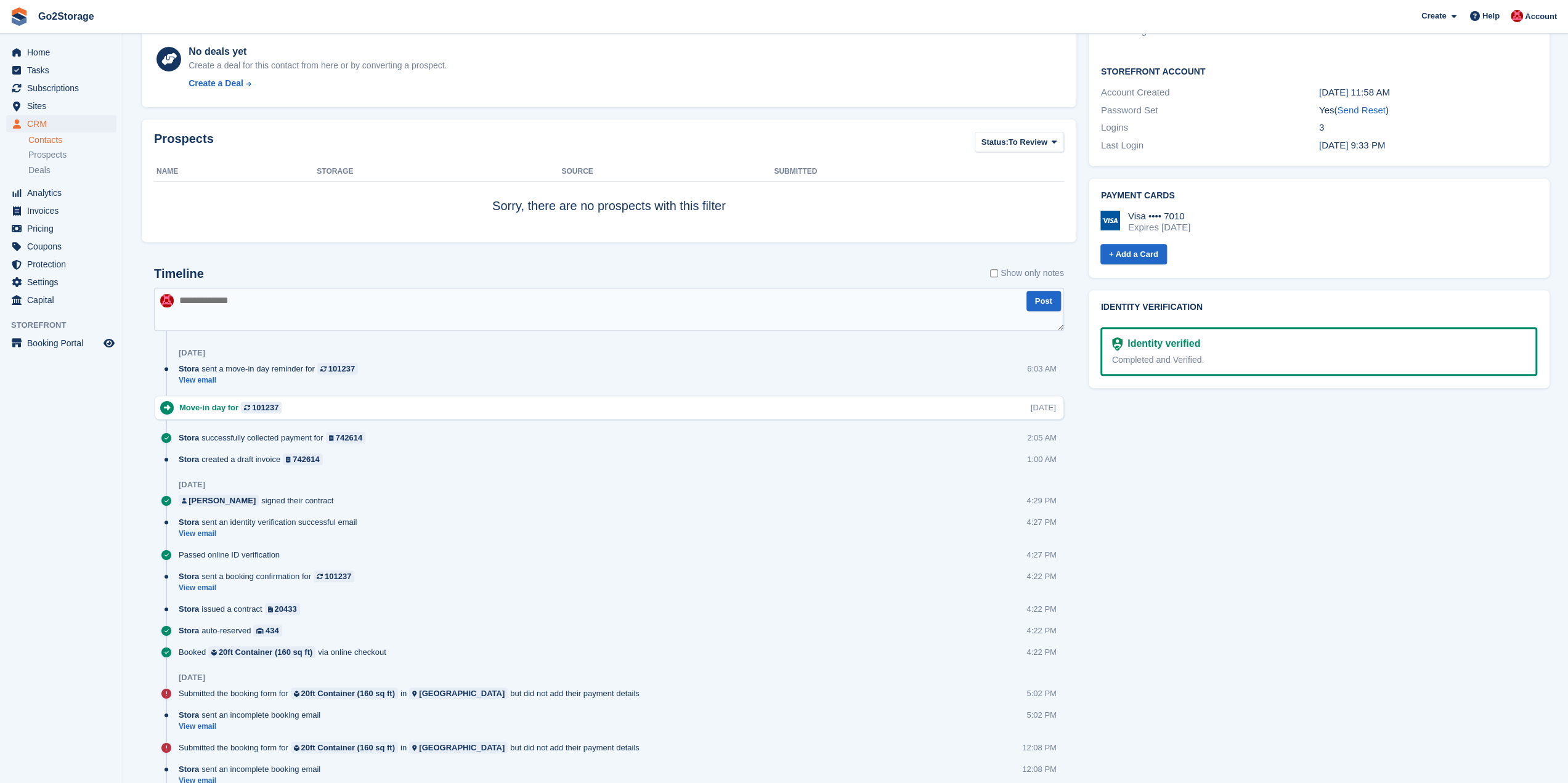
scroll to position [450, 0]
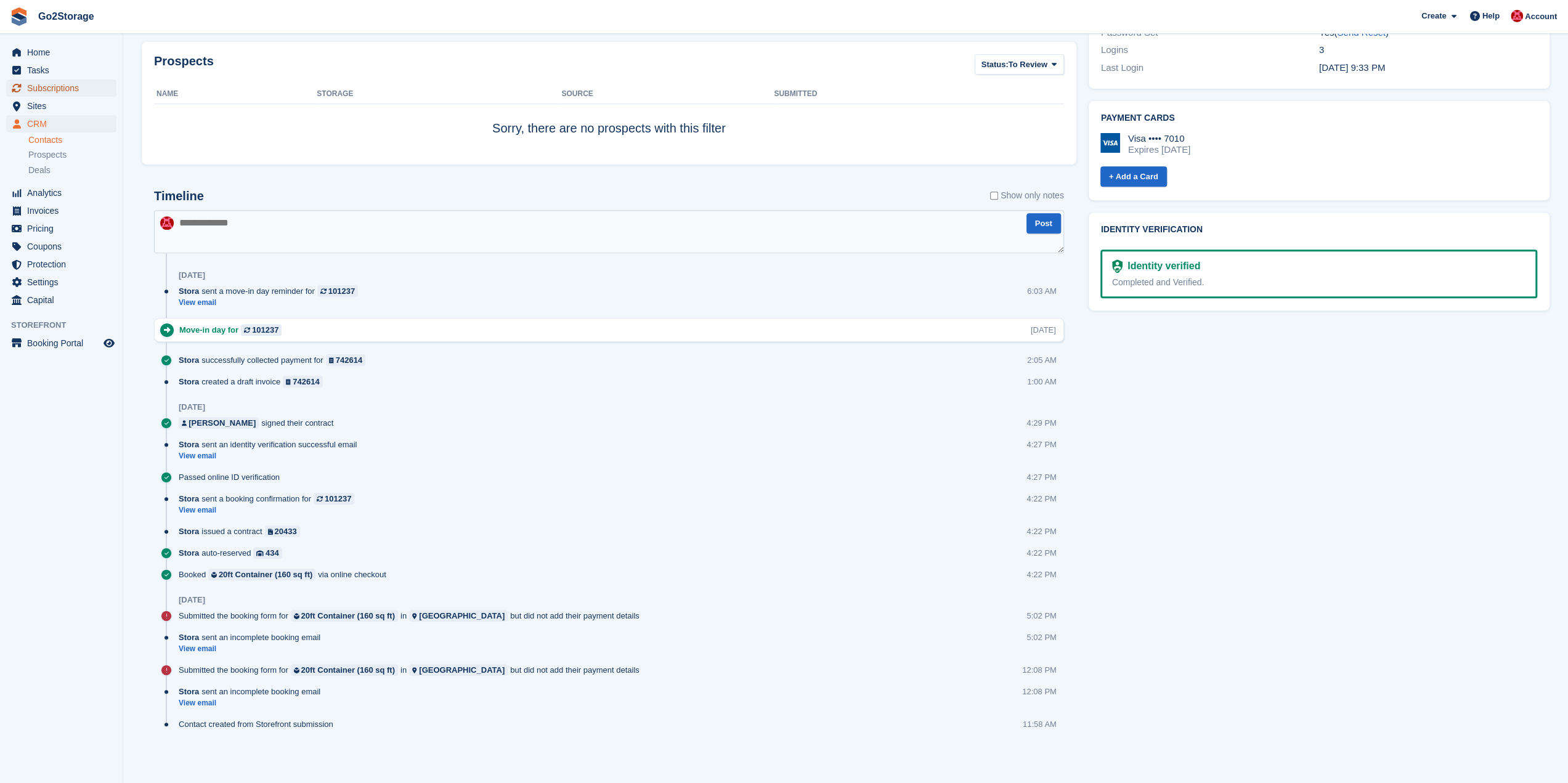
click at [44, 82] on span "Subscriptions" at bounding box center [64, 88] width 74 height 17
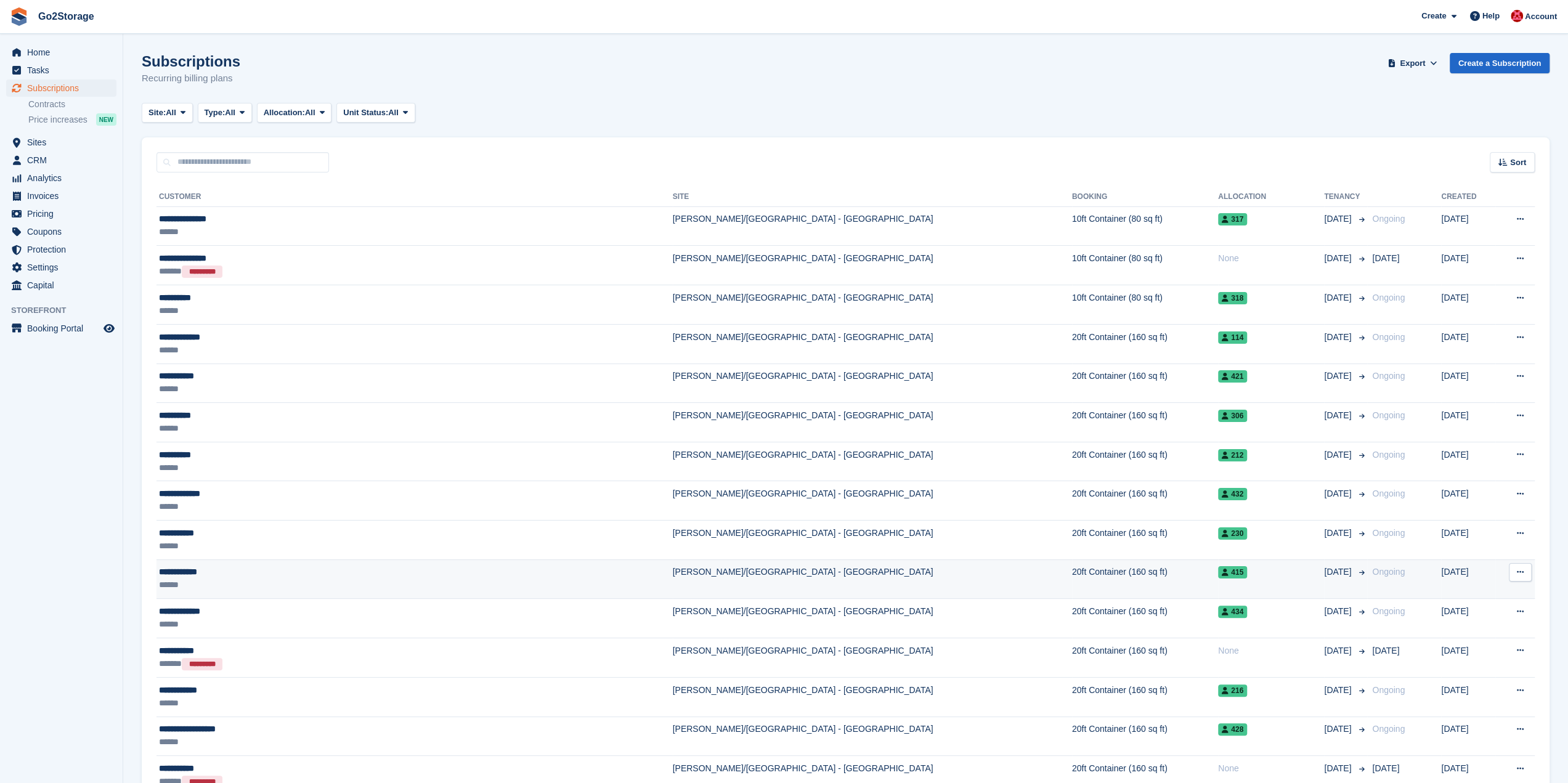
click at [1217, 578] on td "415" at bounding box center [1270, 579] width 106 height 39
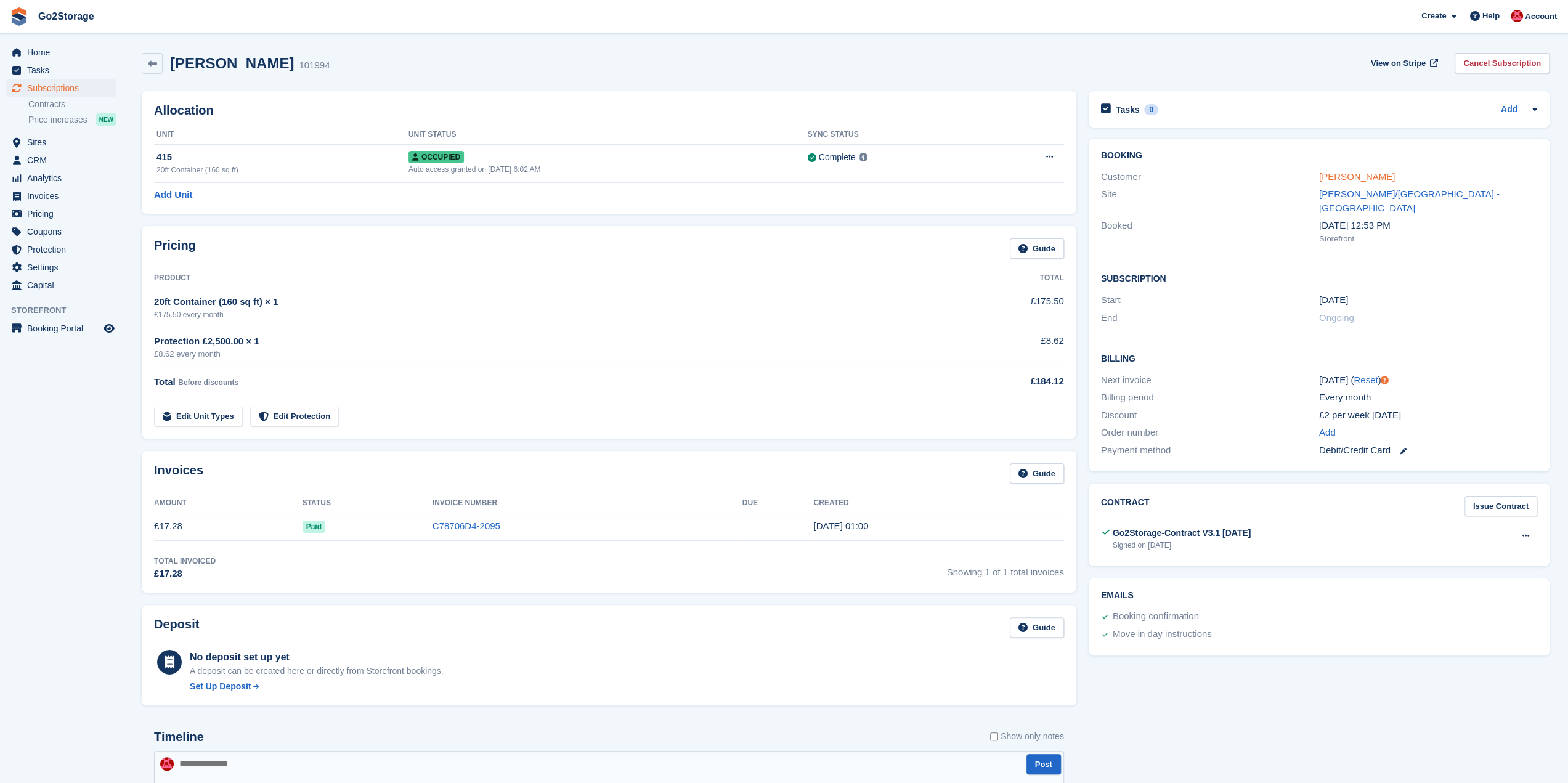
click at [1355, 175] on link "[PERSON_NAME]" at bounding box center [1356, 176] width 76 height 11
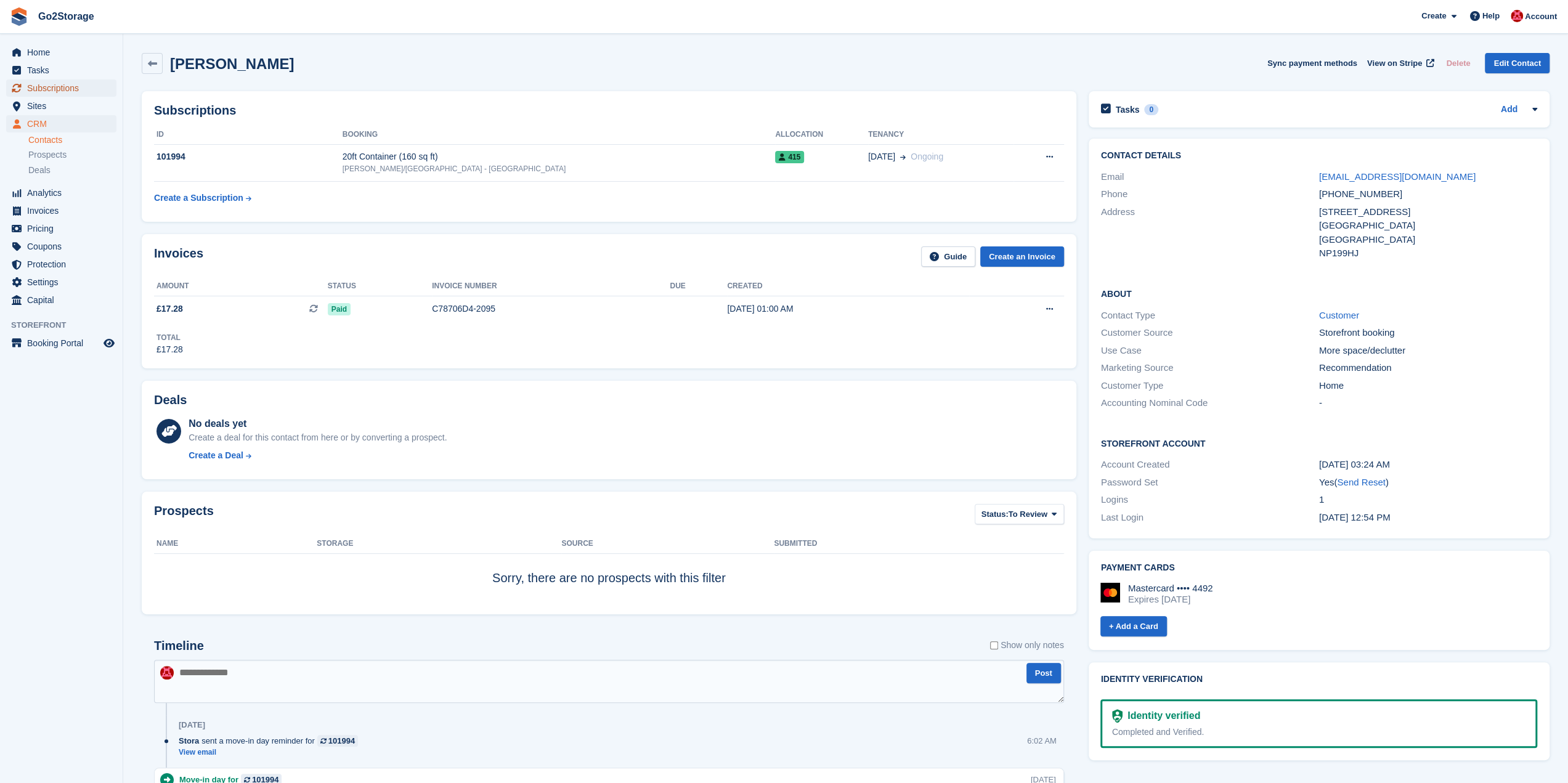
click at [57, 89] on span "Subscriptions" at bounding box center [64, 88] width 74 height 17
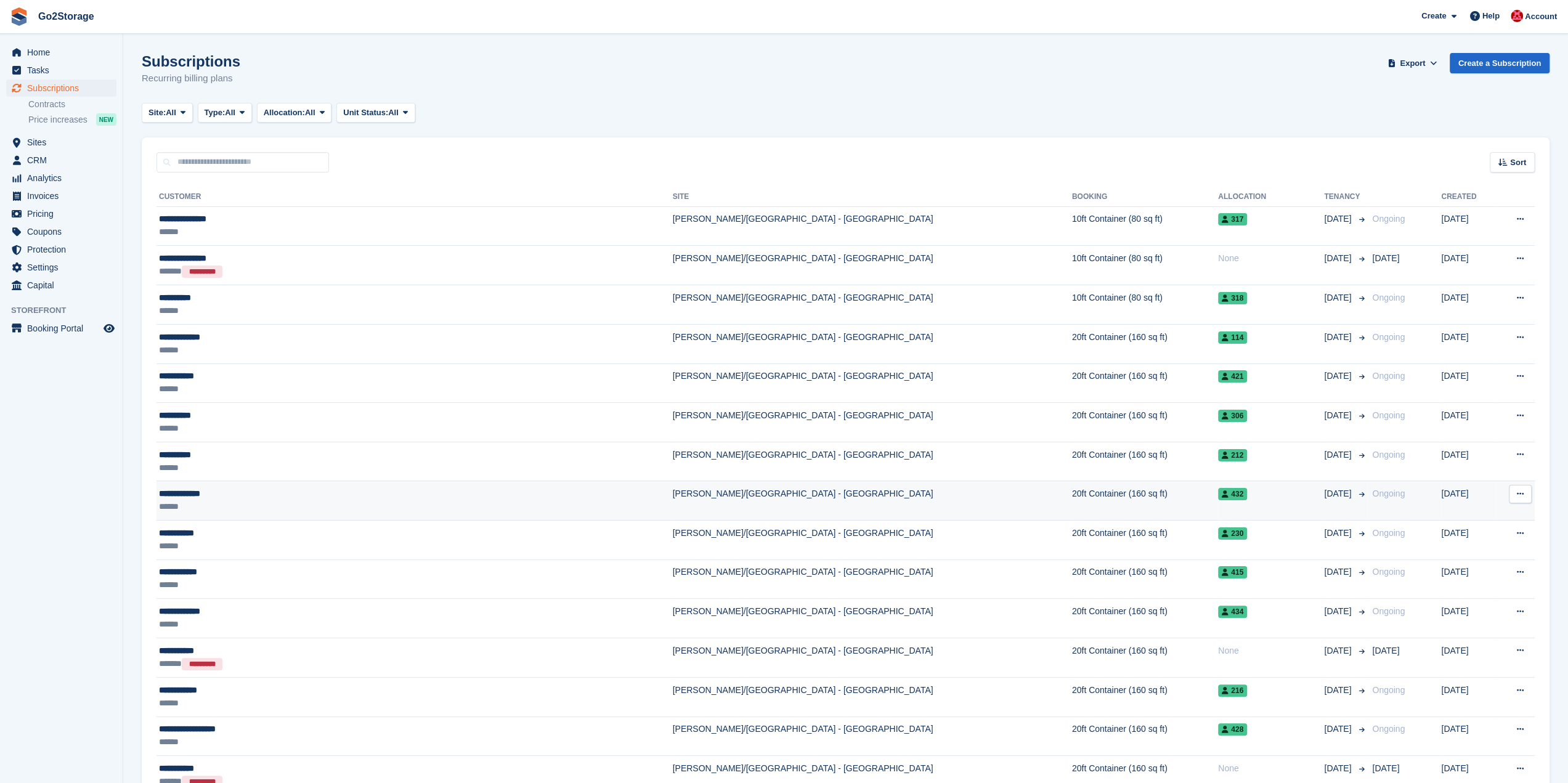
click at [1217, 499] on div "432" at bounding box center [1270, 494] width 106 height 13
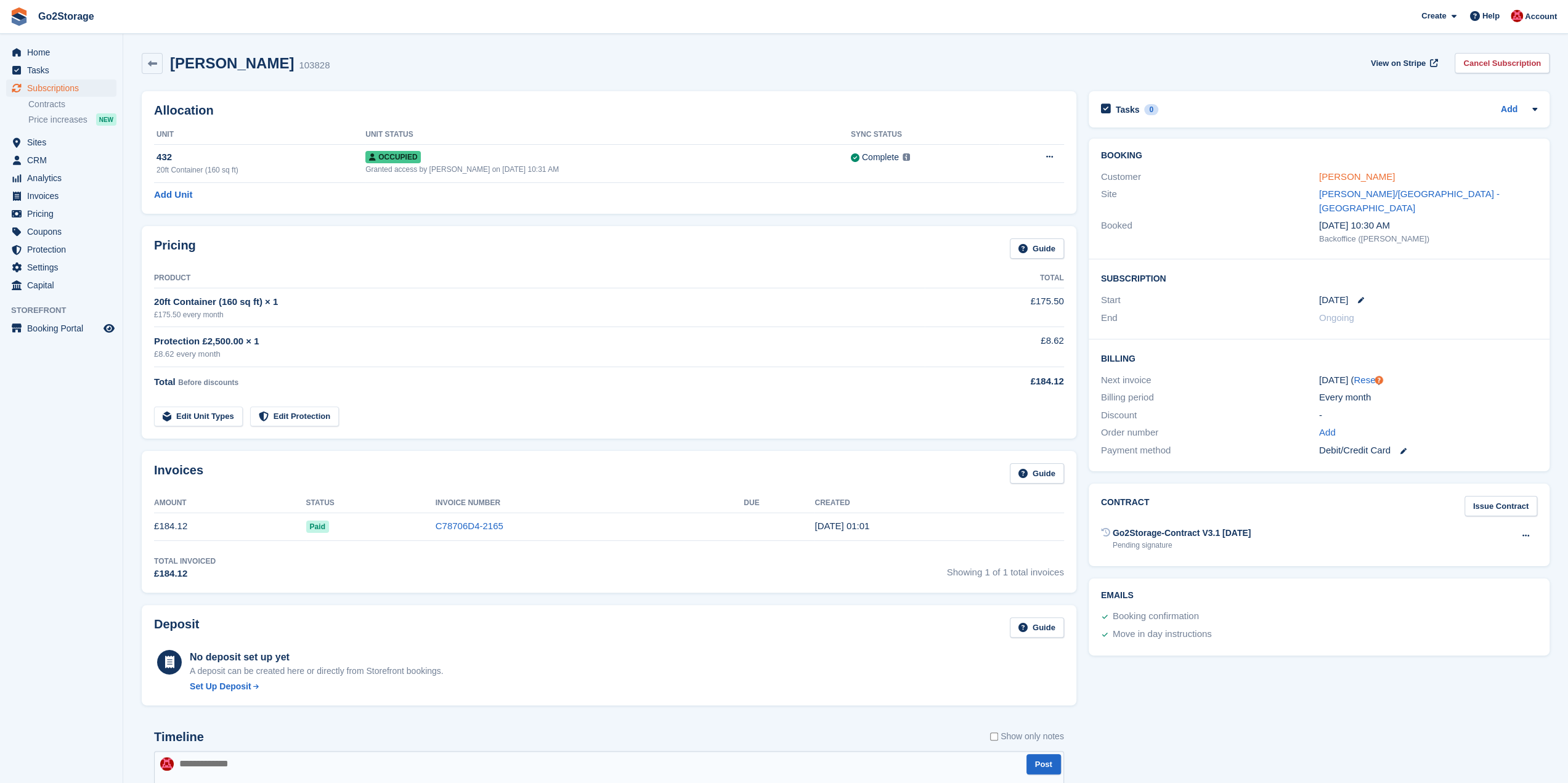
click at [1379, 174] on link "Mathew Woodey" at bounding box center [1356, 176] width 76 height 11
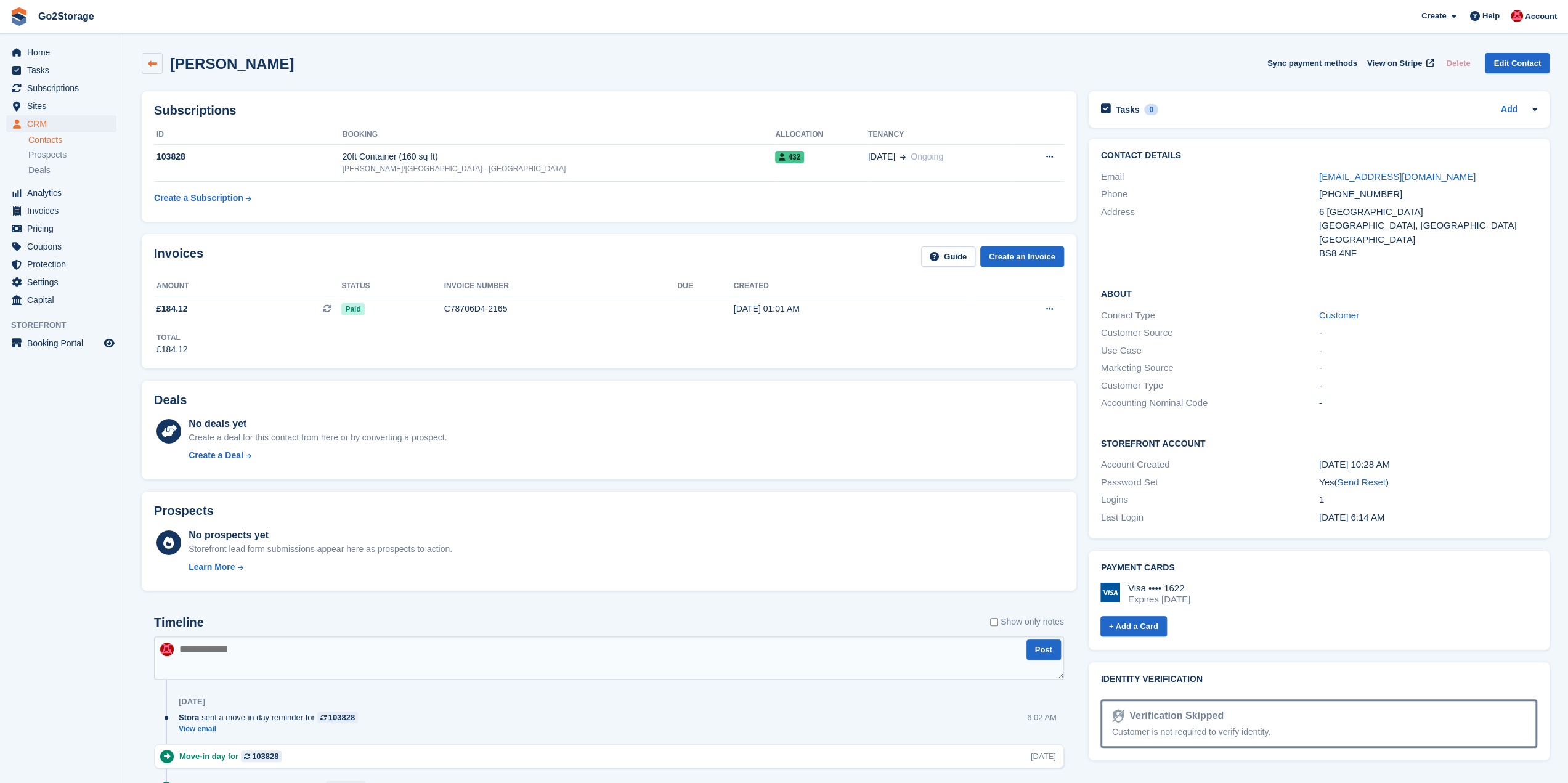
click at [150, 61] on icon at bounding box center [152, 63] width 9 height 9
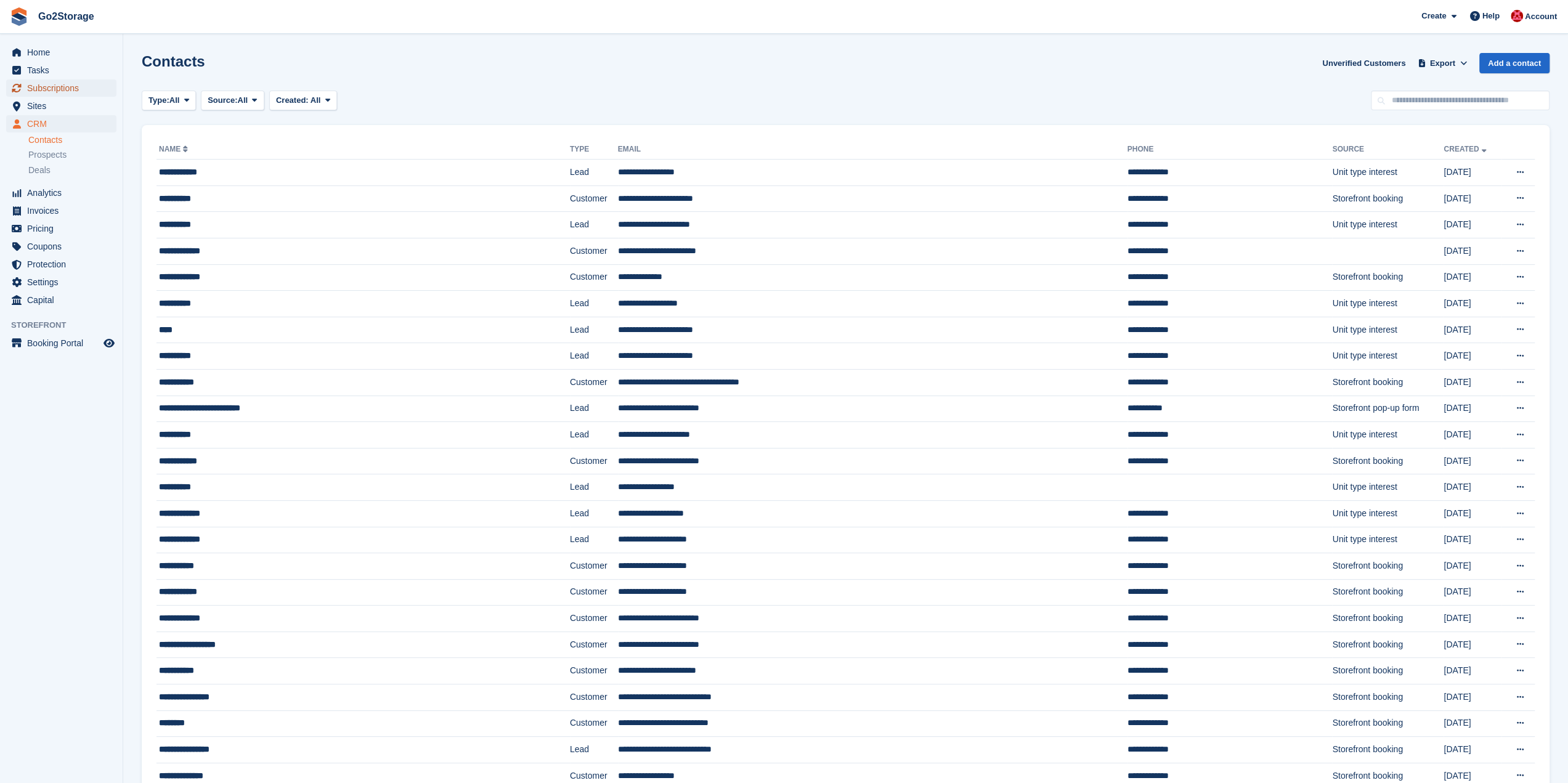
click at [64, 89] on span "Subscriptions" at bounding box center [64, 88] width 74 height 17
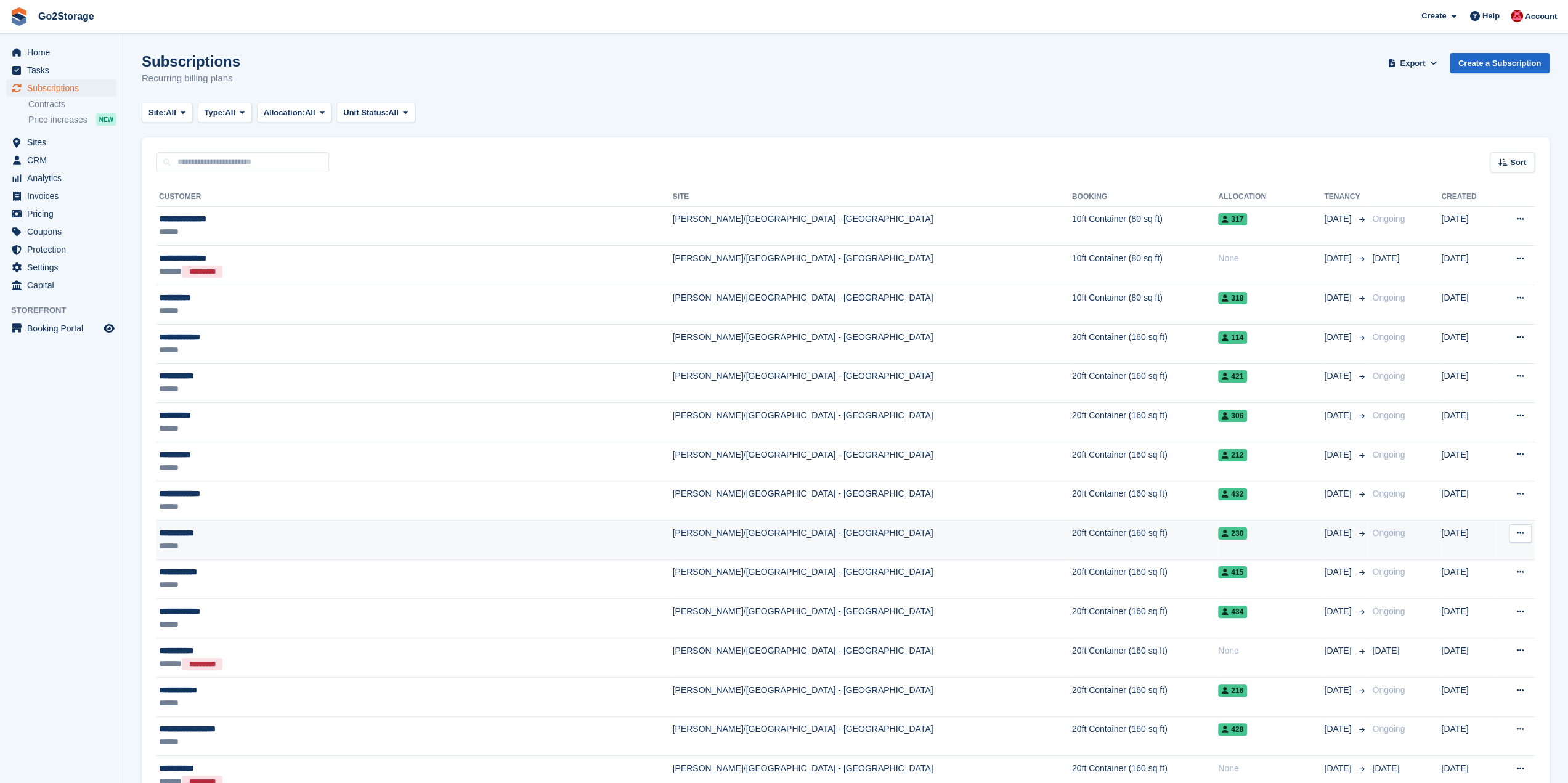
click at [1072, 531] on td "20ft Container (160 sq ft)" at bounding box center [1145, 540] width 146 height 39
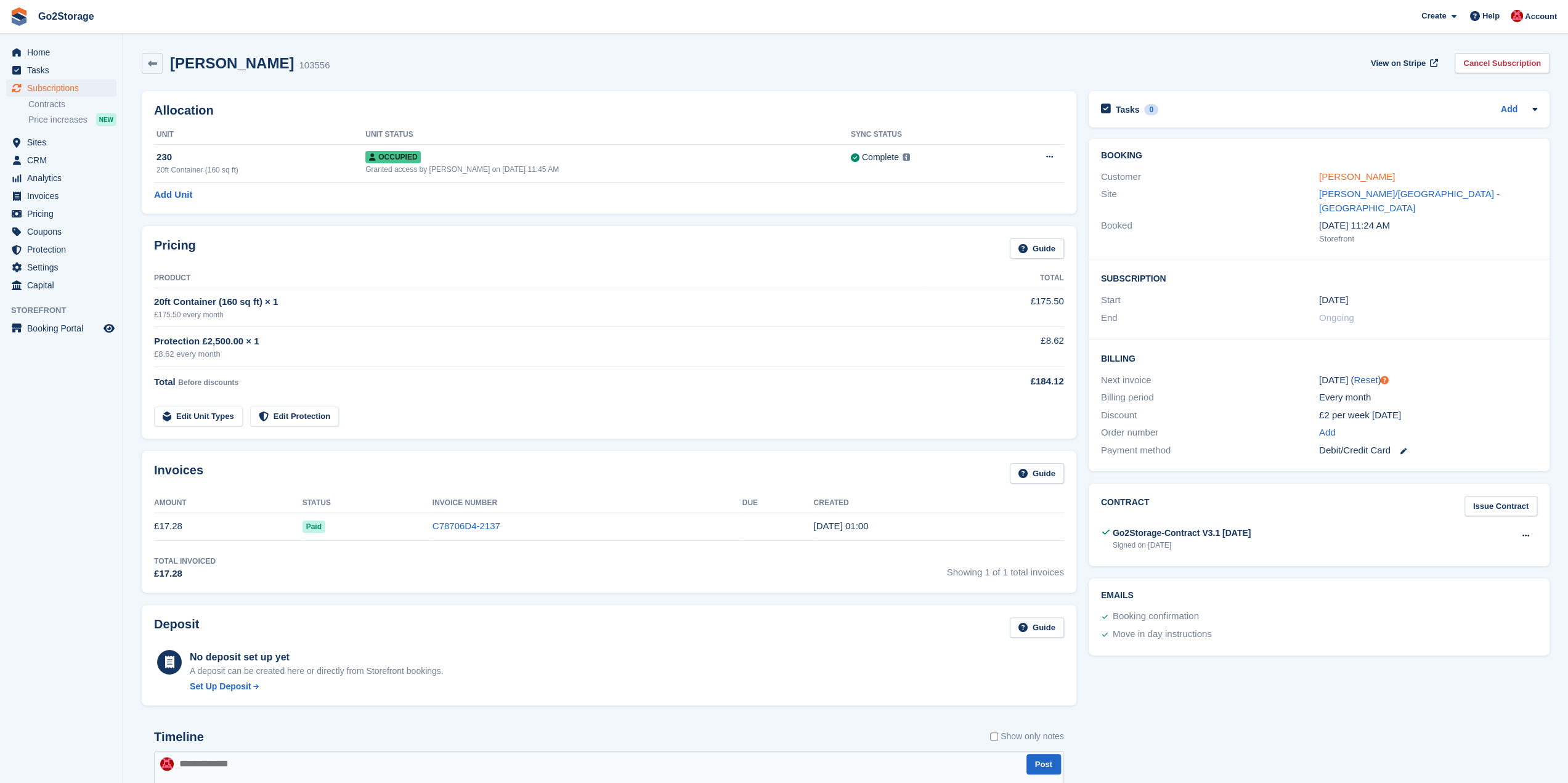
click at [1349, 178] on link "[PERSON_NAME]" at bounding box center [1356, 176] width 76 height 11
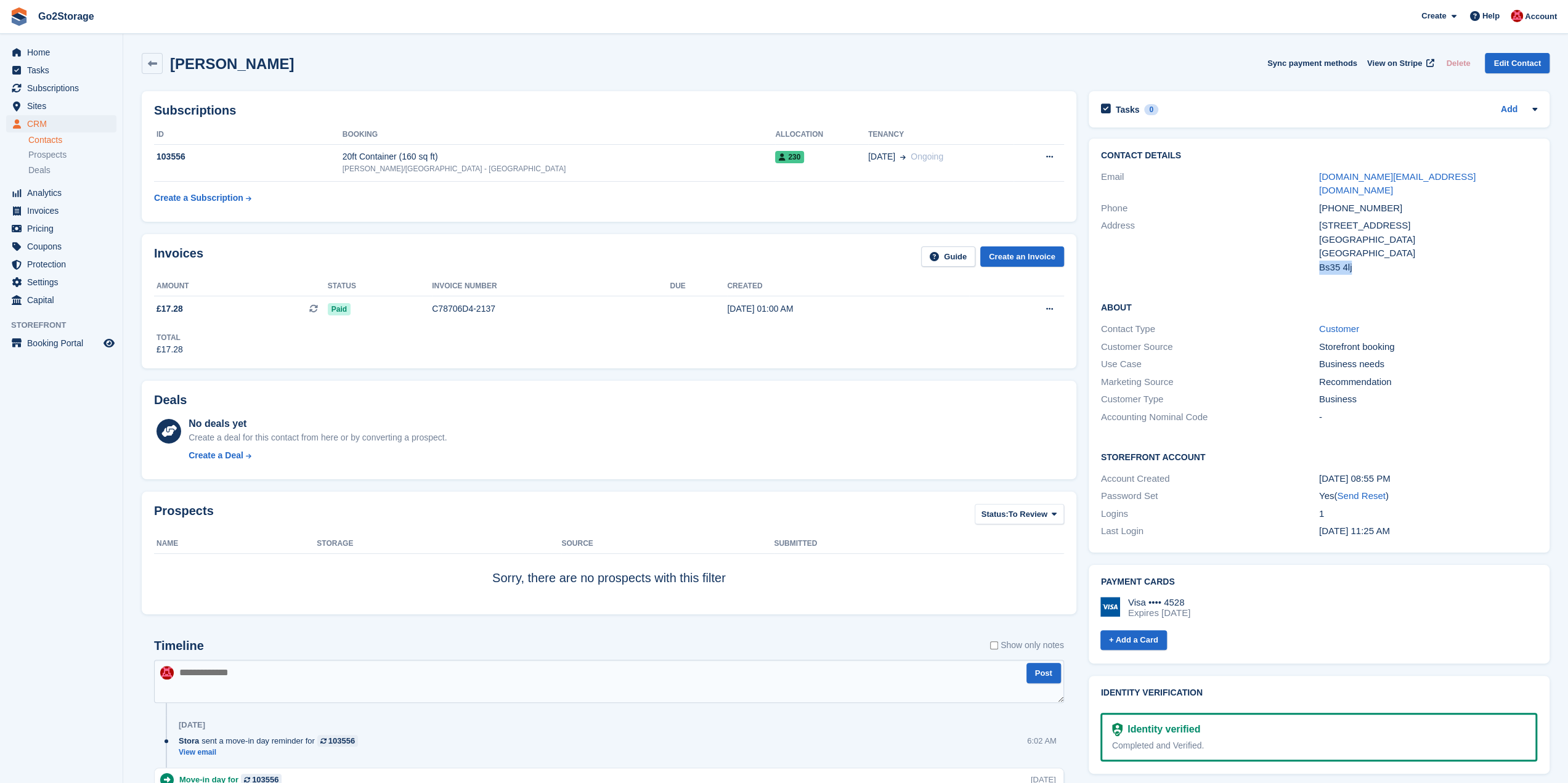
drag, startPoint x: 1355, startPoint y: 252, endPoint x: 1321, endPoint y: 249, distance: 34.1
click at [1321, 261] on div "Bs35 4lj" at bounding box center [1428, 268] width 218 height 14
copy div "Bs35 4lj"
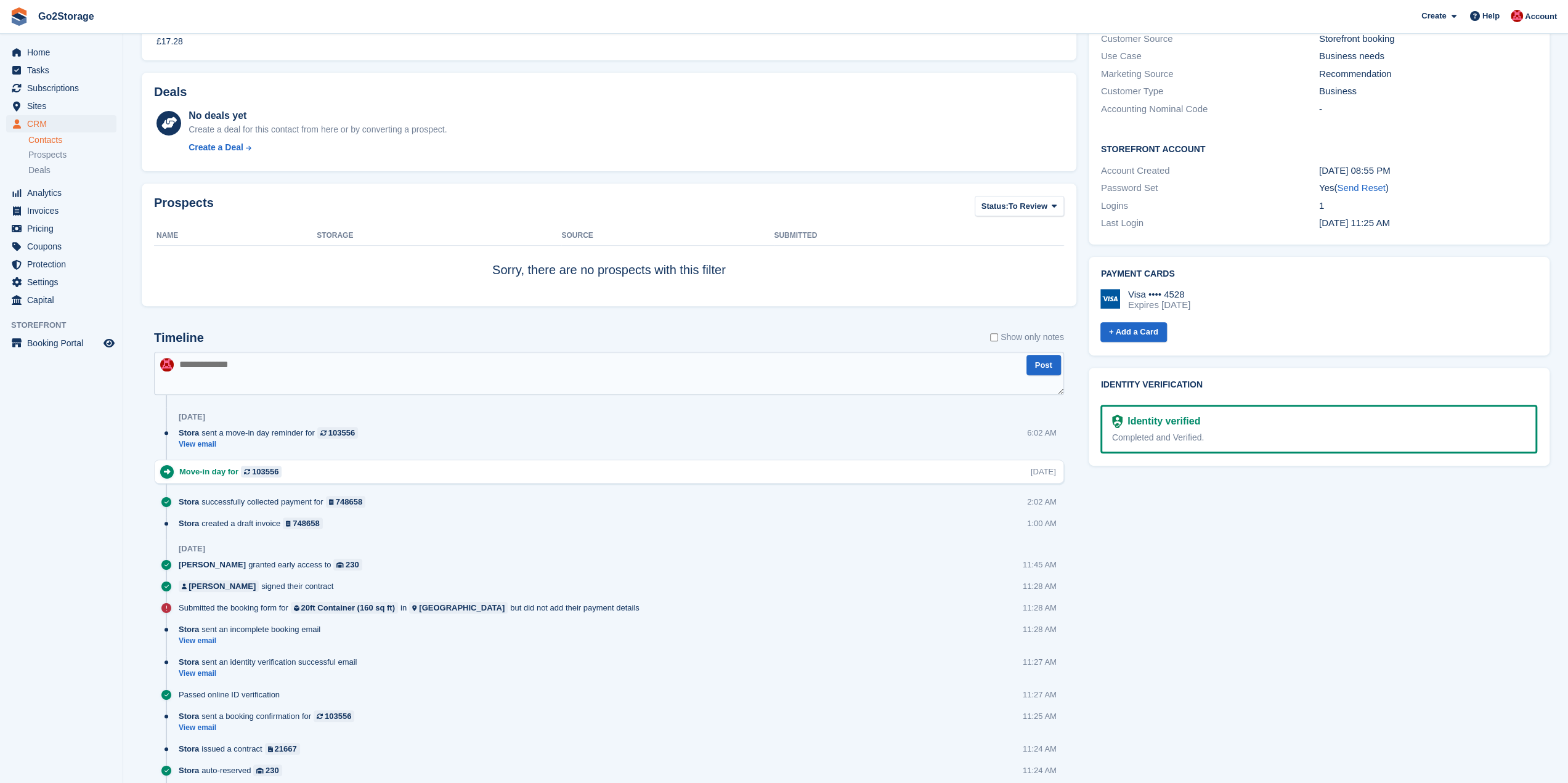
scroll to position [471, 0]
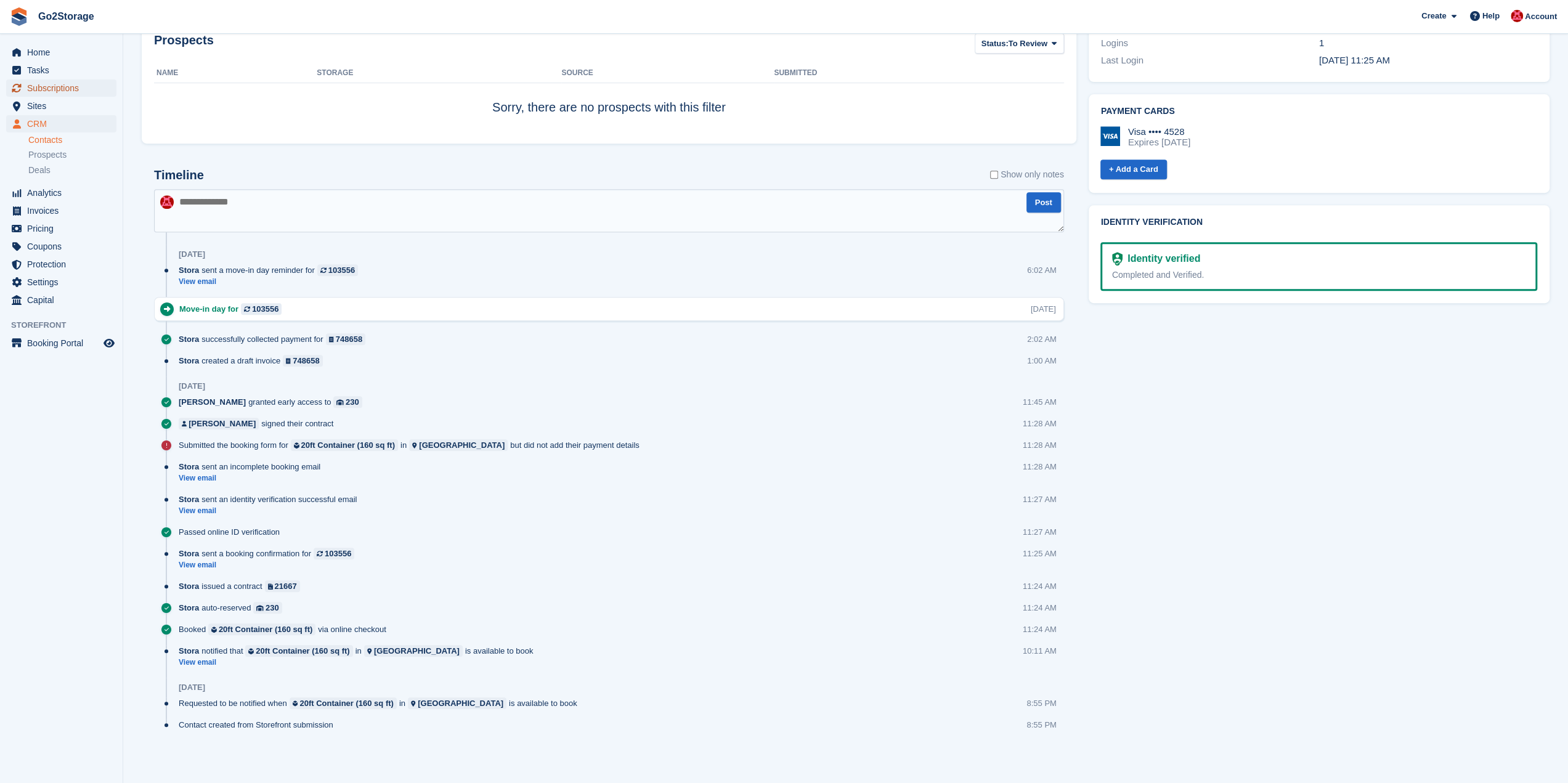
click at [58, 84] on span "Subscriptions" at bounding box center [64, 88] width 74 height 17
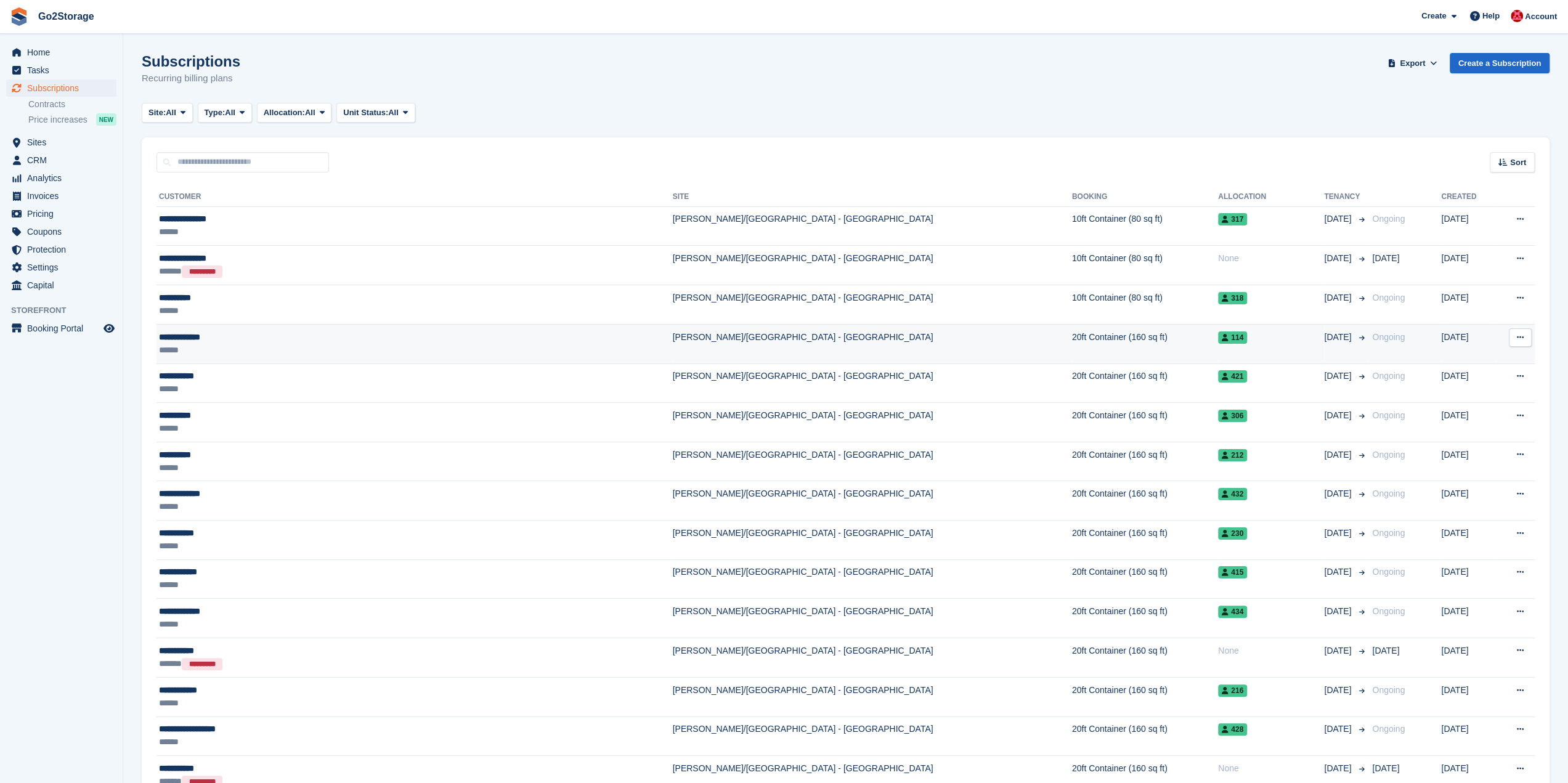
click at [1072, 356] on td "20ft Container (160 sq ft)" at bounding box center [1145, 344] width 146 height 39
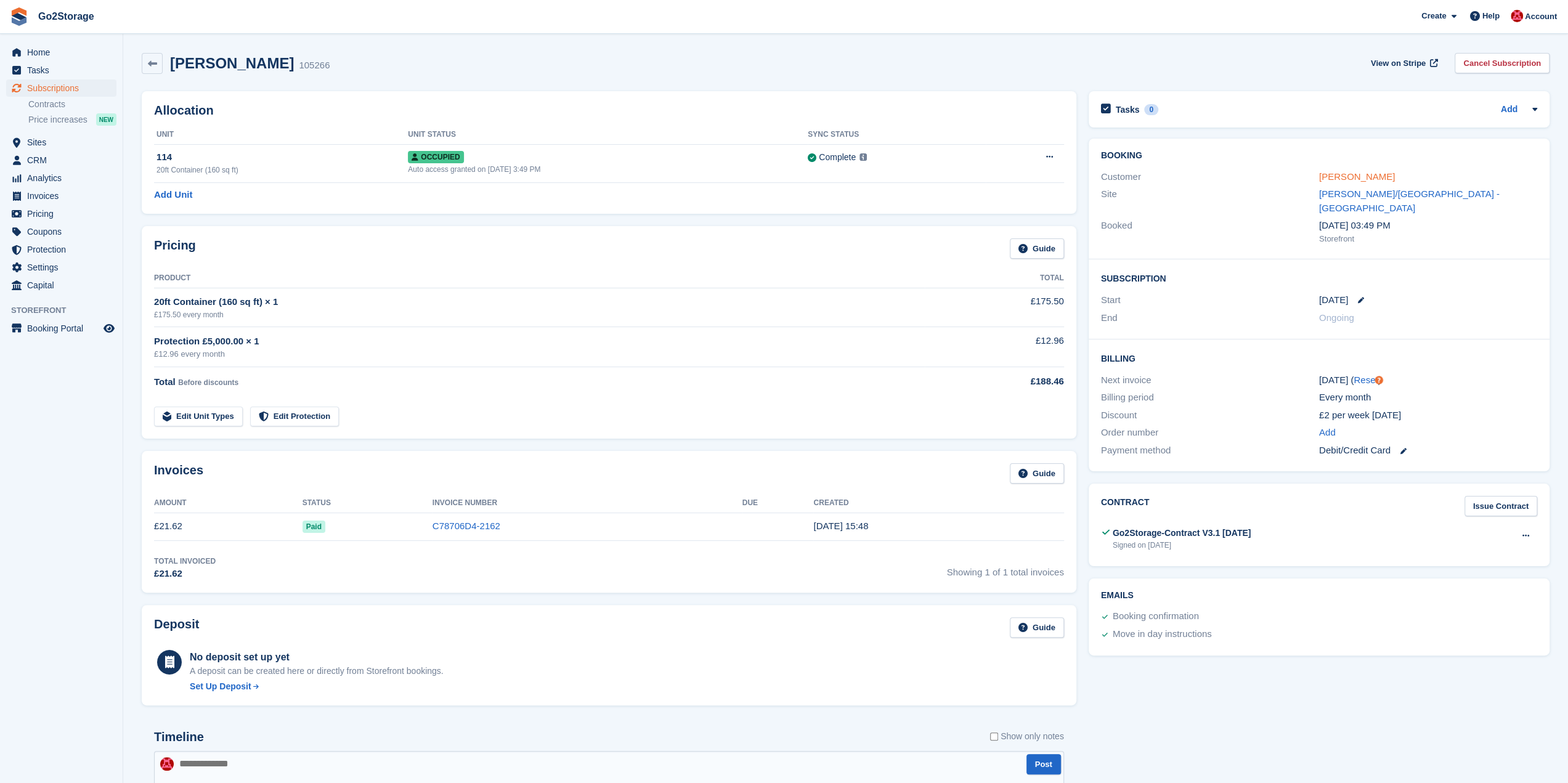
click at [1364, 175] on link "[PERSON_NAME]" at bounding box center [1356, 176] width 76 height 11
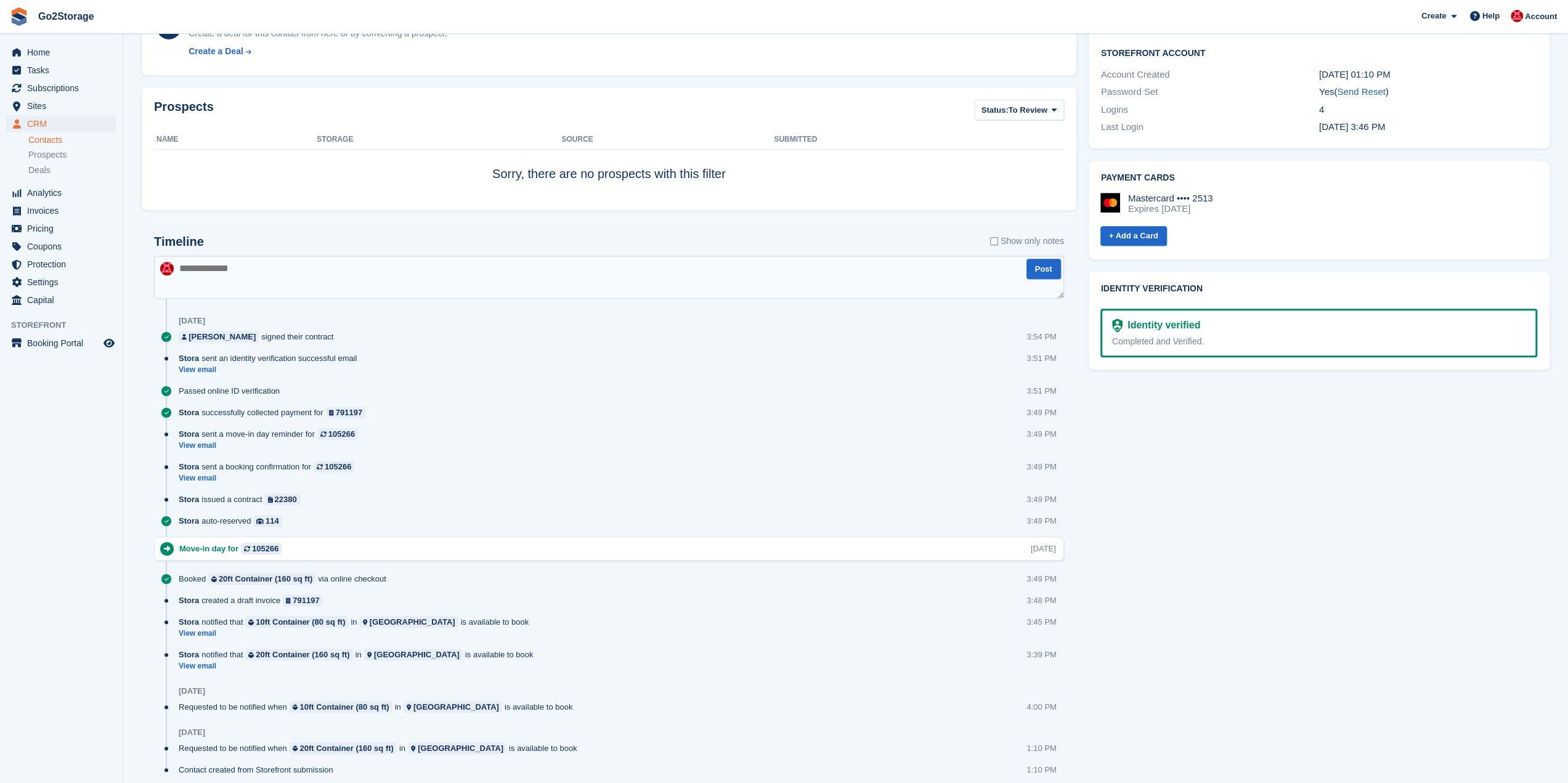
scroll to position [450, 0]
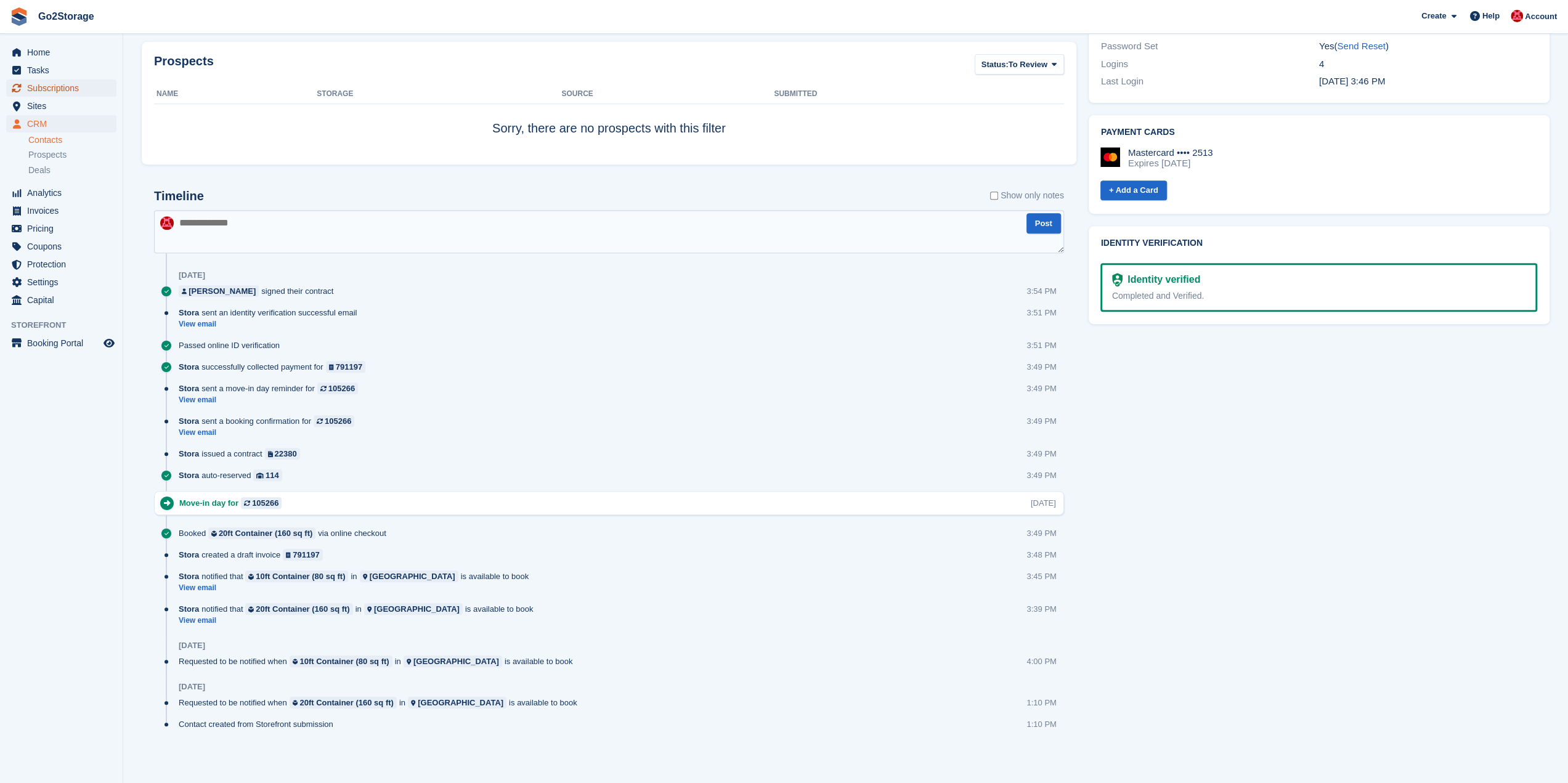
click at [57, 88] on span "Subscriptions" at bounding box center [64, 88] width 74 height 17
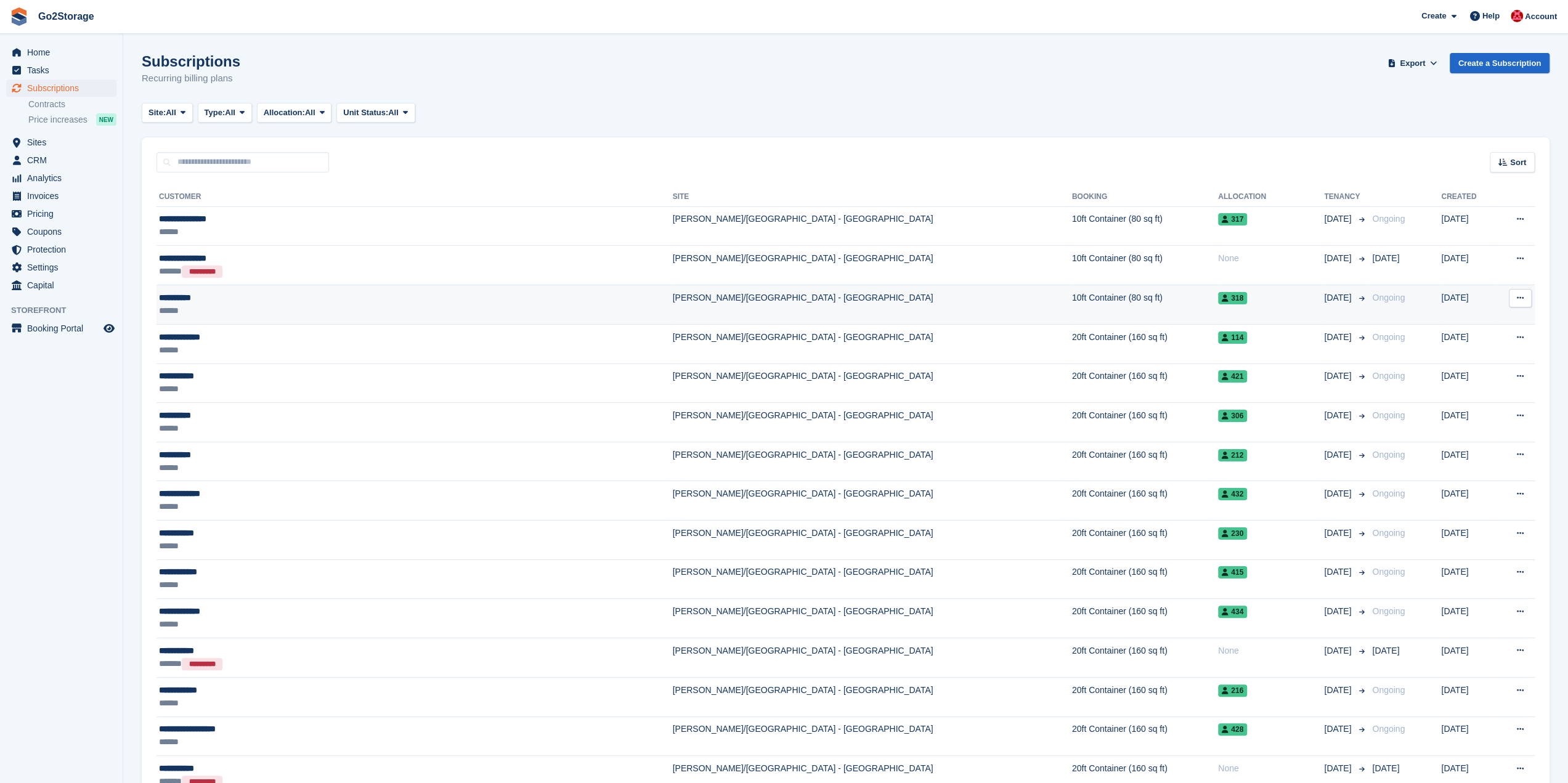
click at [1217, 311] on td "318" at bounding box center [1270, 304] width 106 height 39
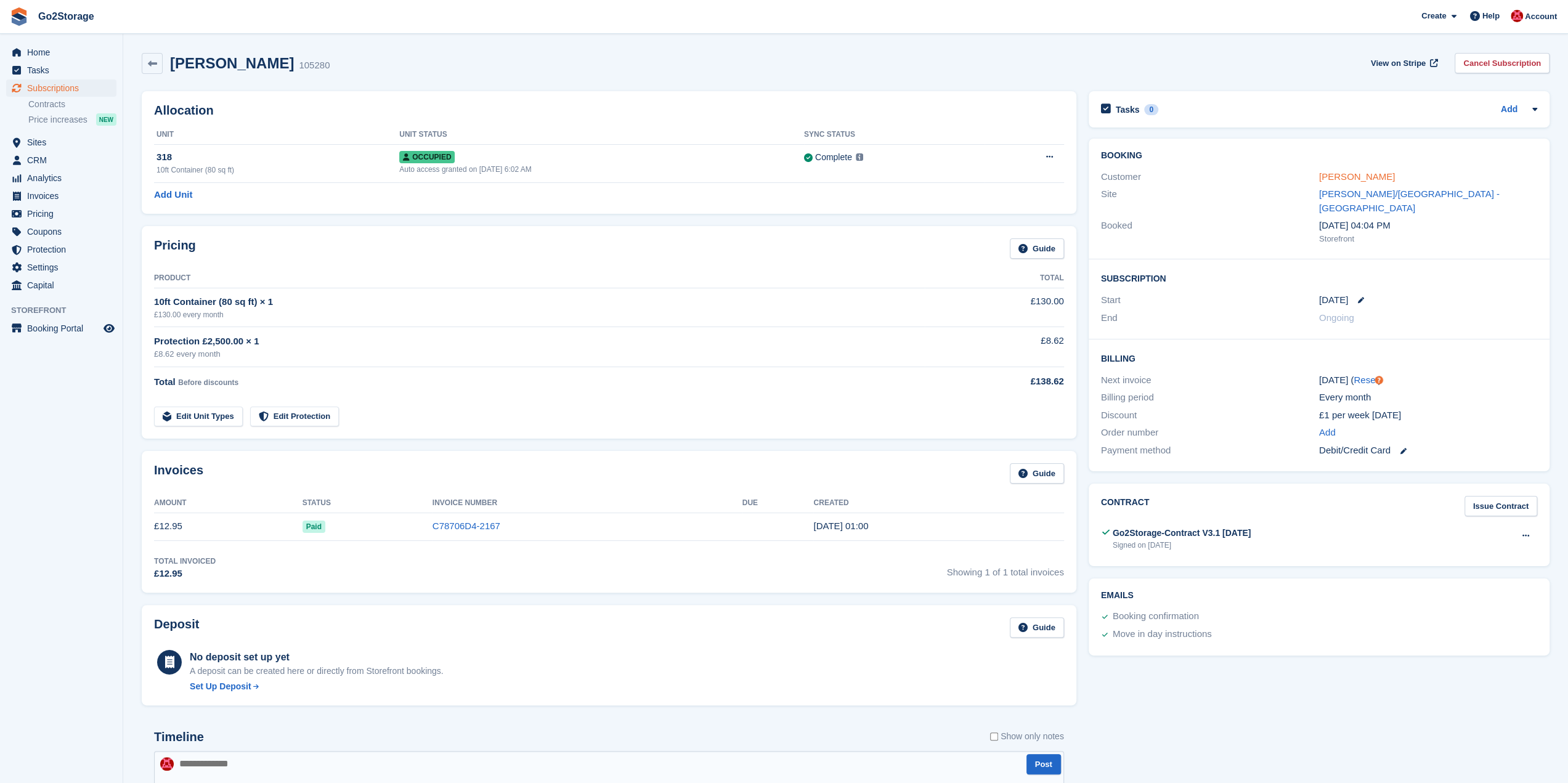
click at [1329, 175] on link "[PERSON_NAME]" at bounding box center [1356, 176] width 76 height 11
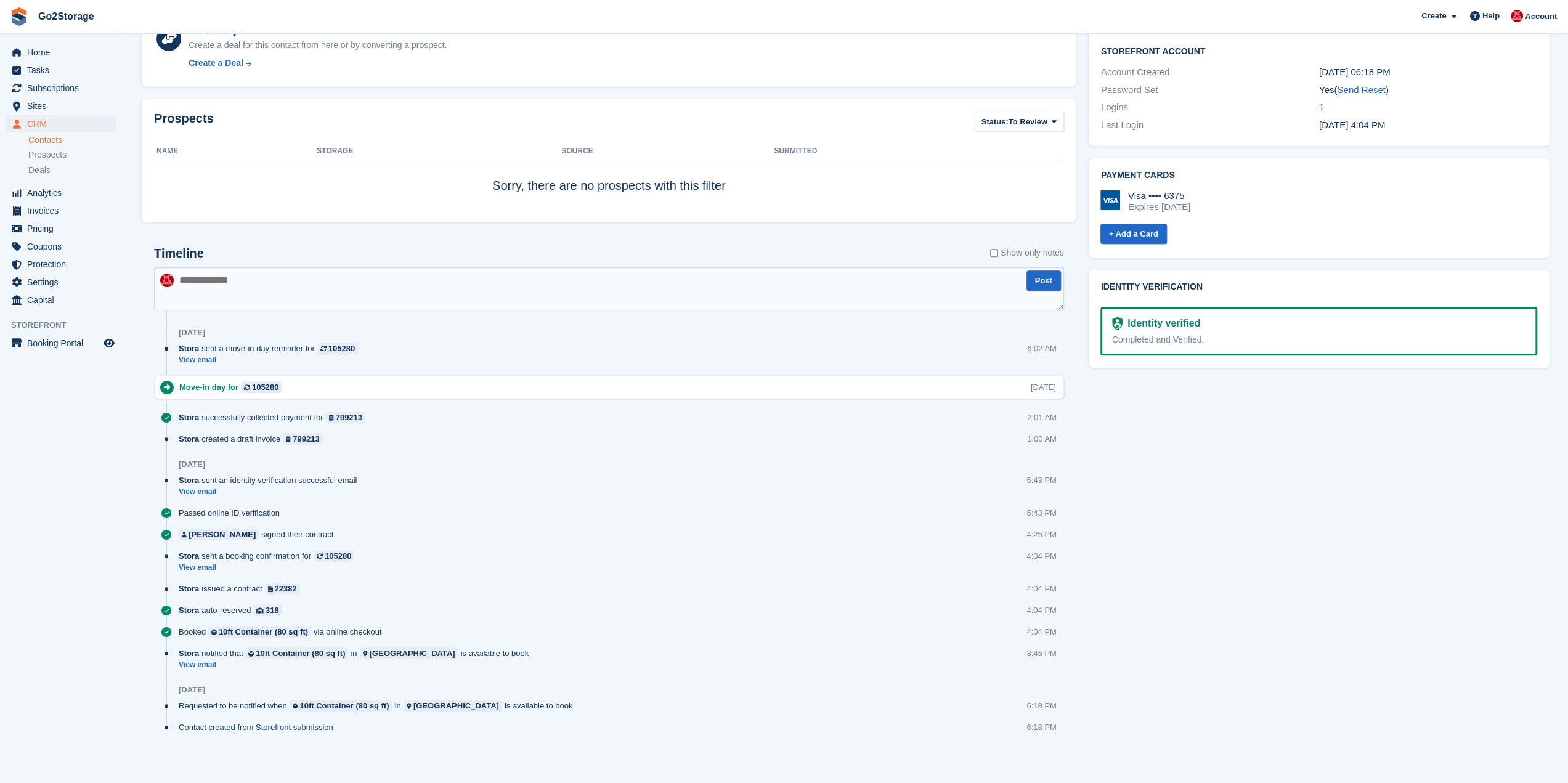
scroll to position [395, 0]
